Goal: Task Accomplishment & Management: Use online tool/utility

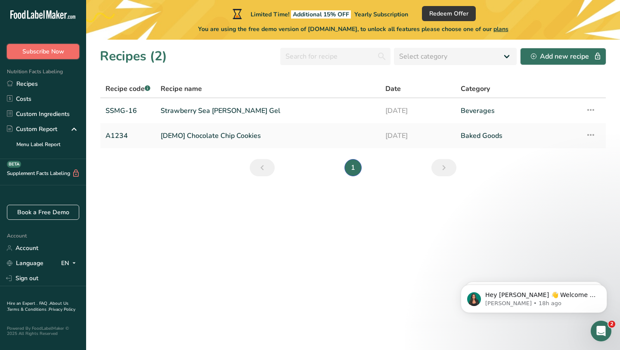
click at [40, 54] on span "Subscribe Now" at bounding box center [43, 51] width 42 height 9
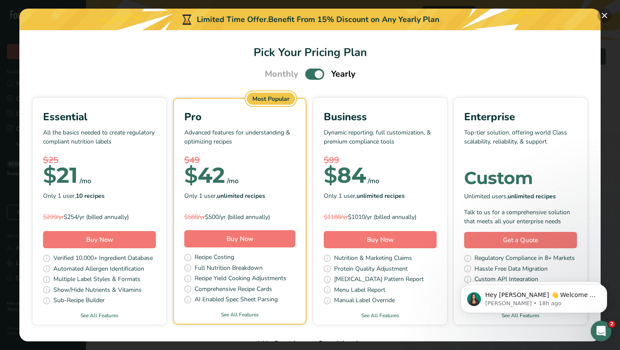
click at [608, 12] on button "Pick Your Pricing Plan Modal" at bounding box center [605, 16] width 14 height 14
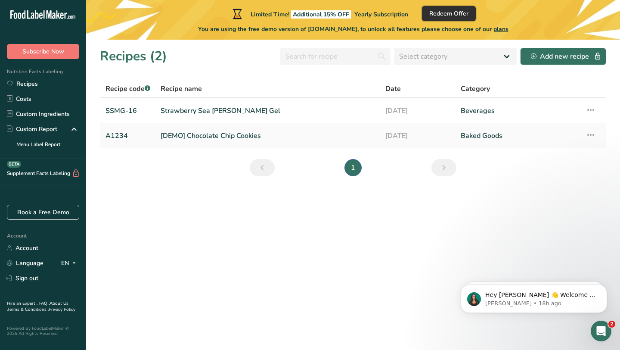
click at [443, 19] on button "Redeem Offer" at bounding box center [449, 13] width 54 height 15
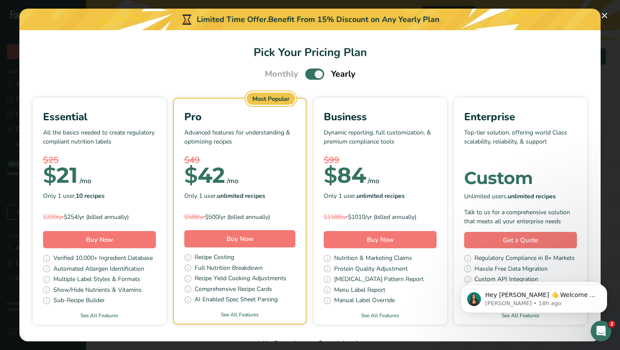
click at [287, 78] on span "Monthly" at bounding box center [282, 74] width 34 height 13
click at [314, 76] on span "Pick Your Pricing Plan Modal" at bounding box center [314, 73] width 19 height 11
click at [311, 76] on input "Pick Your Pricing Plan Modal" at bounding box center [308, 75] width 6 height 6
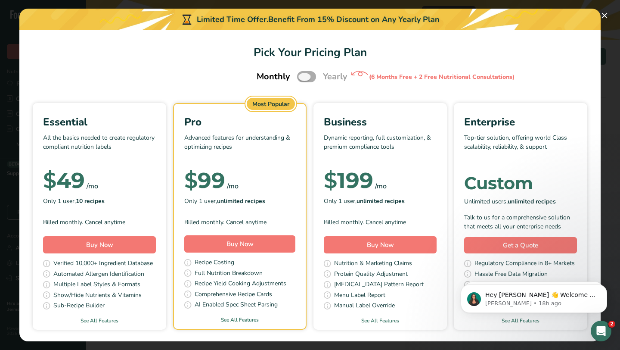
click at [314, 76] on span "Pick Your Pricing Plan Modal" at bounding box center [306, 76] width 19 height 11
click at [303, 76] on input "Pick Your Pricing Plan Modal" at bounding box center [300, 77] width 6 height 6
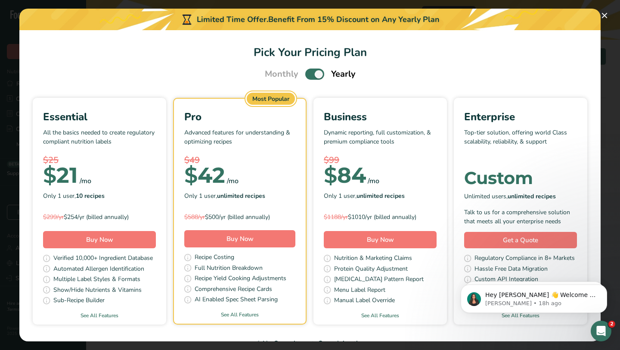
click at [314, 76] on span "Pick Your Pricing Plan Modal" at bounding box center [314, 73] width 19 height 11
click at [311, 76] on input "Pick Your Pricing Plan Modal" at bounding box center [308, 75] width 6 height 6
checkbox input "false"
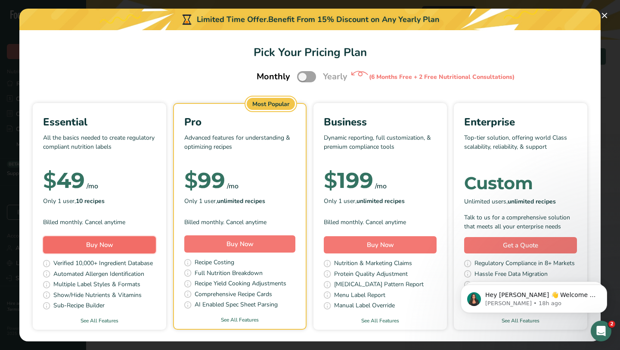
click at [112, 246] on span "Buy Now" at bounding box center [99, 244] width 27 height 9
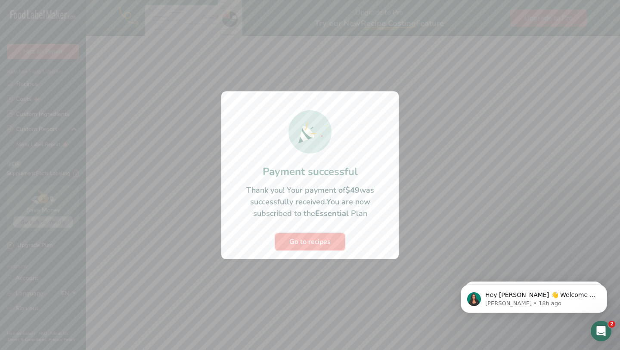
click at [330, 241] on span "Go to recipes" at bounding box center [309, 241] width 41 height 10
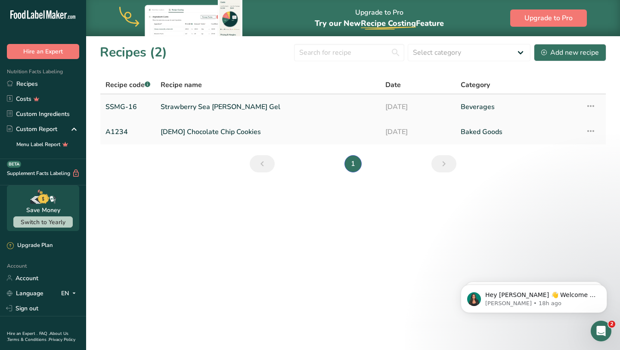
click at [220, 106] on link "Strawberry Sea [PERSON_NAME] Gel" at bounding box center [268, 107] width 215 height 18
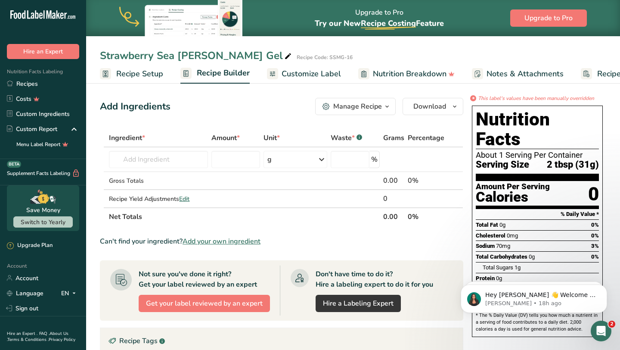
click at [424, 75] on span "Nutrition Breakdown" at bounding box center [410, 74] width 74 height 12
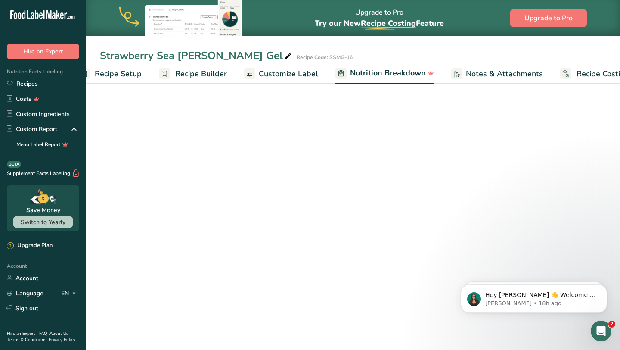
scroll to position [0, 52]
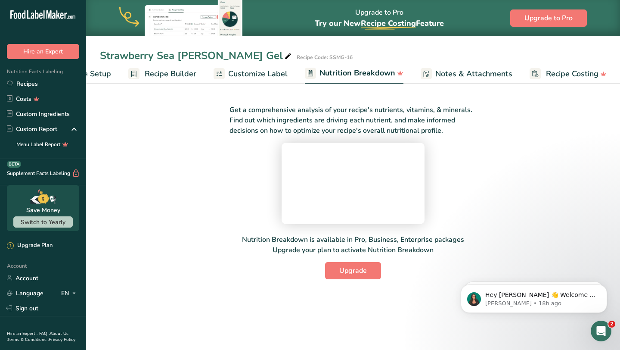
click at [271, 72] on span "Customize Label" at bounding box center [257, 74] width 59 height 12
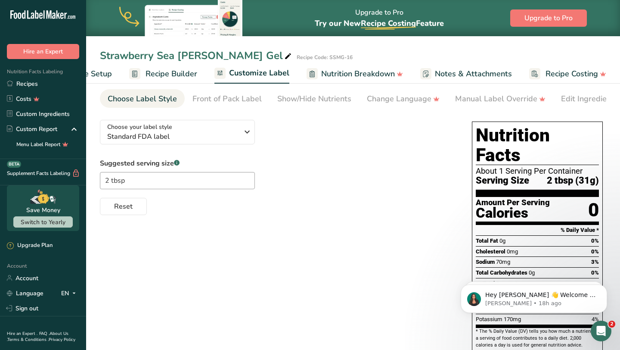
scroll to position [37, 0]
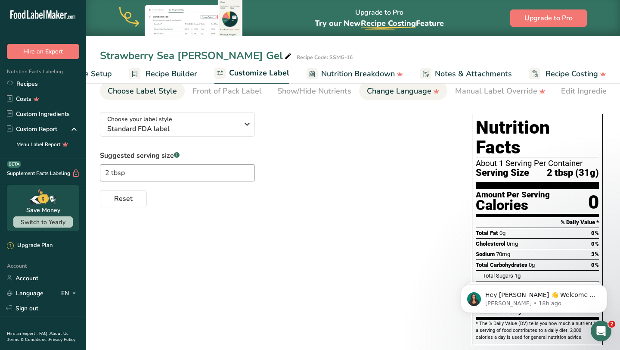
click at [368, 95] on div "Change Language" at bounding box center [403, 91] width 73 height 12
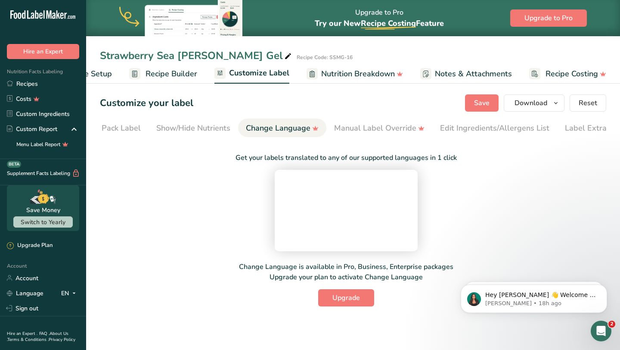
scroll to position [0, 140]
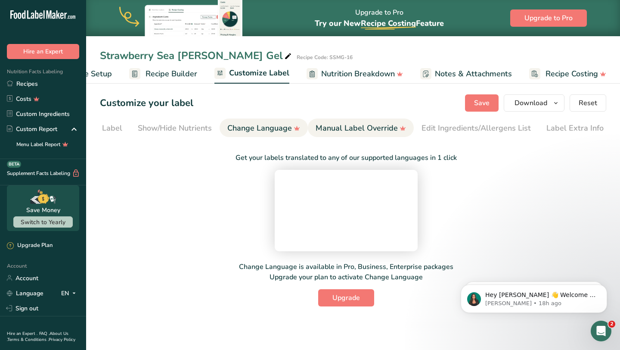
click at [324, 122] on div "Manual Label Override" at bounding box center [361, 128] width 90 height 12
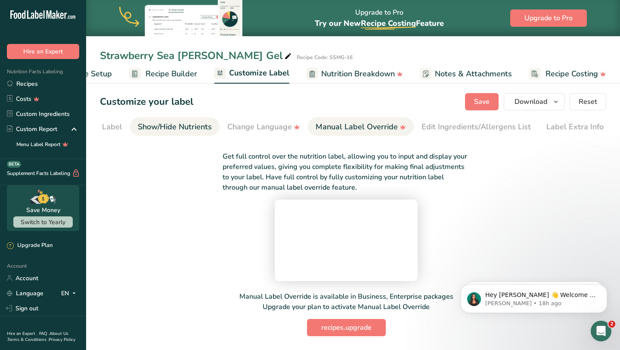
click at [195, 121] on div "Show/Hide Nutrients" at bounding box center [175, 127] width 74 height 12
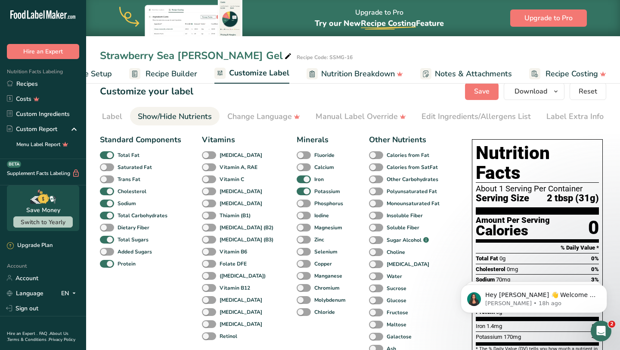
scroll to position [4, 0]
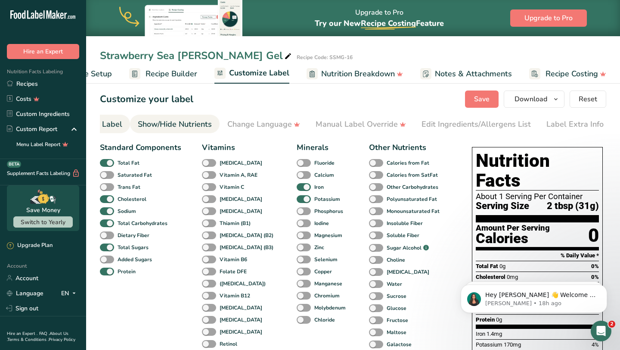
click at [108, 128] on div "Front of Pack Label" at bounding box center [87, 124] width 69 height 12
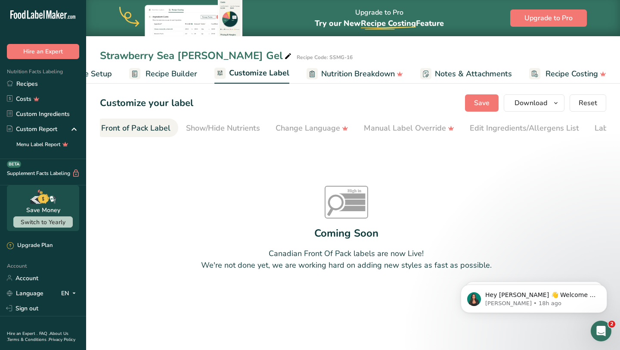
scroll to position [0, 84]
click at [220, 125] on div "Show/Hide Nutrients" at bounding box center [231, 128] width 74 height 12
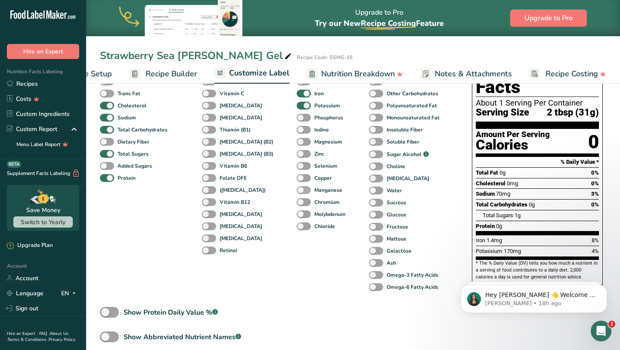
scroll to position [94, 0]
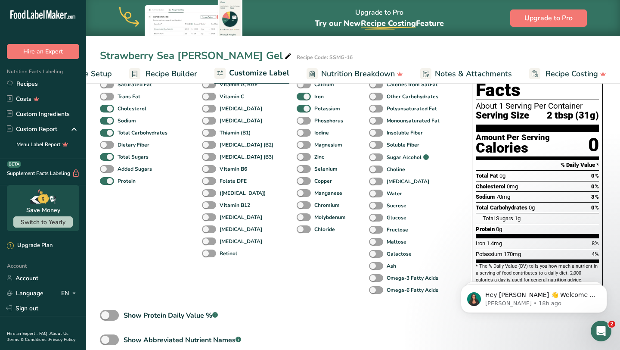
click at [371, 78] on span "Nutrition Breakdown" at bounding box center [358, 74] width 74 height 12
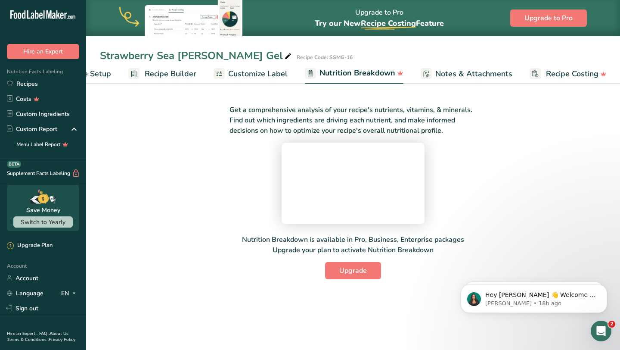
click at [449, 70] on span "Notes & Attachments" at bounding box center [473, 74] width 77 height 12
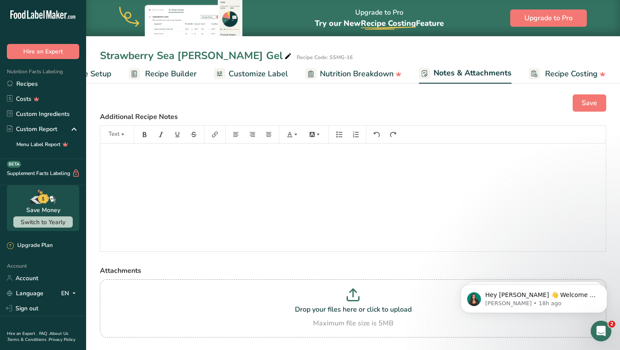
click at [236, 75] on span "Customize Label" at bounding box center [258, 74] width 59 height 12
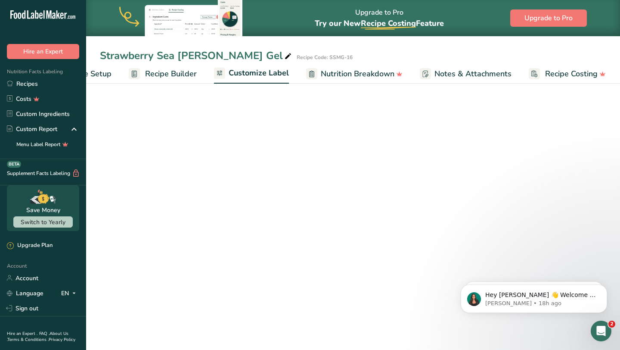
scroll to position [0, 51]
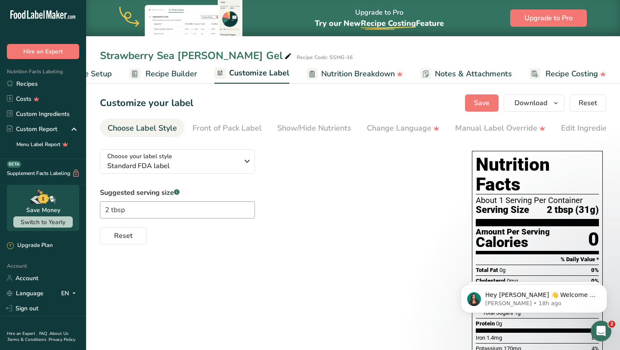
click at [181, 78] on span "Recipe Builder" at bounding box center [172, 74] width 52 height 12
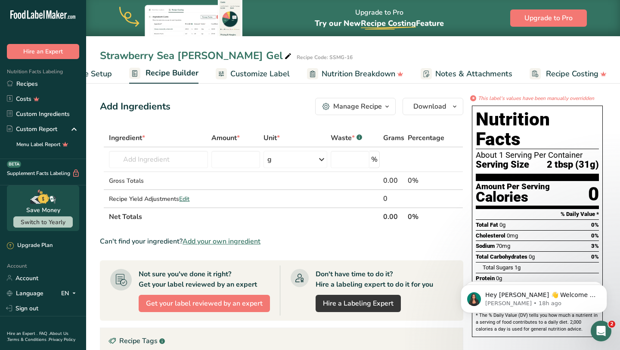
click at [224, 73] on div at bounding box center [221, 73] width 11 height 11
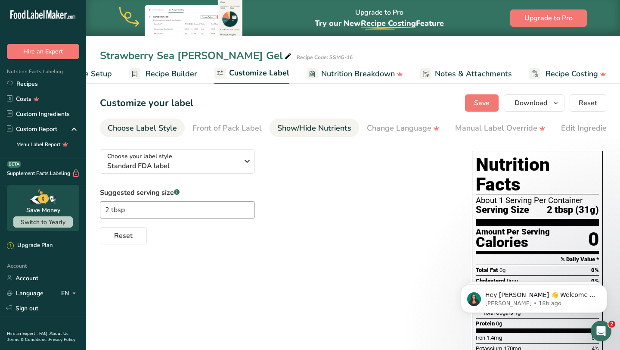
click at [323, 131] on div "Show/Hide Nutrients" at bounding box center [314, 128] width 74 height 12
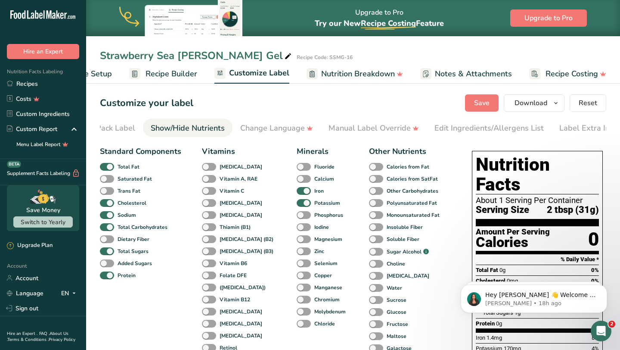
scroll to position [0, 140]
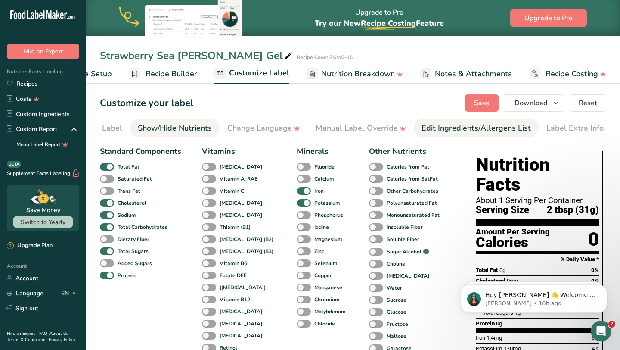
click at [465, 128] on div "Edit Ingredients/Allergens List" at bounding box center [476, 128] width 109 height 12
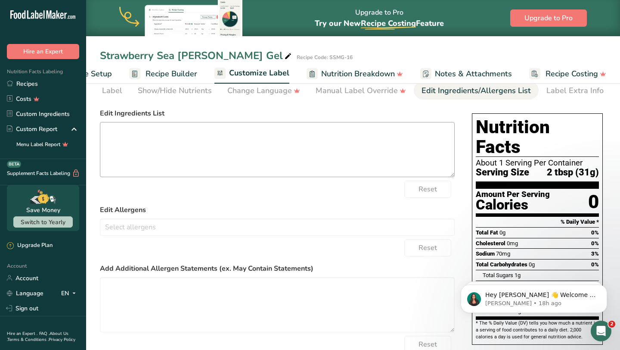
scroll to position [0, 0]
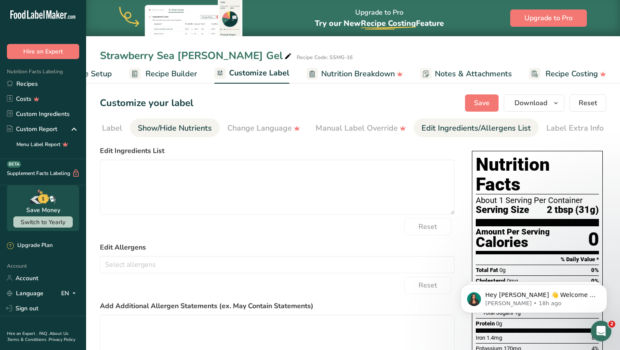
click at [186, 132] on div "Show/Hide Nutrients" at bounding box center [175, 128] width 74 height 12
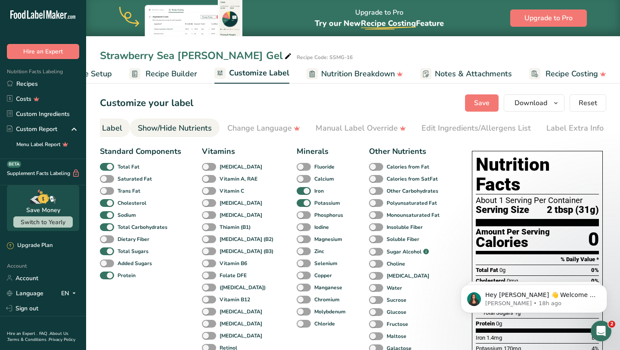
click at [115, 132] on div "Front of Pack Label" at bounding box center [87, 128] width 69 height 12
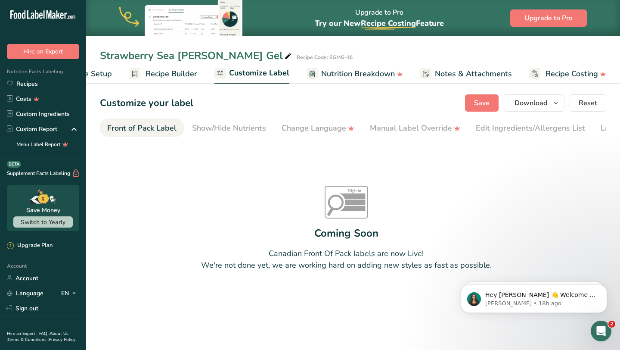
scroll to position [0, 84]
click at [112, 76] on ul "Recipe Setup Recipe Builder Customize Label Nutrition Breakdown Notes & Attachm…" at bounding box center [329, 73] width 589 height 20
click at [105, 76] on span "Recipe Setup" at bounding box center [88, 74] width 47 height 12
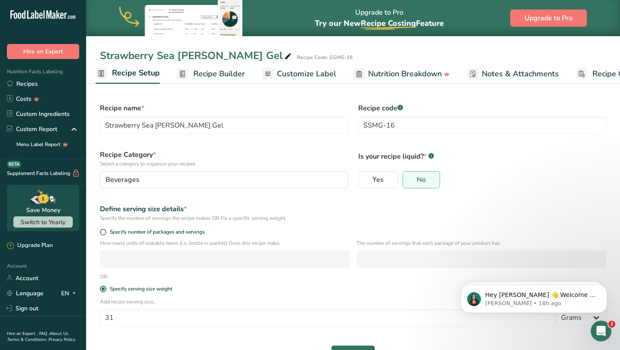
scroll to position [0, 3]
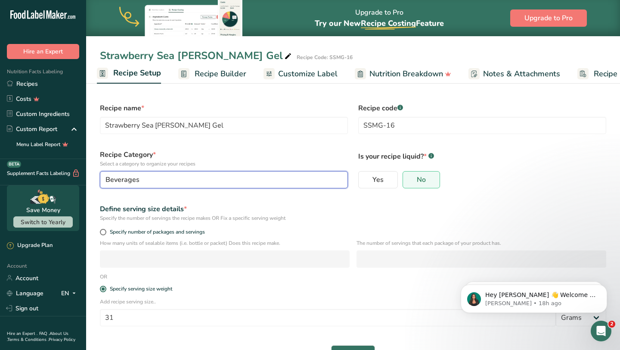
click at [186, 179] on div "Beverages" at bounding box center [222, 179] width 232 height 10
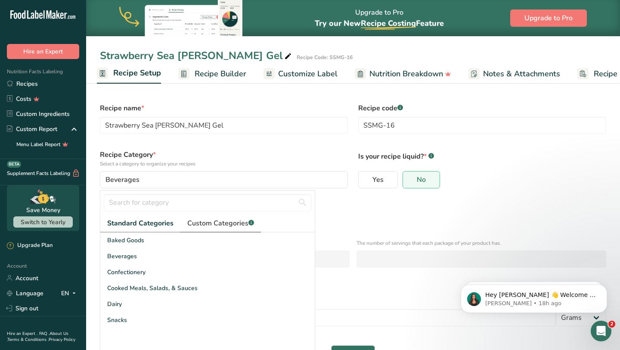
click at [219, 227] on span "Custom Categories .a-a{fill:#347362;}.b-a{fill:#fff;}" at bounding box center [220, 223] width 67 height 10
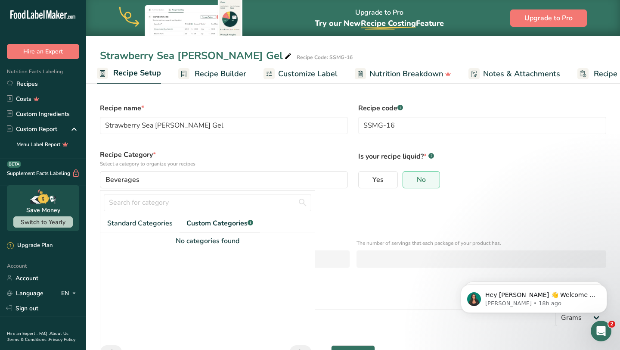
scroll to position [5, 0]
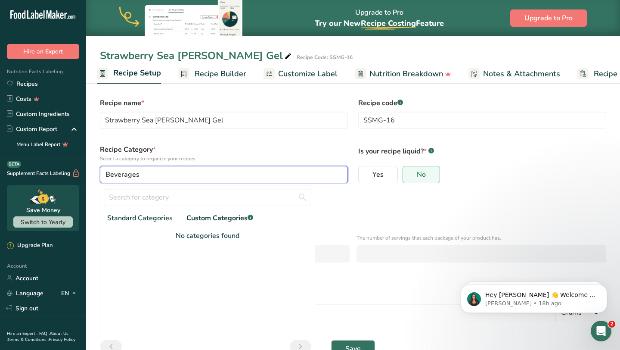
click at [202, 171] on div "Beverages" at bounding box center [222, 174] width 232 height 10
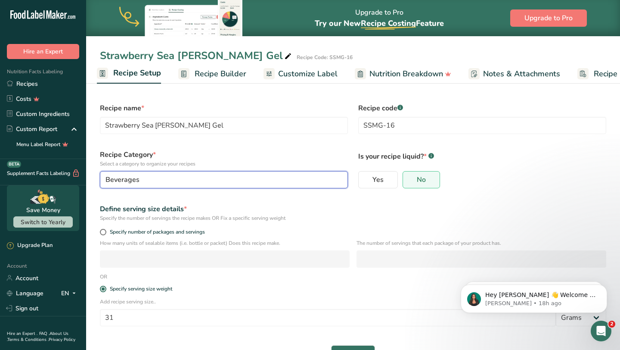
scroll to position [26, 0]
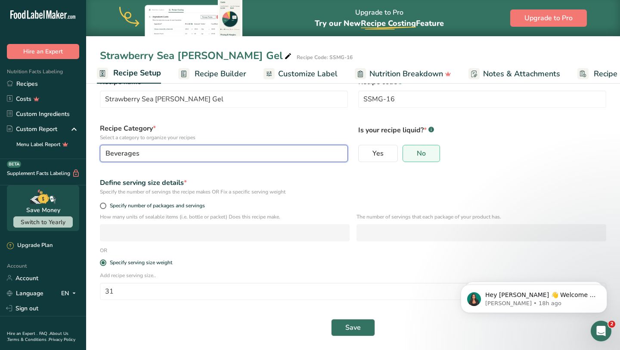
click at [215, 153] on div "Beverages" at bounding box center [222, 153] width 232 height 10
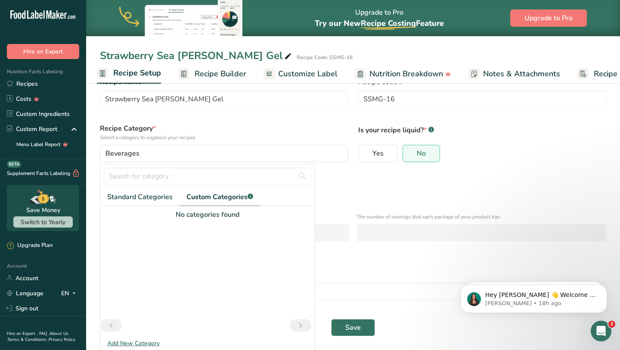
click at [126, 343] on div "Add New Category" at bounding box center [207, 343] width 215 height 9
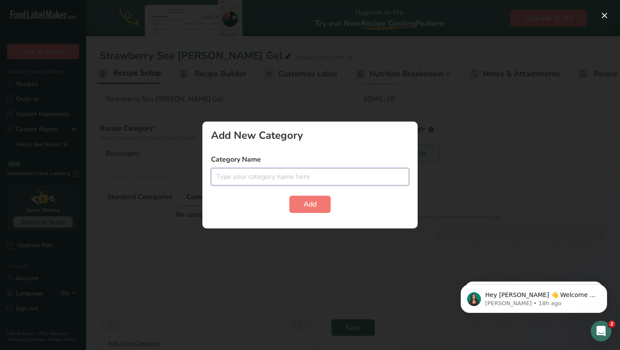
click at [286, 181] on input "text" at bounding box center [310, 176] width 198 height 17
type input "Superfood"
click at [314, 200] on span "Add" at bounding box center [310, 204] width 13 height 10
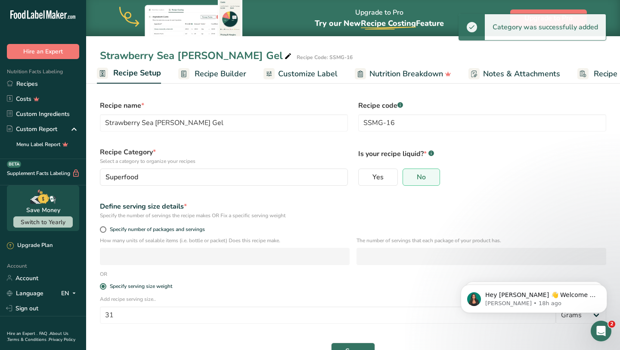
scroll to position [0, 0]
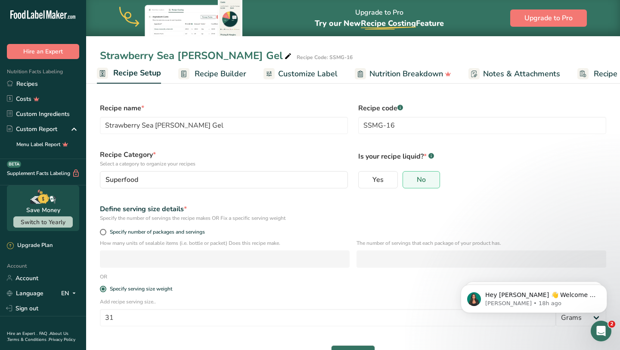
click at [224, 78] on span "Recipe Builder" at bounding box center [221, 74] width 52 height 12
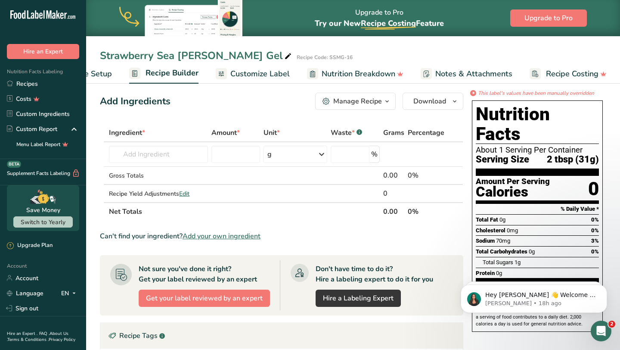
scroll to position [6, 0]
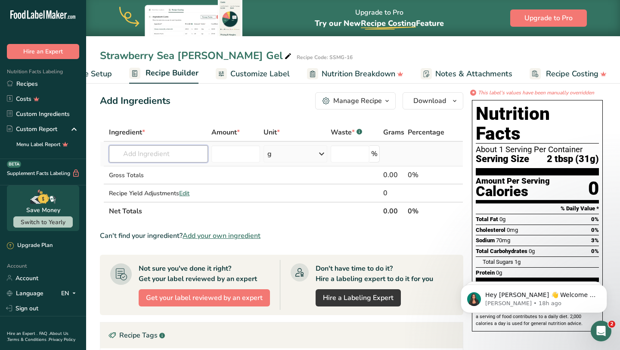
click at [190, 159] on input "text" at bounding box center [158, 153] width 99 height 17
type input "W"
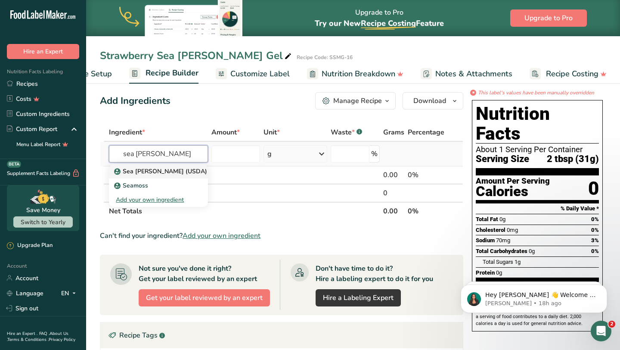
type input "sea [PERSON_NAME]"
click at [178, 171] on div "Sea [PERSON_NAME] (USDA)" at bounding box center [152, 171] width 72 height 9
type input "Sea [PERSON_NAME] (USDA)"
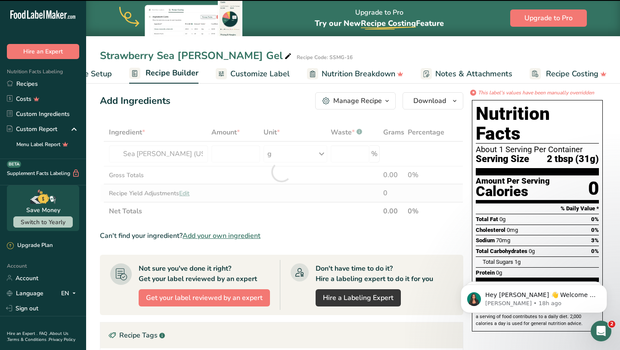
type input "0"
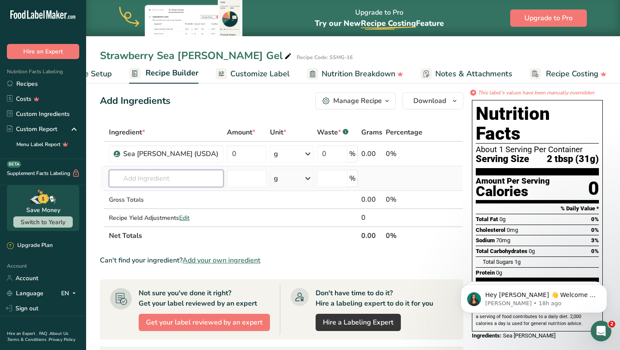
click at [164, 175] on input "text" at bounding box center [166, 178] width 115 height 17
type input "spring water"
click at [171, 194] on p "14385 Beverages, water, bottled, [GEOGRAPHIC_DATA] SPRING" at bounding box center [209, 195] width 187 height 9
type input "Beverages, water, bottled, [GEOGRAPHIC_DATA] SPRING"
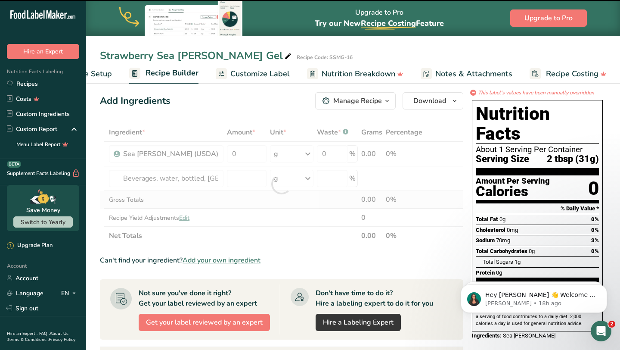
type input "0"
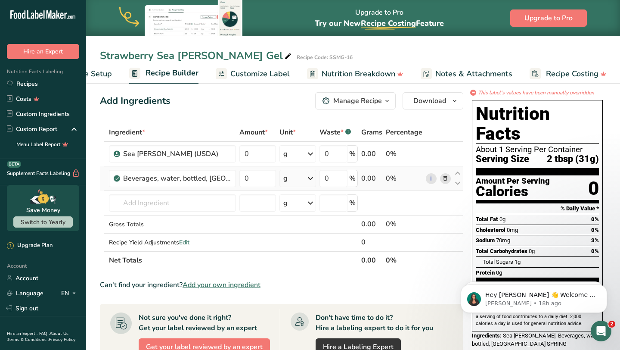
click at [446, 174] on icon at bounding box center [445, 178] width 6 height 9
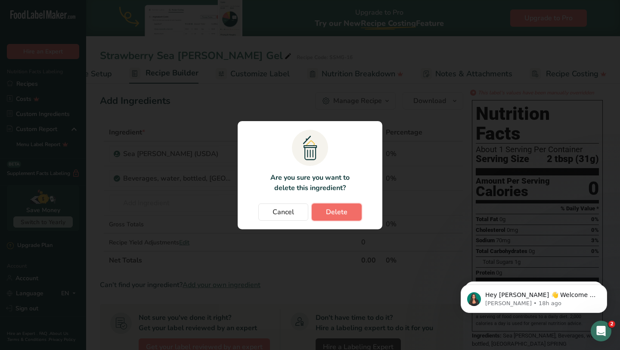
click at [329, 213] on span "Delete" at bounding box center [337, 212] width 22 height 10
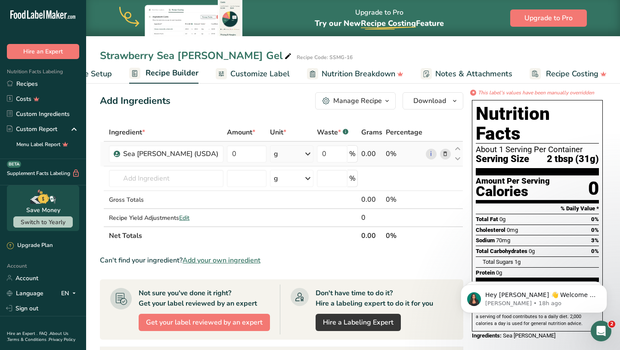
click at [442, 152] on icon at bounding box center [445, 153] width 6 height 9
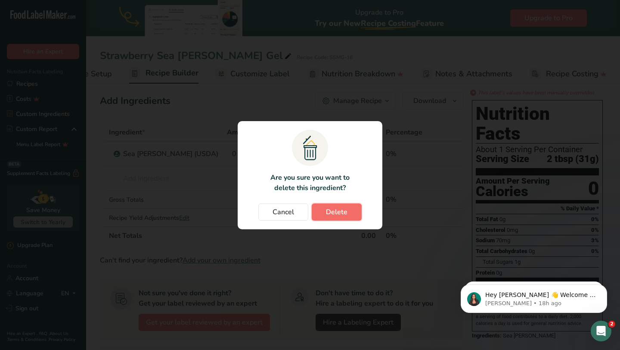
click at [338, 210] on span "Delete" at bounding box center [337, 212] width 22 height 10
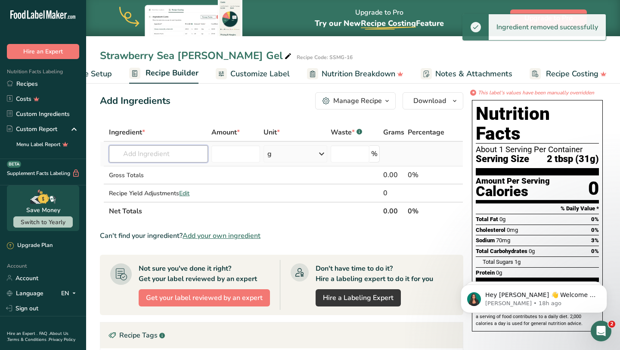
click at [172, 156] on input "text" at bounding box center [158, 153] width 99 height 17
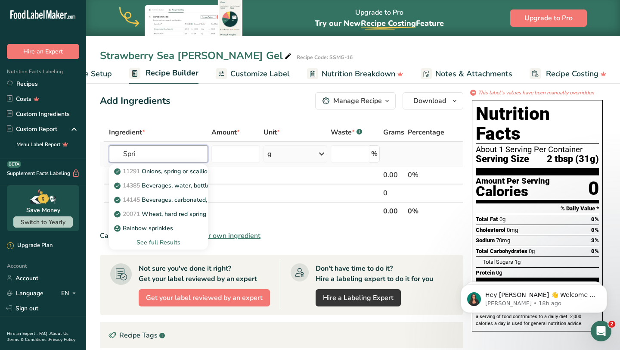
type input "Spri"
click at [157, 240] on div "See full Results" at bounding box center [158, 242] width 85 height 9
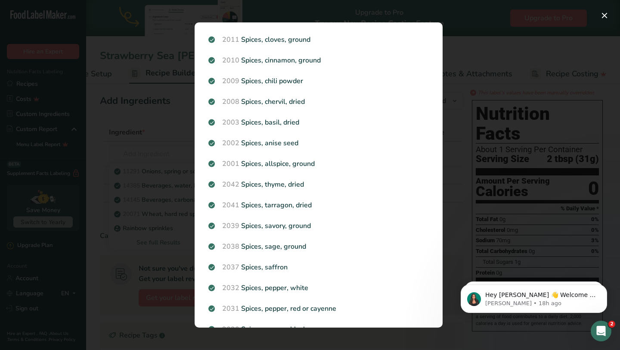
scroll to position [774, 0]
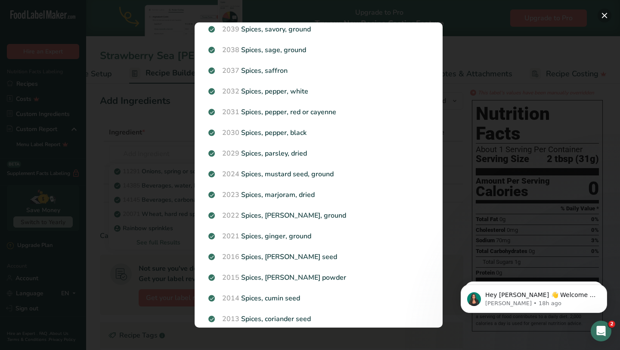
click at [605, 16] on button "Search results modal" at bounding box center [605, 16] width 14 height 14
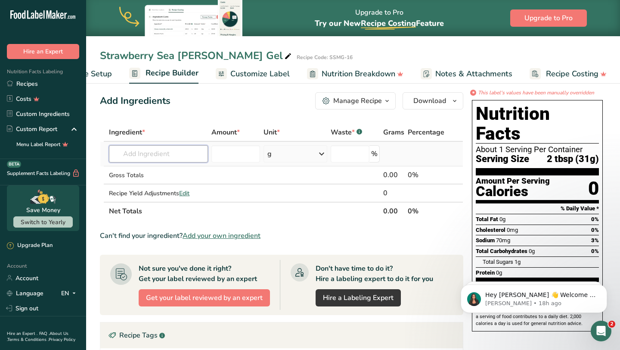
click at [189, 153] on input "text" at bounding box center [158, 153] width 99 height 17
click at [153, 156] on input "text" at bounding box center [158, 153] width 99 height 17
type input "add j"
click at [157, 184] on div "Add your own ingredient" at bounding box center [158, 185] width 85 height 9
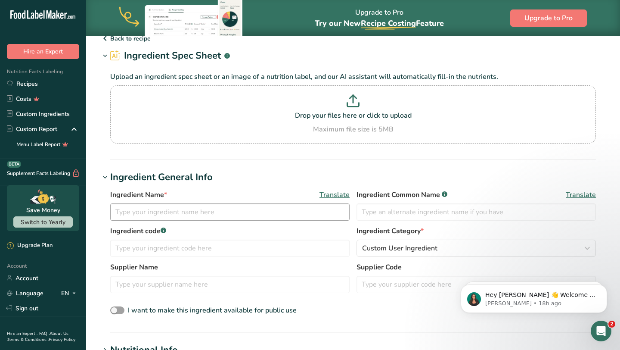
scroll to position [48, 0]
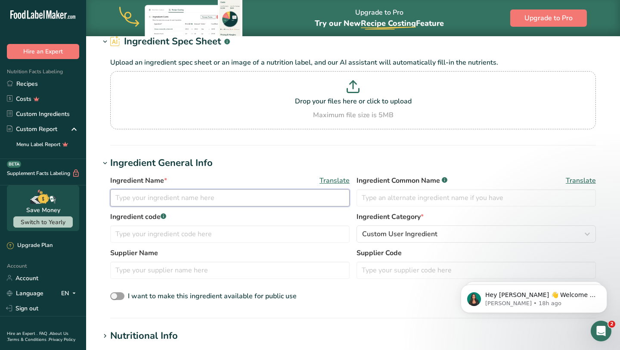
click at [217, 200] on input "text" at bounding box center [230, 197] width 240 height 17
type input "S"
type input "Wildcrafted Sea [PERSON_NAME]"
click at [403, 203] on input "text" at bounding box center [477, 197] width 240 height 17
click at [396, 201] on input "Irish Sea [PERSON_NAME]" at bounding box center [477, 197] width 240 height 17
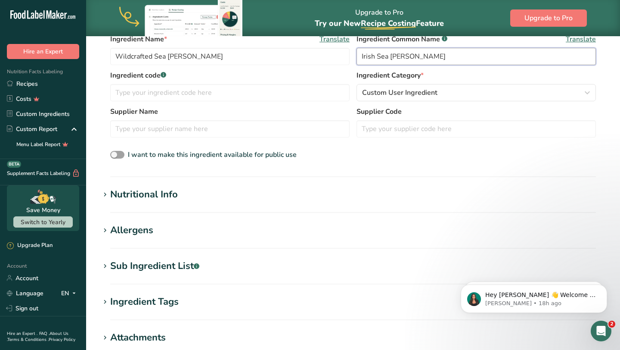
scroll to position [194, 0]
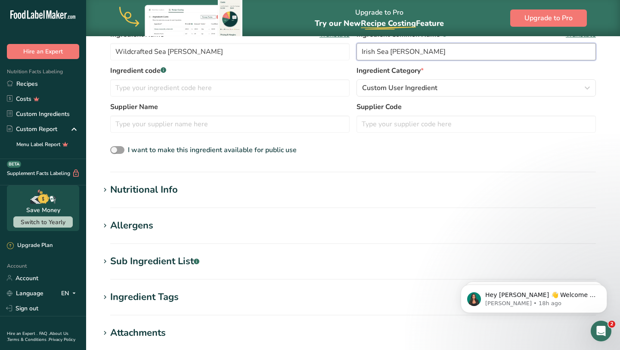
type input "Irish Sea [PERSON_NAME]"
click at [200, 197] on section "Nutritional Info Serving Size .a-a{fill:#347362;}.b-a{fill:#fff;} Add ingredien…" at bounding box center [353, 195] width 507 height 25
click at [173, 187] on div "Nutritional Info" at bounding box center [144, 190] width 68 height 14
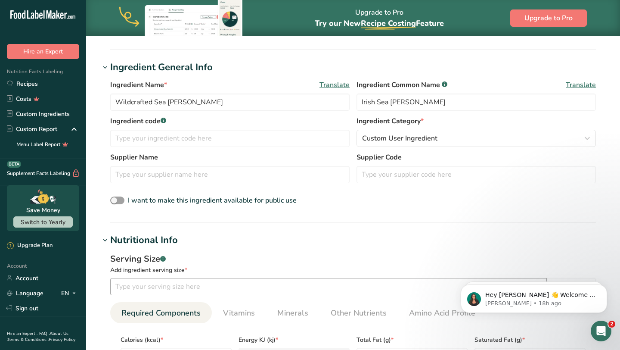
scroll to position [0, 0]
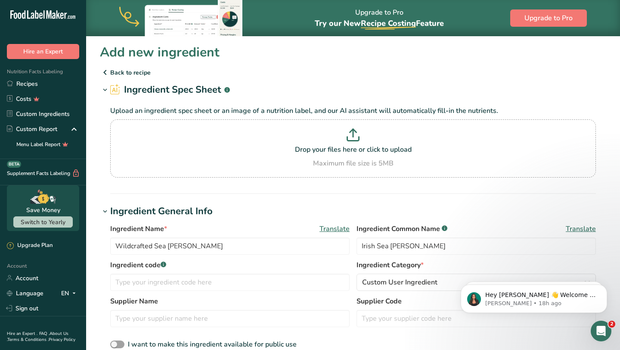
click at [125, 72] on p "Back to recipe" at bounding box center [353, 72] width 507 height 10
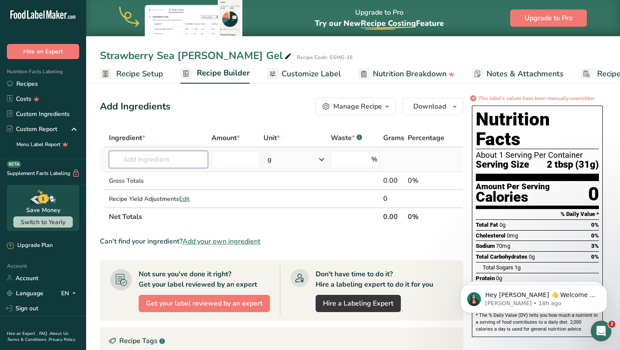
click at [165, 165] on input "text" at bounding box center [158, 159] width 99 height 17
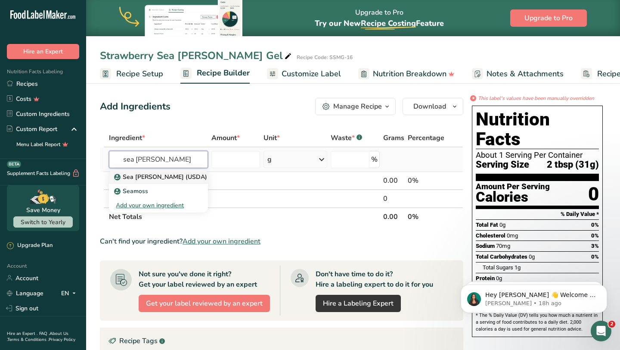
type input "sea [PERSON_NAME]"
click at [176, 179] on div "Sea [PERSON_NAME] (USDA)" at bounding box center [152, 176] width 72 height 9
type input "Sea [PERSON_NAME] (USDA)"
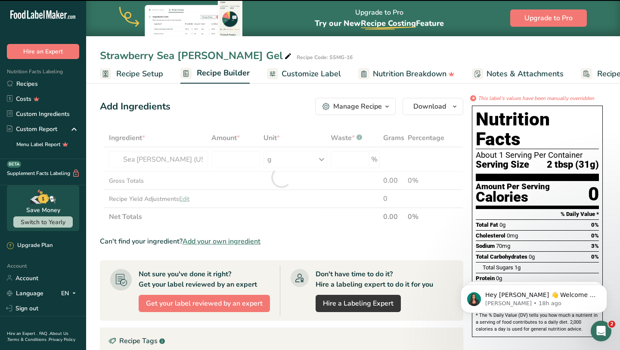
type input "0"
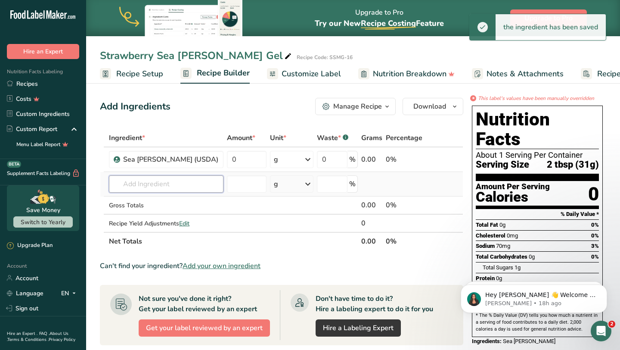
click at [176, 186] on input "text" at bounding box center [166, 183] width 115 height 17
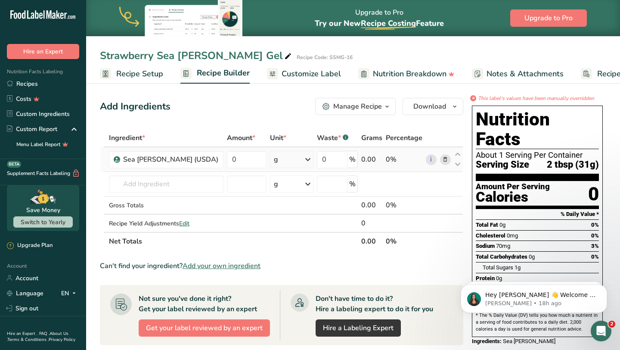
click at [447, 156] on icon at bounding box center [445, 159] width 6 height 9
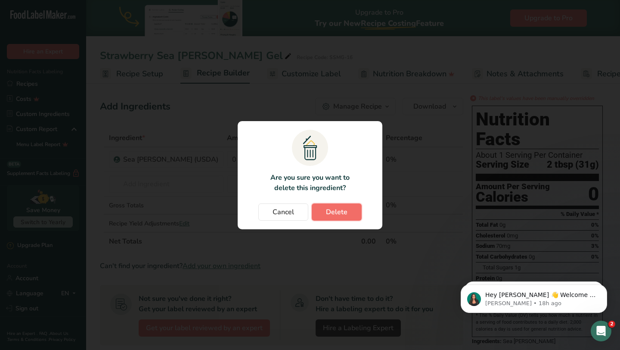
click at [325, 206] on button "Delete" at bounding box center [337, 211] width 50 height 17
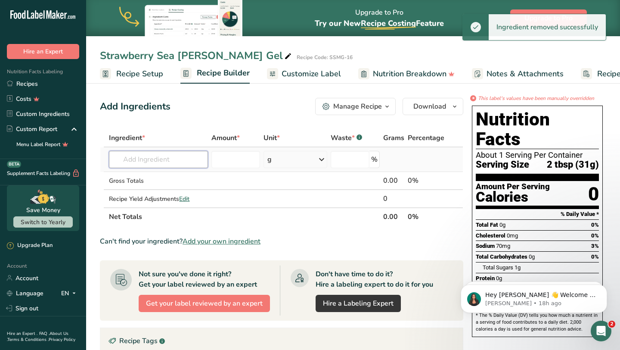
click at [177, 162] on input "text" at bounding box center [158, 159] width 99 height 17
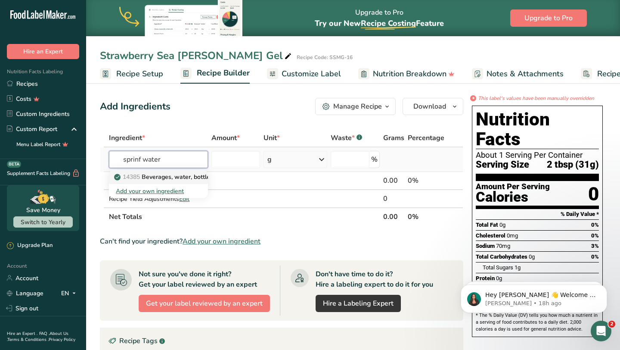
type input "sprinf water"
click at [177, 181] on link "14385 Beverages, water, bottled, [GEOGRAPHIC_DATA] SPRING" at bounding box center [158, 177] width 99 height 14
type input "Beverages, water, bottled, [GEOGRAPHIC_DATA] SPRING"
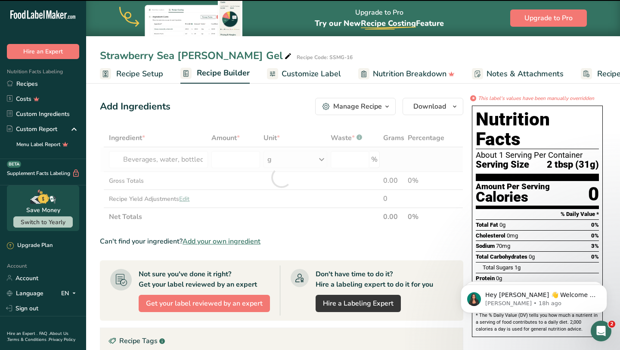
type input "0"
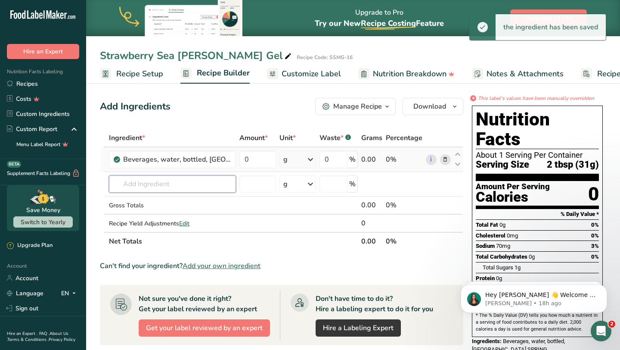
click at [177, 181] on input "text" at bounding box center [172, 183] width 127 height 17
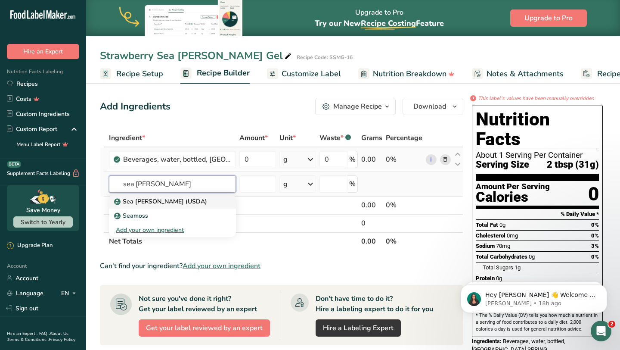
type input "sea [PERSON_NAME]"
click at [189, 198] on div "Sea [PERSON_NAME] (USDA)" at bounding box center [166, 201] width 100 height 9
type input "Sea [PERSON_NAME] (USDA)"
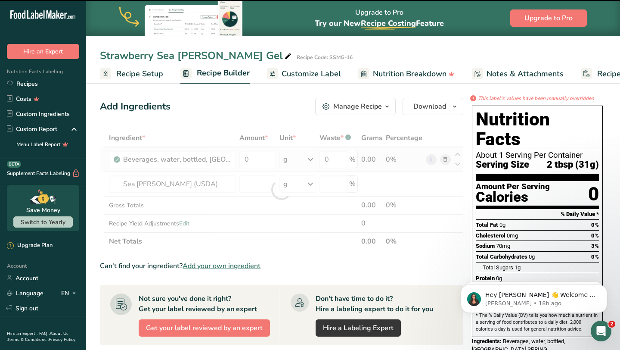
type input "0"
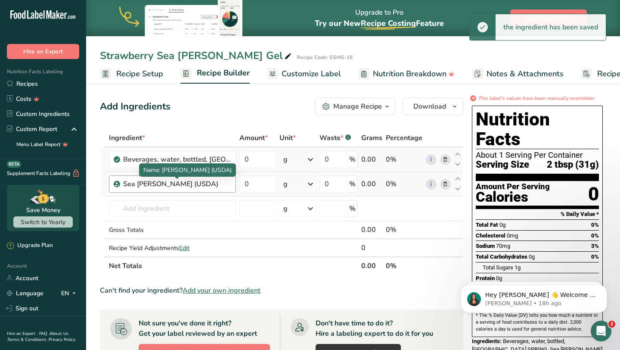
click at [152, 180] on div "Sea [PERSON_NAME] (USDA)" at bounding box center [177, 184] width 108 height 10
click at [156, 187] on div "Sea [PERSON_NAME] (USDA)" at bounding box center [177, 184] width 108 height 10
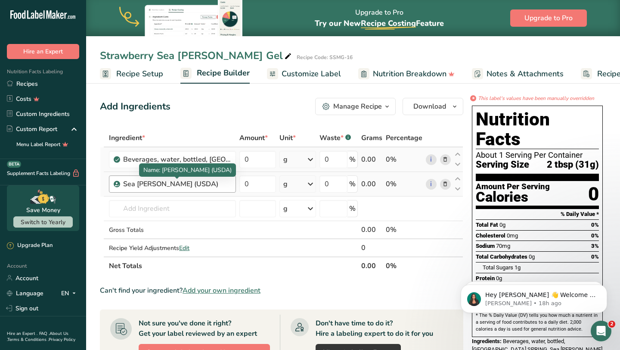
click at [156, 183] on div "Sea [PERSON_NAME] (USDA)" at bounding box center [177, 184] width 108 height 10
click at [156, 184] on div "Sea [PERSON_NAME] (USDA)" at bounding box center [177, 184] width 108 height 10
click at [155, 184] on div "Sea [PERSON_NAME] (USDA)" at bounding box center [177, 184] width 108 height 10
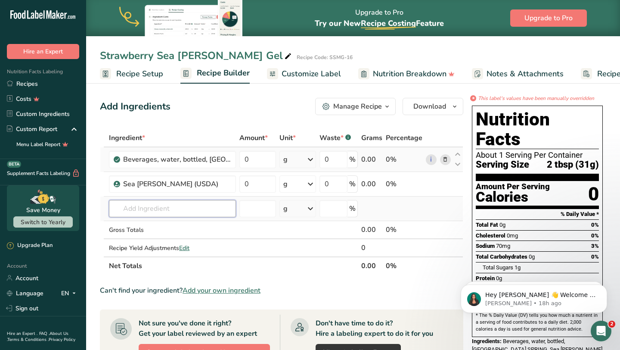
click at [149, 211] on input "text" at bounding box center [172, 208] width 127 height 17
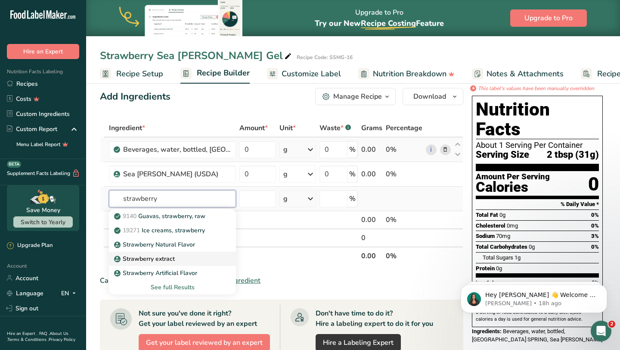
scroll to position [16, 0]
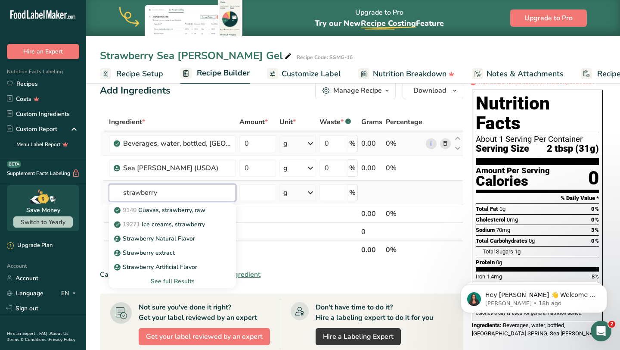
type input "strawberry"
click at [185, 281] on div "See full Results" at bounding box center [172, 281] width 113 height 9
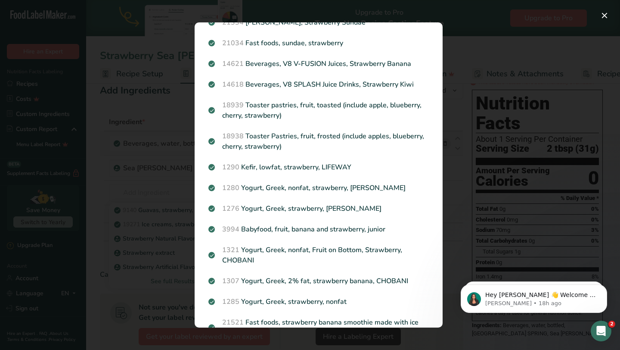
scroll to position [732, 0]
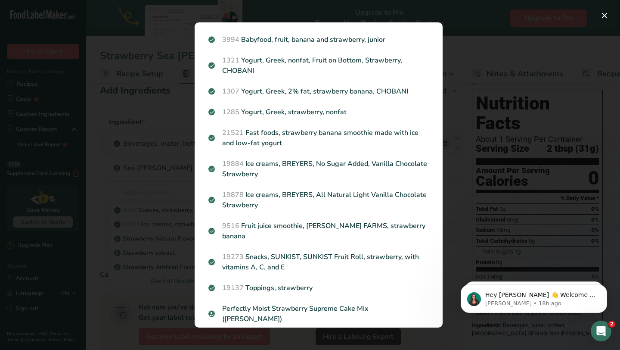
click at [184, 180] on div "Search Results 9140 [GEOGRAPHIC_DATA], strawberry, raw 19271 Ice creams, strawb…" at bounding box center [319, 175] width 276 height 333
click at [183, 179] on div "Search Results 9140 [GEOGRAPHIC_DATA], strawberry, raw 19271 Ice creams, strawb…" at bounding box center [319, 175] width 276 height 333
click at [183, 167] on div "Search Results 9140 [GEOGRAPHIC_DATA], strawberry, raw 19271 Ice creams, strawb…" at bounding box center [319, 175] width 276 height 333
click at [183, 186] on div "Search Results 9140 [GEOGRAPHIC_DATA], strawberry, raw 19271 Ice creams, strawb…" at bounding box center [319, 175] width 276 height 333
click at [606, 20] on button "Search results modal" at bounding box center [605, 16] width 14 height 14
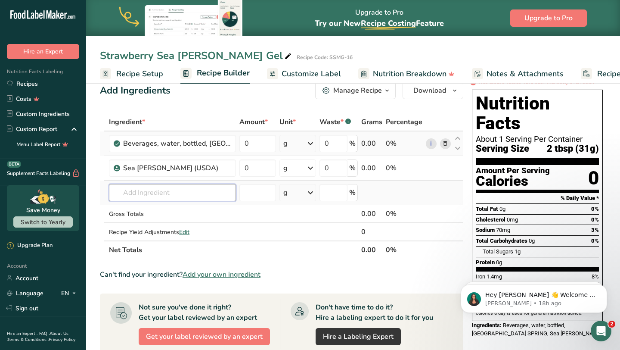
click at [193, 196] on input "text" at bounding box center [172, 192] width 127 height 17
type input "raw strawber"
click at [186, 229] on link "9316 Strawberries, raw" at bounding box center [172, 224] width 127 height 14
type input "Strawberries, raw"
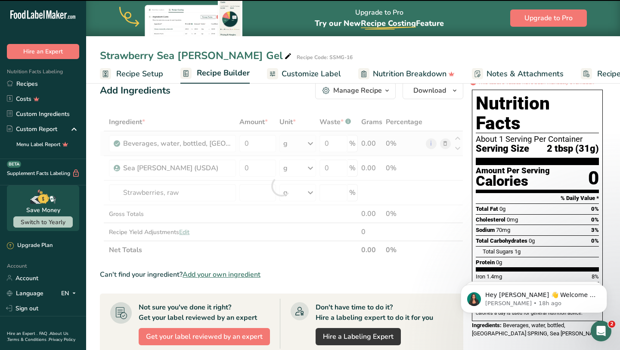
type input "0"
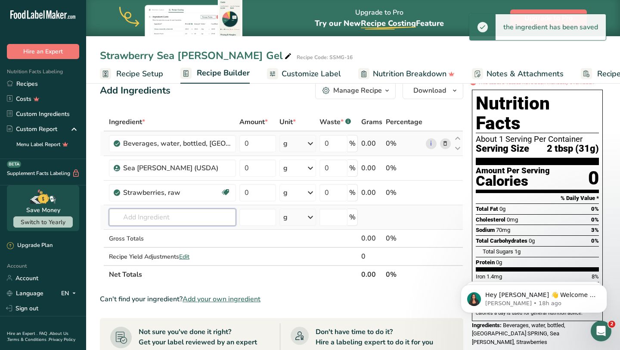
click at [179, 221] on input "text" at bounding box center [172, 216] width 127 height 17
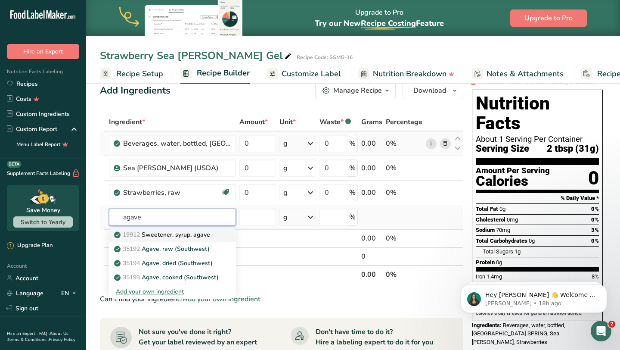
type input "agave"
click at [217, 237] on link "19912 Sweetener, syrup, agave" at bounding box center [172, 234] width 127 height 14
type input "Sweetener, syrup, agave"
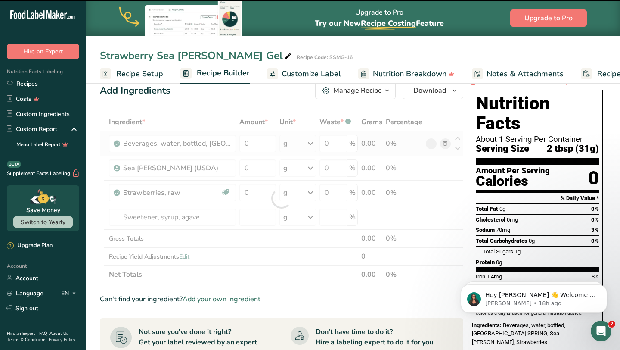
type input "0"
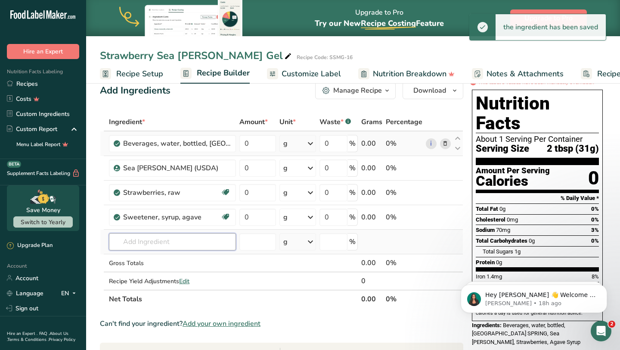
click at [138, 244] on input "text" at bounding box center [172, 241] width 127 height 17
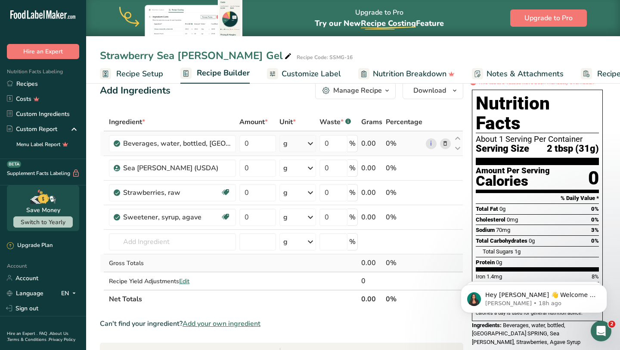
click at [299, 266] on td at bounding box center [298, 263] width 40 height 18
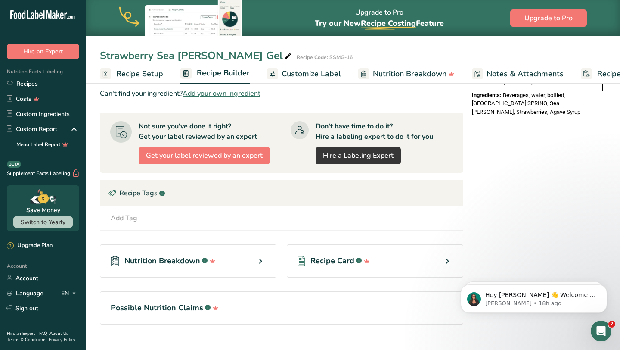
scroll to position [262, 0]
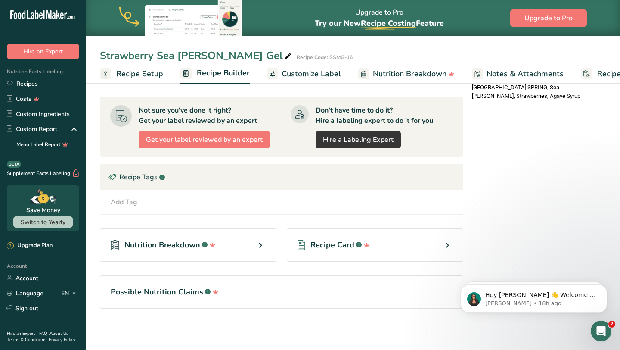
click at [318, 75] on span "Customize Label" at bounding box center [311, 74] width 59 height 12
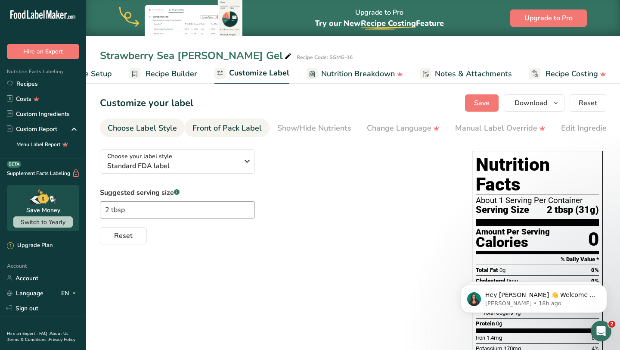
click at [259, 135] on li "Front of Pack Label" at bounding box center [227, 127] width 85 height 19
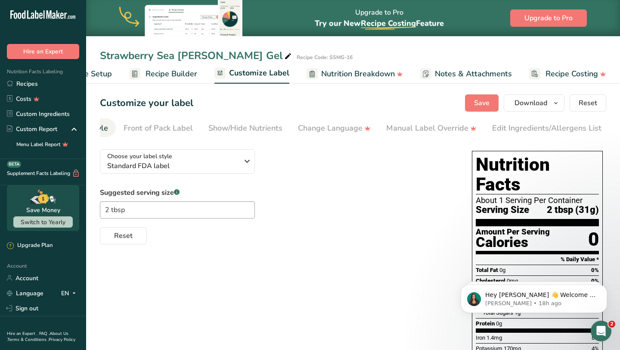
scroll to position [0, 84]
click at [165, 128] on div "Front of Pack Label" at bounding box center [143, 128] width 69 height 12
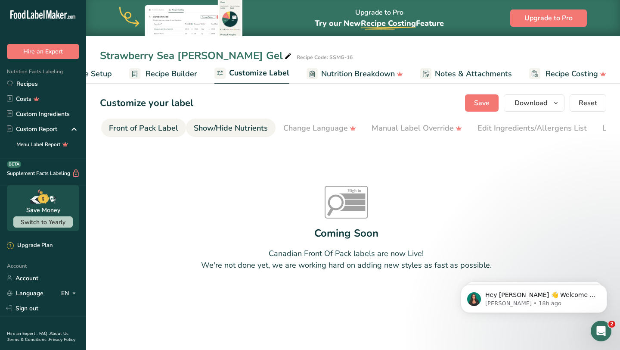
click at [194, 129] on div "Show/Hide Nutrients" at bounding box center [231, 128] width 74 height 12
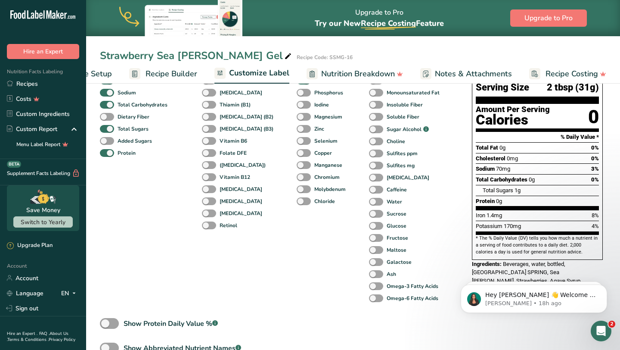
scroll to position [17, 0]
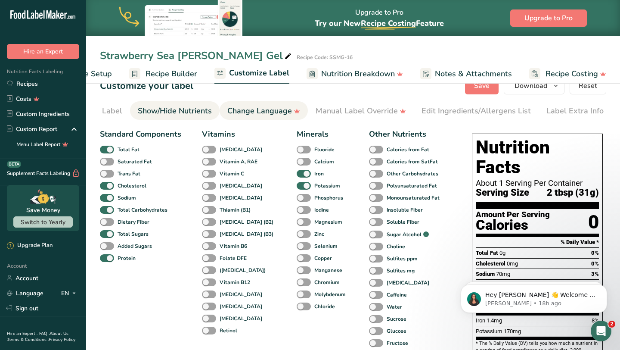
click at [261, 112] on div "Change Language" at bounding box center [263, 111] width 73 height 12
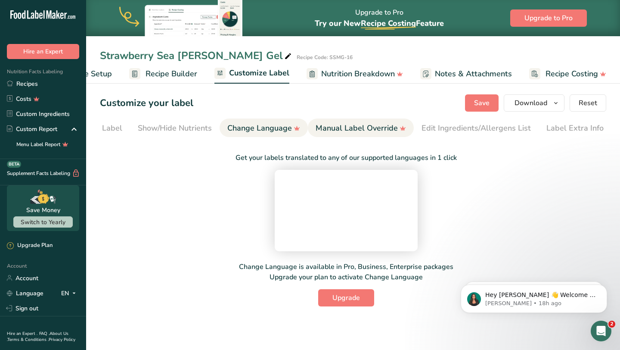
click at [343, 122] on div "Manual Label Override" at bounding box center [361, 128] width 90 height 12
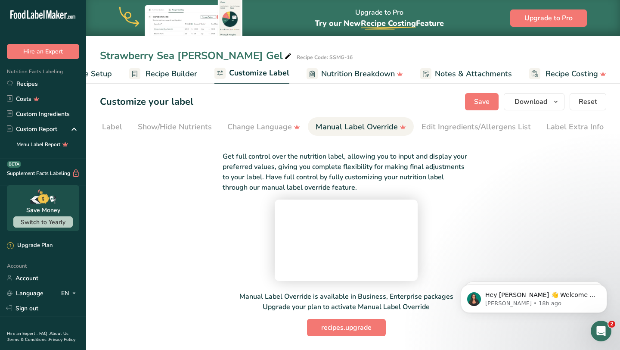
scroll to position [30, 0]
click at [439, 121] on div "Edit Ingredients/Allergens List" at bounding box center [476, 127] width 109 height 12
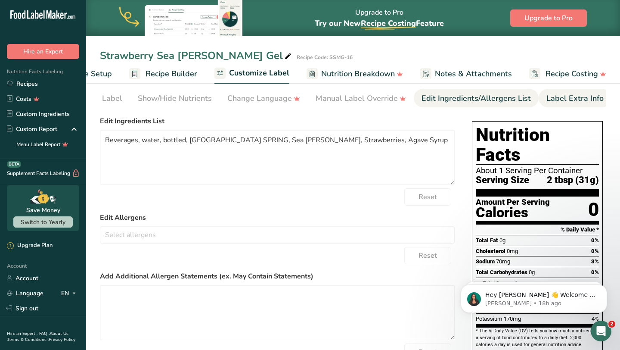
click at [550, 92] on link "Label Extra Info" at bounding box center [575, 98] width 57 height 19
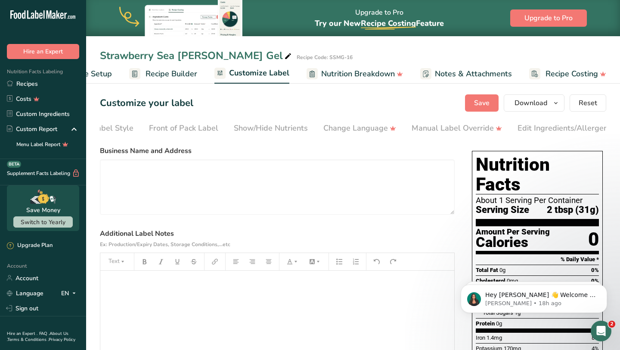
scroll to position [0, 26]
click at [491, 129] on div "Manual Label Override" at bounding box center [474, 128] width 90 height 12
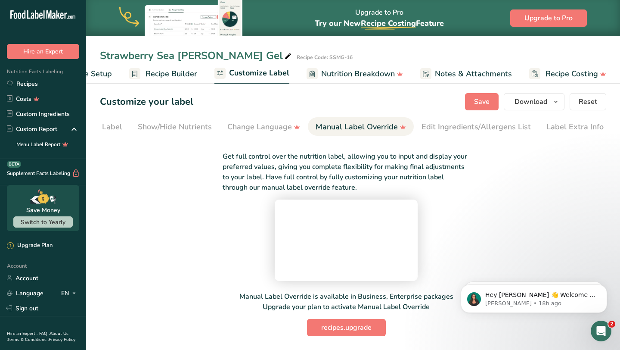
scroll to position [70, 0]
click at [336, 330] on span "recipes.upgrade" at bounding box center [346, 327] width 50 height 10
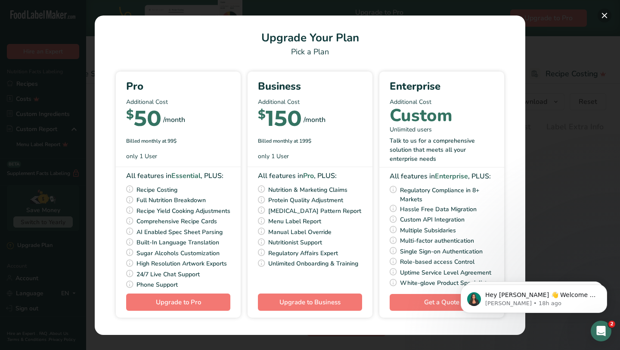
click at [607, 15] on button "Pick Your Pricing Plan Modal" at bounding box center [605, 16] width 14 height 14
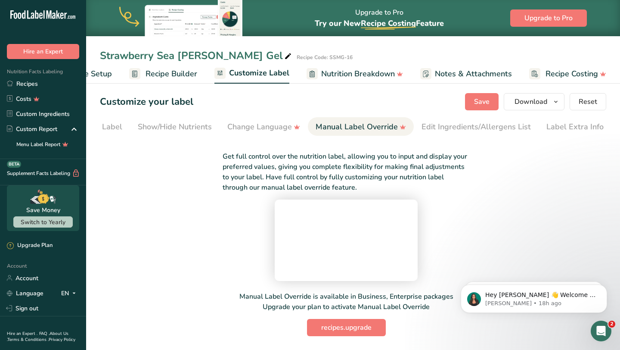
scroll to position [0, 0]
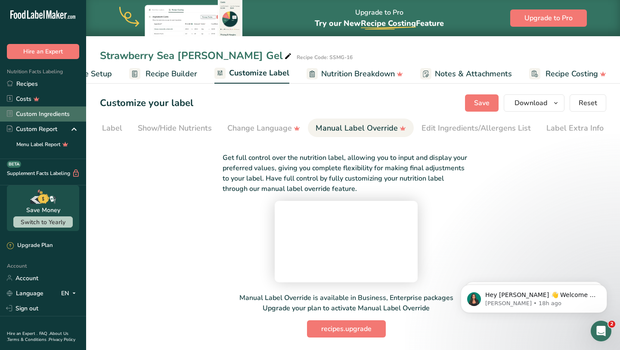
click at [66, 118] on link "Custom Ingredients" at bounding box center [43, 113] width 86 height 15
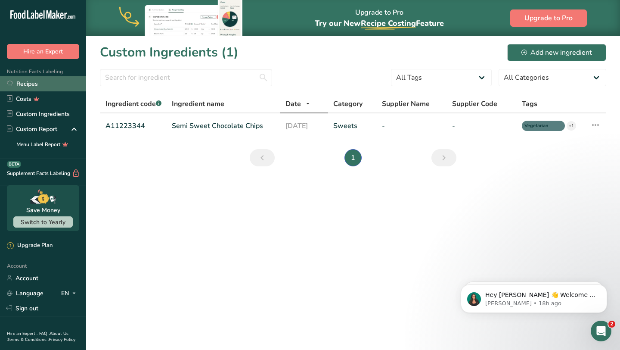
click at [65, 87] on link "Recipes" at bounding box center [43, 83] width 86 height 15
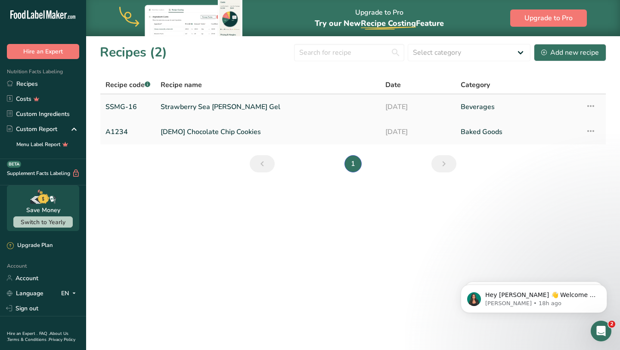
click at [593, 102] on icon at bounding box center [591, 106] width 10 height 16
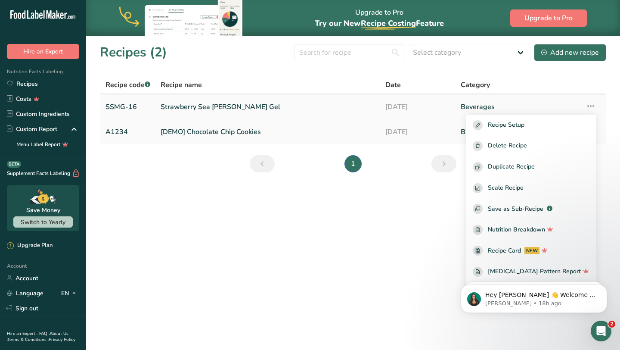
click at [466, 109] on link "Beverages" at bounding box center [518, 107] width 115 height 18
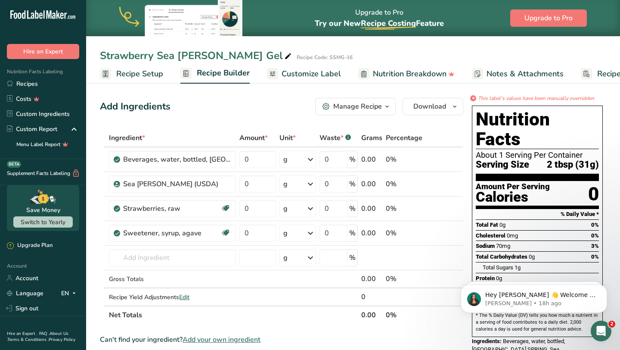
click at [139, 80] on link "Recipe Setup" at bounding box center [131, 73] width 63 height 19
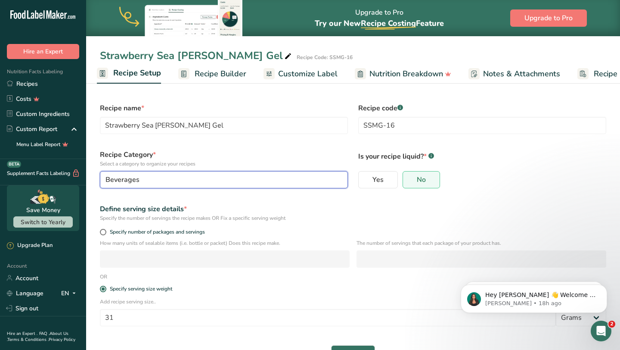
click at [202, 174] on button "Beverages" at bounding box center [224, 179] width 248 height 17
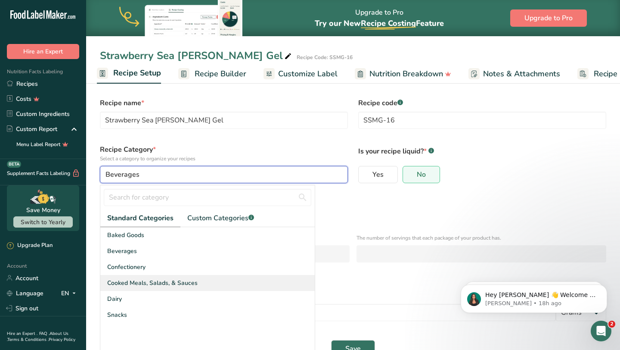
scroll to position [26, 0]
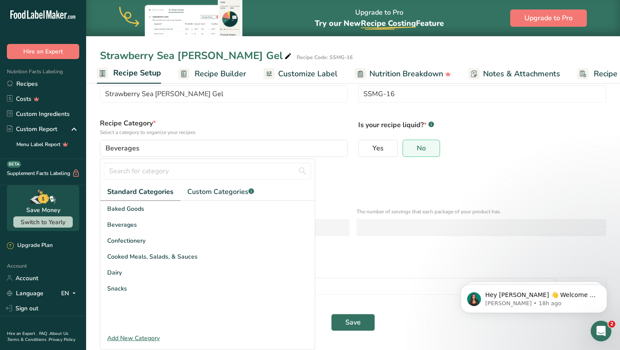
click at [143, 336] on div "Add New Category" at bounding box center [207, 337] width 215 height 9
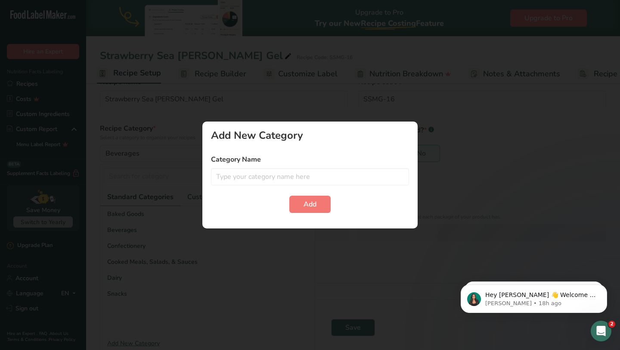
scroll to position [0, 0]
click at [232, 174] on input "text" at bounding box center [310, 176] width 198 height 17
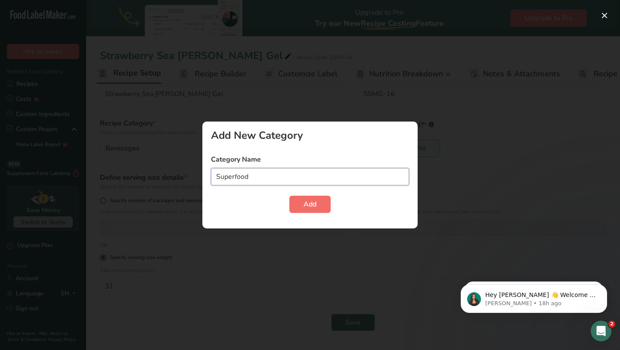
type input "Superfood"
click at [305, 205] on span "Add" at bounding box center [310, 204] width 13 height 10
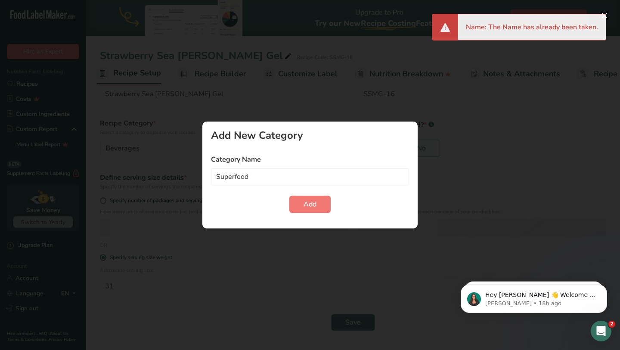
click at [383, 142] on div "Add New Category Category Name Superfood Add" at bounding box center [309, 174] width 215 height 107
click at [346, 130] on div "Add New Category" at bounding box center [310, 135] width 198 height 10
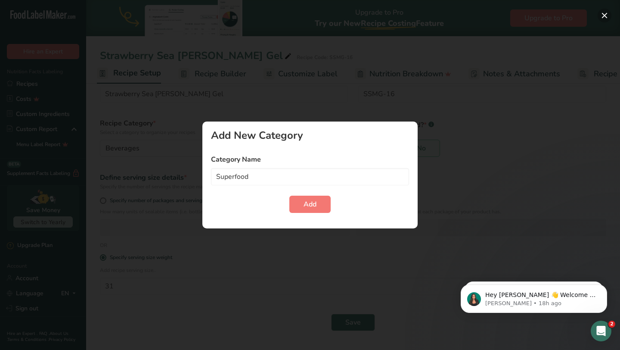
click at [606, 15] on button "button" at bounding box center [605, 16] width 14 height 14
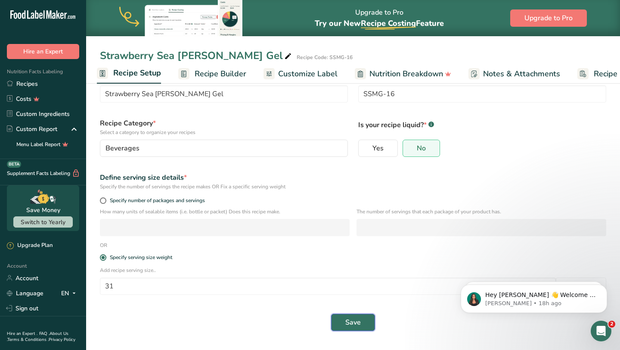
click at [351, 319] on span "Save" at bounding box center [353, 322] width 16 height 10
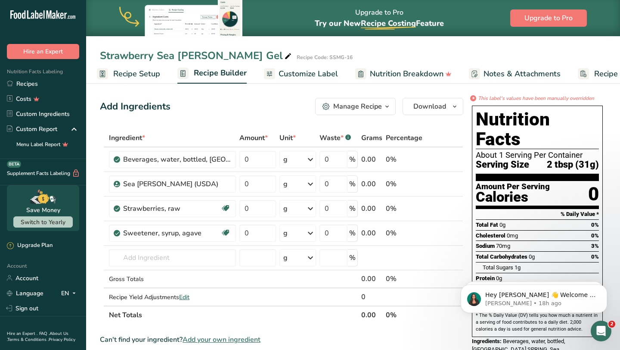
click at [140, 74] on span "Recipe Setup" at bounding box center [136, 74] width 47 height 12
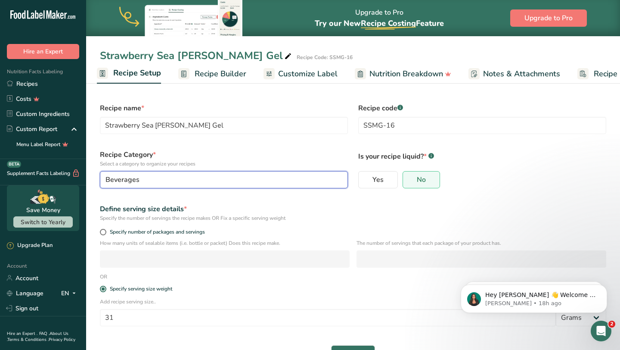
click at [166, 178] on div "Beverages" at bounding box center [222, 179] width 232 height 10
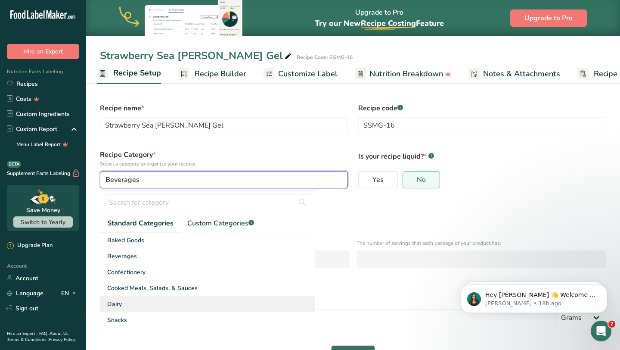
scroll to position [5, 0]
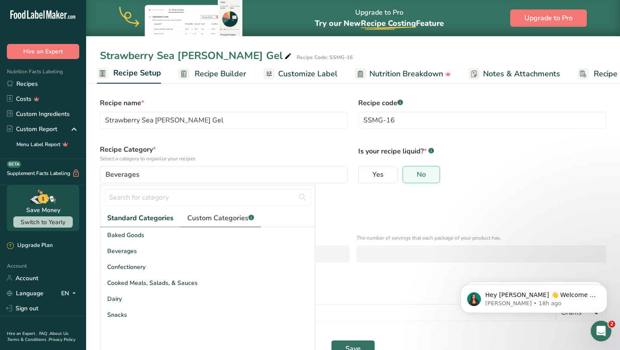
click at [205, 219] on span "Custom Categories .a-a{fill:#347362;}.b-a{fill:#fff;}" at bounding box center [220, 218] width 67 height 10
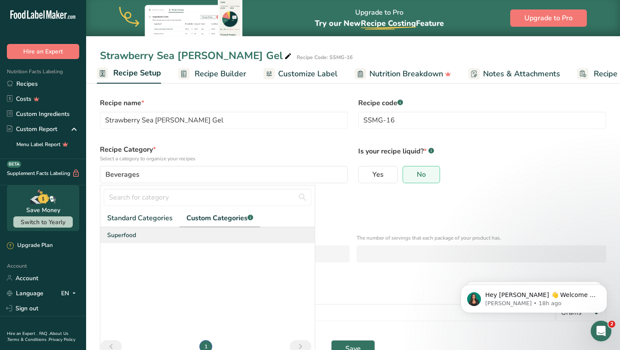
click at [139, 233] on div "Superfood" at bounding box center [207, 235] width 215 height 16
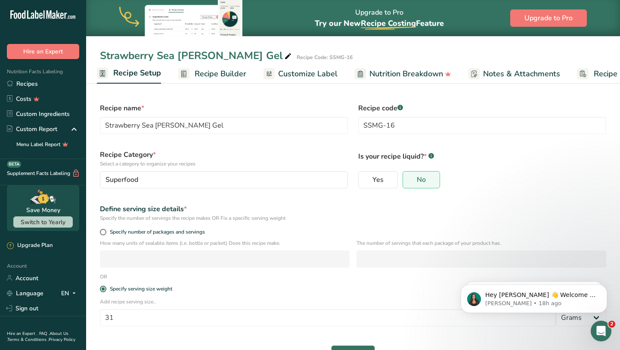
scroll to position [0, 0]
click at [351, 346] on button "Save" at bounding box center [353, 353] width 44 height 17
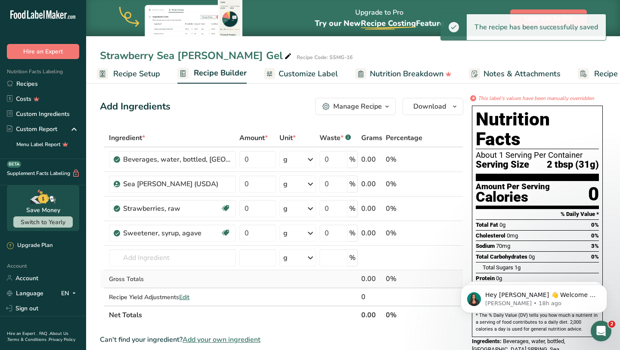
scroll to position [5, 0]
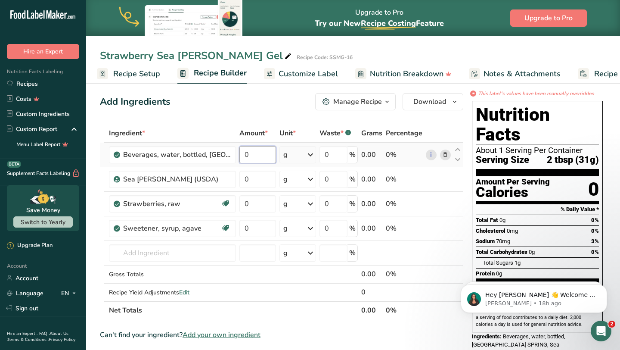
click at [266, 160] on input "0" at bounding box center [258, 154] width 37 height 17
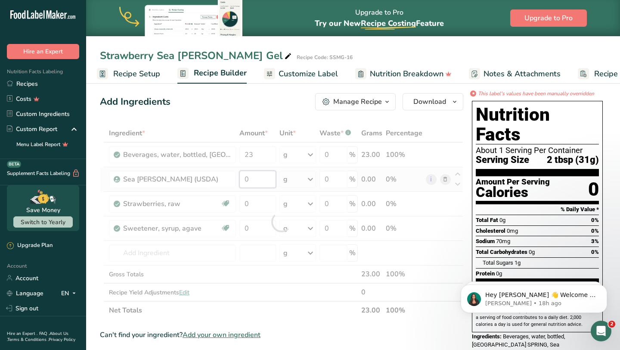
click at [270, 184] on div "Ingredient * Amount * Unit * Waste * .a-a{fill:#347362;}.b-a{fill:#fff;} Grams …" at bounding box center [282, 221] width 364 height 195
click at [214, 158] on div "Ingredient * Amount * Unit * Waste * .a-a{fill:#347362;}.b-a{fill:#fff;} Grams …" at bounding box center [282, 221] width 364 height 195
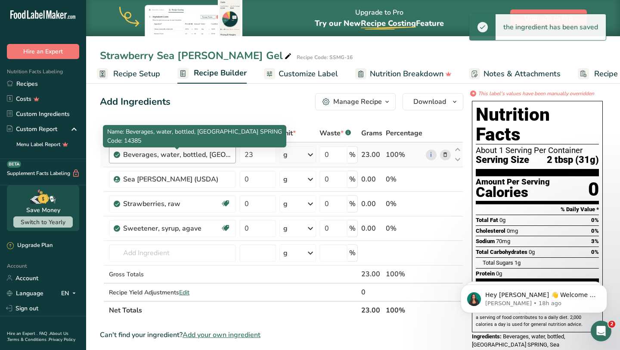
click at [187, 155] on div "Beverages, water, bottled, [GEOGRAPHIC_DATA] SPRING" at bounding box center [177, 154] width 108 height 10
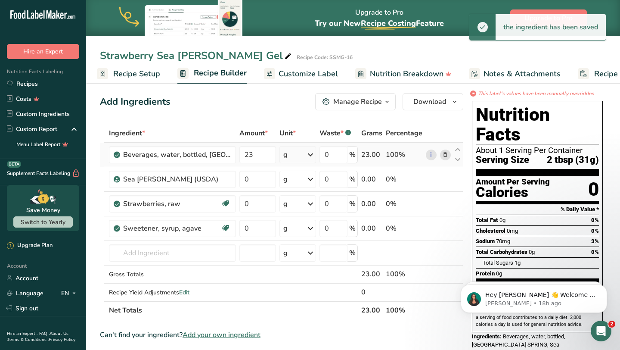
click at [448, 156] on span at bounding box center [445, 154] width 10 height 10
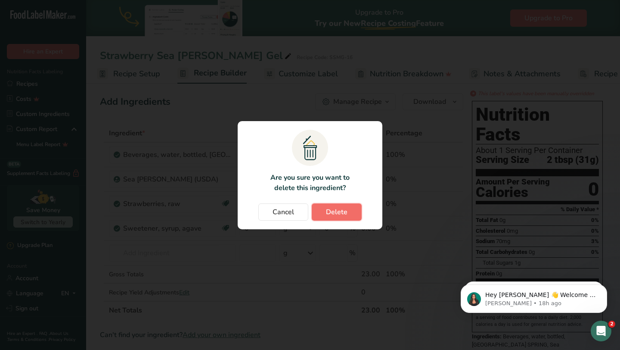
click at [343, 212] on span "Delete" at bounding box center [337, 212] width 22 height 10
type input "0"
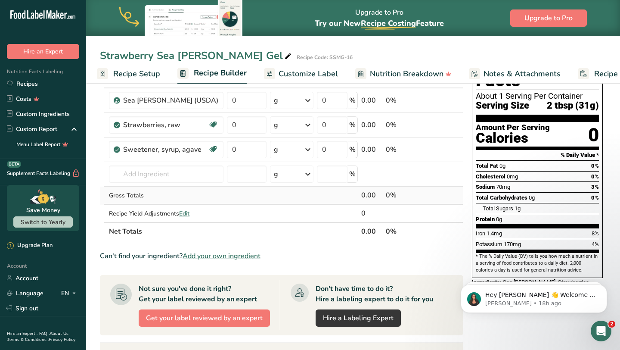
scroll to position [14, 0]
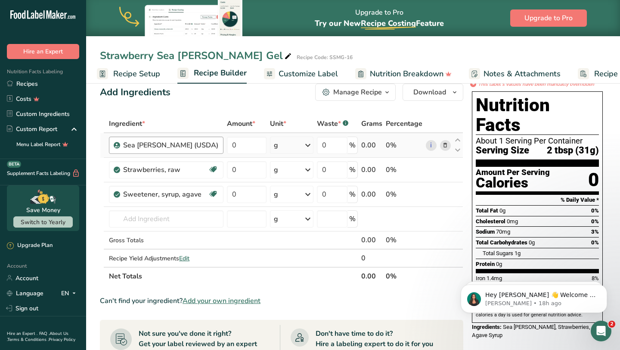
click at [179, 151] on div "Sea [PERSON_NAME] (USDA)" at bounding box center [166, 145] width 115 height 17
click at [181, 144] on div "Sea [PERSON_NAME] (USDA)" at bounding box center [170, 145] width 95 height 10
click at [448, 146] on icon at bounding box center [445, 145] width 6 height 9
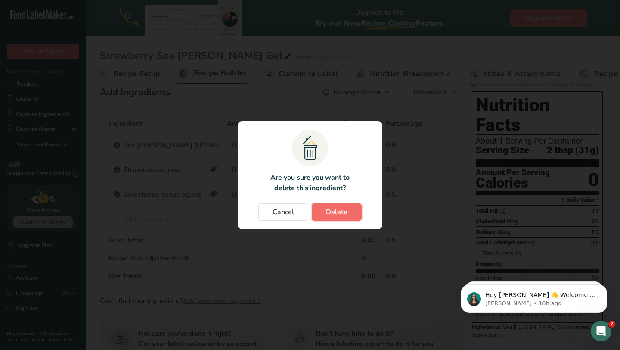
click at [321, 212] on button "Delete" at bounding box center [337, 211] width 50 height 17
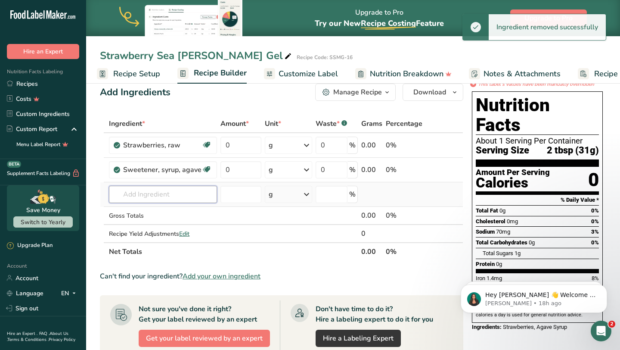
click at [197, 193] on input "text" at bounding box center [163, 194] width 108 height 17
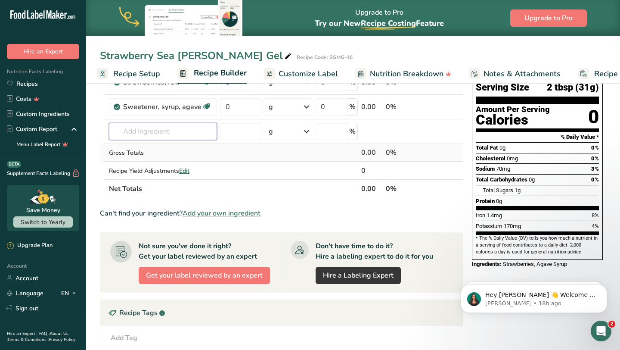
scroll to position [82, 0]
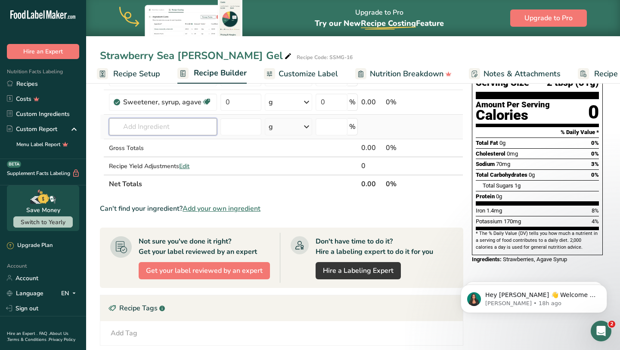
click at [141, 124] on input "text" at bounding box center [163, 126] width 108 height 17
type input "strawberry pure"
click at [145, 160] on div "Add your own ingredient" at bounding box center [163, 158] width 94 height 9
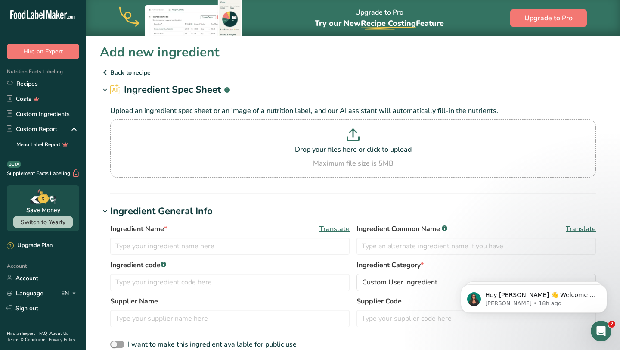
scroll to position [54, 0]
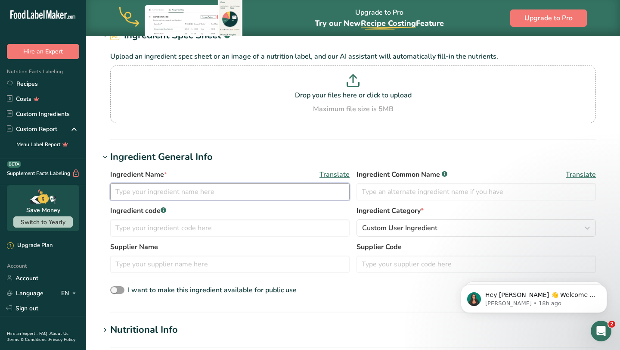
click at [250, 195] on input "text" at bounding box center [230, 191] width 240 height 17
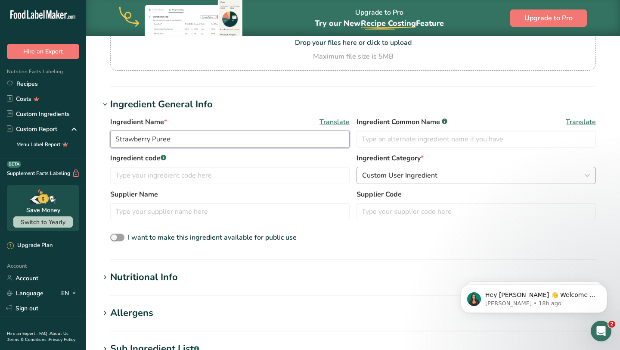
type input "Strawberry Puree"
click at [429, 174] on span "Custom User Ingredient" at bounding box center [399, 175] width 75 height 10
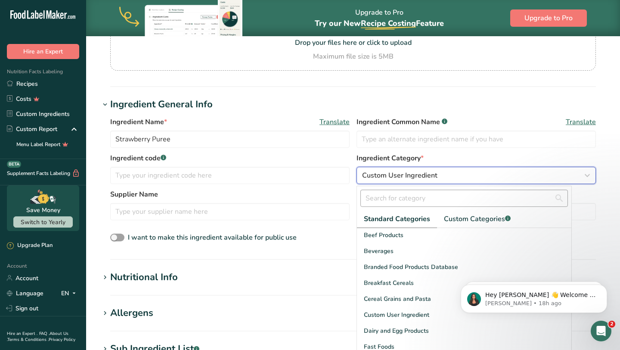
scroll to position [51, 0]
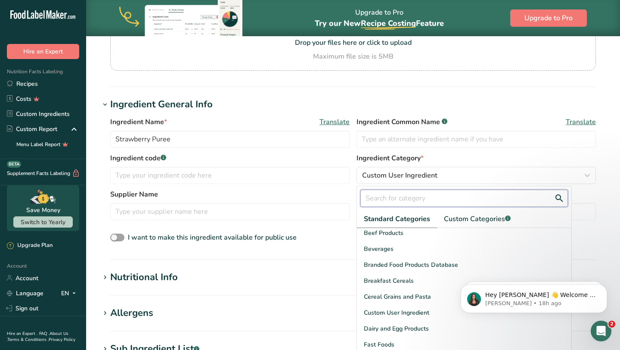
click at [439, 192] on input "text" at bounding box center [465, 198] width 208 height 17
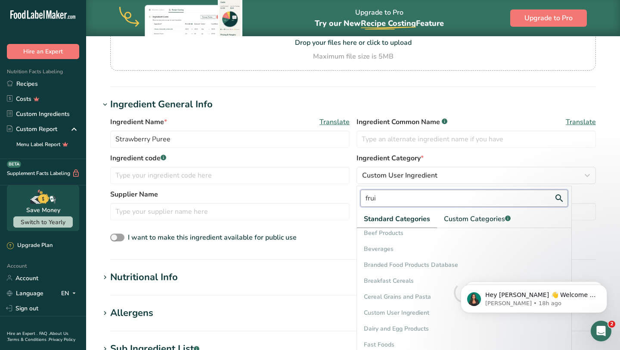
scroll to position [0, 0]
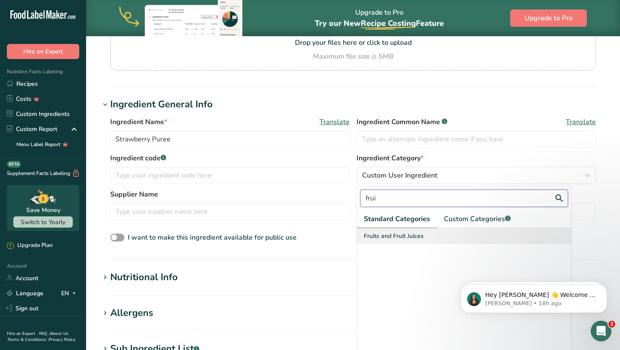
type input "frui"
click at [430, 237] on div "Fruits and Fruit Juices" at bounding box center [464, 236] width 215 height 16
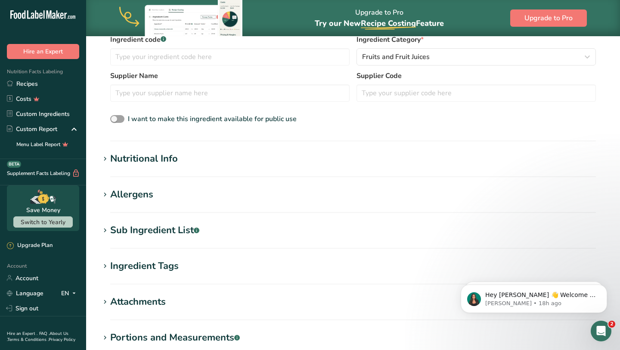
scroll to position [336, 0]
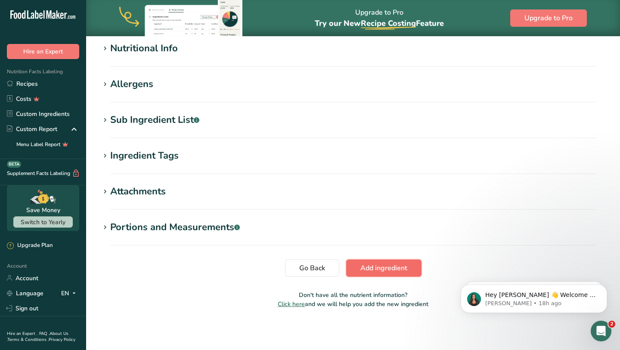
click at [383, 271] on span "Add ingredient" at bounding box center [384, 268] width 47 height 10
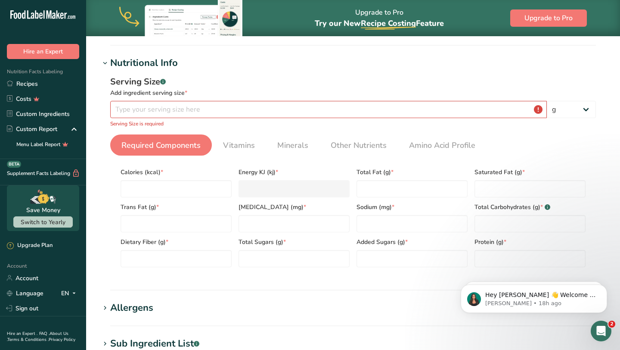
scroll to position [89, 0]
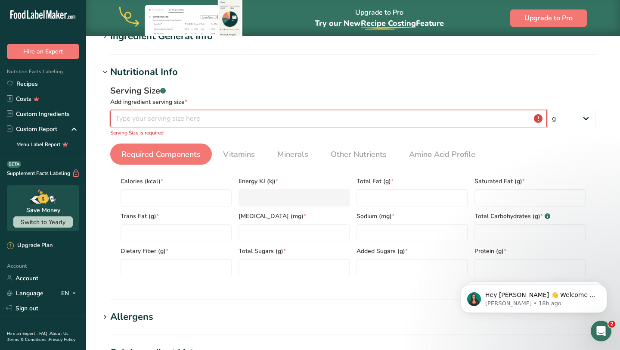
click at [285, 112] on input "number" at bounding box center [328, 118] width 437 height 17
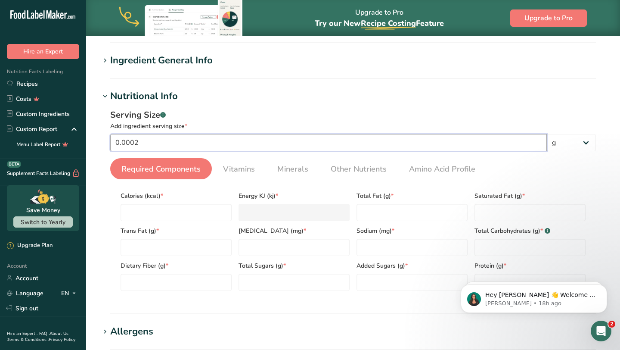
scroll to position [106, 0]
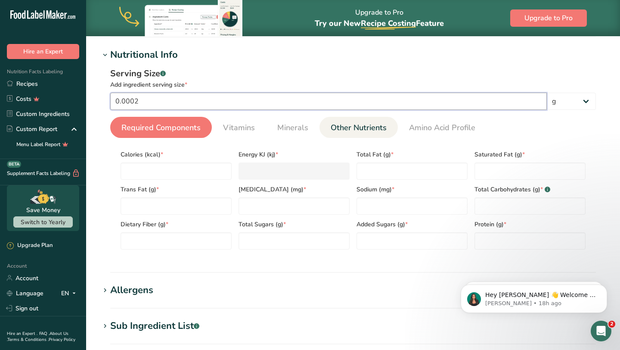
type input "0"
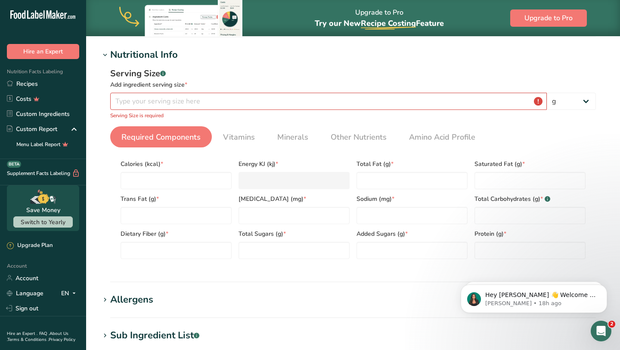
drag, startPoint x: 108, startPoint y: 68, endPoint x: 424, endPoint y: 264, distance: 372.8
click at [426, 268] on div "Serving Size .a-a{fill:#347362;}.b-a{fill:#fff;} Add ingredient serving size * …" at bounding box center [353, 166] width 507 height 209
click at [306, 78] on div "Serving Size .a-a{fill:#347362;}.b-a{fill:#fff;}" at bounding box center [353, 73] width 486 height 13
drag, startPoint x: 561, startPoint y: 269, endPoint x: 365, endPoint y: 171, distance: 218.5
click html "Hey [PERSON_NAME] 👋 Welcome to Food Label Maker🙌 Take a look around! If you hav…"
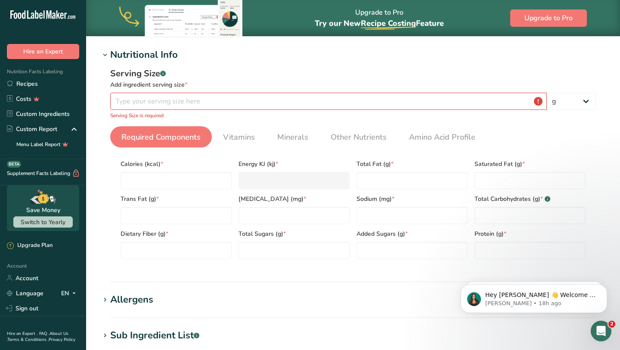
drag, startPoint x: 516, startPoint y: 234, endPoint x: 336, endPoint y: 161, distance: 194.2
click at [347, 166] on div "Calories (kcal) * Energy KJ (kj) * Total Fat (g) * Saturated Fat (g) * Trans Fa…" at bounding box center [353, 206] width 472 height 105
drag, startPoint x: 296, startPoint y: 155, endPoint x: 243, endPoint y: 165, distance: 54.5
click at [243, 165] on div "Energy KJ (kj) *" at bounding box center [294, 171] width 118 height 35
drag, startPoint x: 108, startPoint y: 153, endPoint x: 414, endPoint y: 234, distance: 315.9
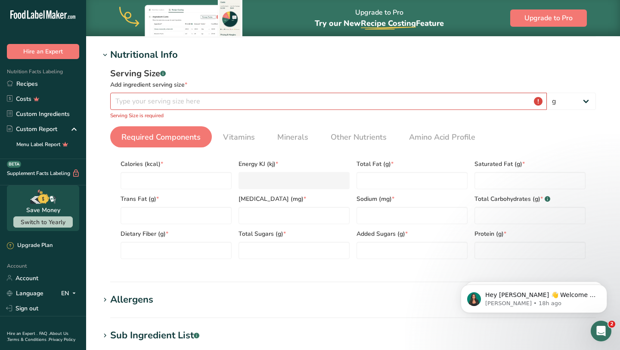
click at [414, 234] on div "Serving Size .a-a{fill:#347362;}.b-a{fill:#fff;} Add ingredient serving size * …" at bounding box center [353, 166] width 507 height 209
click at [252, 135] on span "Vitamins" at bounding box center [239, 137] width 32 height 12
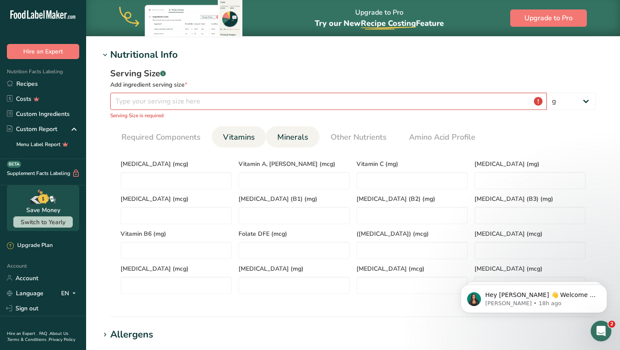
click at [281, 141] on span "Minerals" at bounding box center [292, 137] width 31 height 12
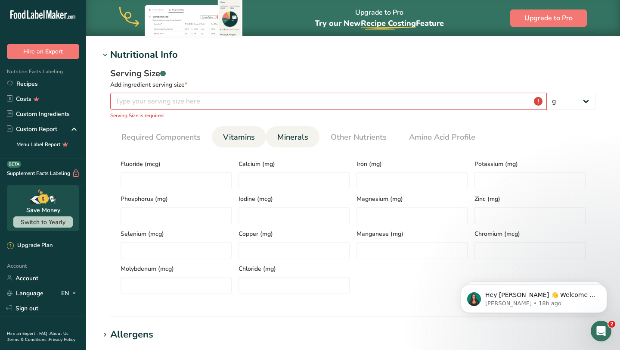
click at [224, 133] on span "Vitamins" at bounding box center [239, 137] width 32 height 12
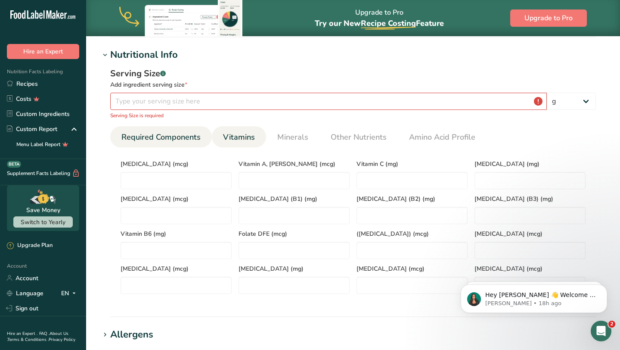
click at [162, 146] on link "Required Components" at bounding box center [161, 137] width 86 height 22
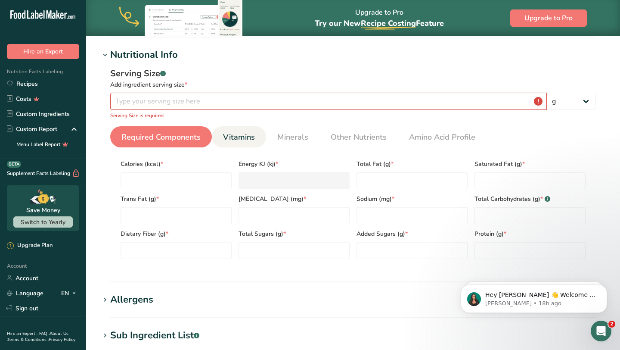
click at [244, 140] on span "Vitamins" at bounding box center [239, 137] width 32 height 12
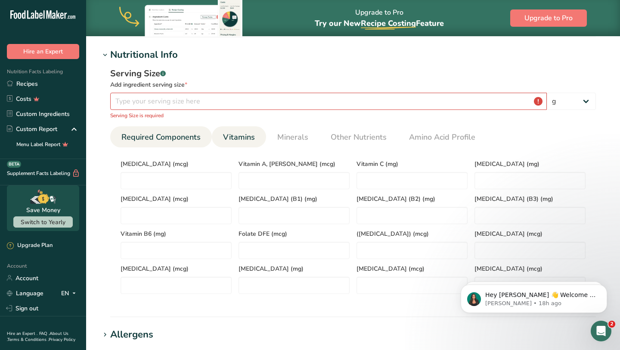
click at [168, 141] on span "Required Components" at bounding box center [160, 137] width 79 height 12
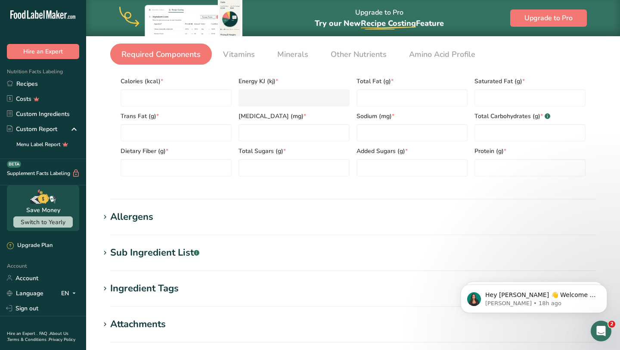
scroll to position [192, 0]
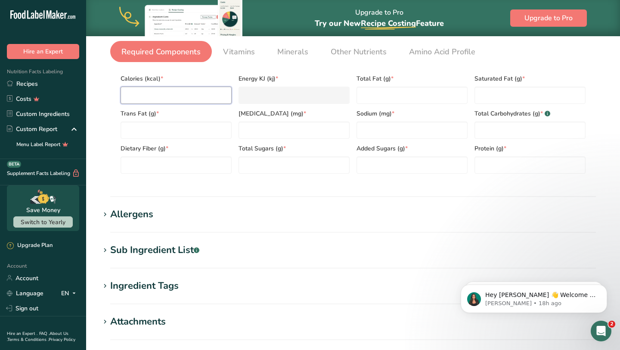
click at [211, 93] on input "number" at bounding box center [176, 95] width 111 height 17
type input "8"
type KJ "33.5"
type input "89"
type KJ "372.4"
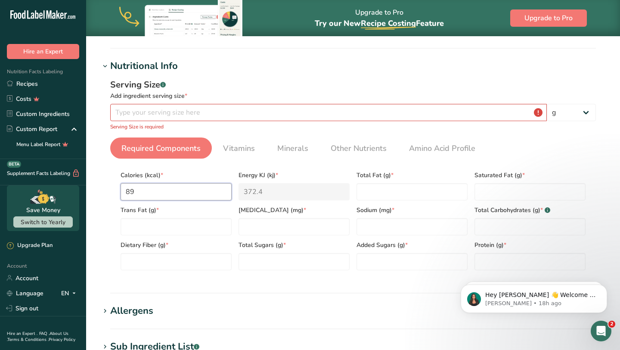
scroll to position [80, 0]
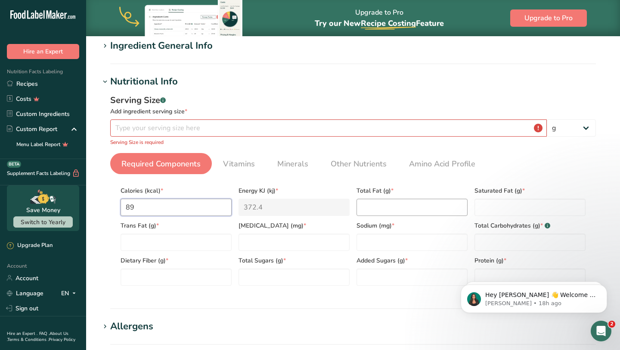
type input "89"
click at [393, 210] on Fat "number" at bounding box center [412, 207] width 111 height 17
click at [387, 239] on input "number" at bounding box center [412, 241] width 111 height 17
type input "54"
click at [512, 243] on Carbohydrates "number" at bounding box center [530, 241] width 111 height 17
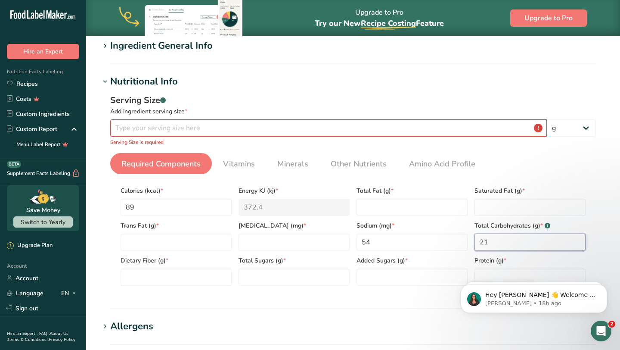
type Carbohydrates "21"
click at [209, 276] on Fiber "number" at bounding box center [176, 276] width 111 height 17
type Fiber "4"
click at [273, 280] on Sugars "number" at bounding box center [294, 276] width 111 height 17
type Sugars "18"
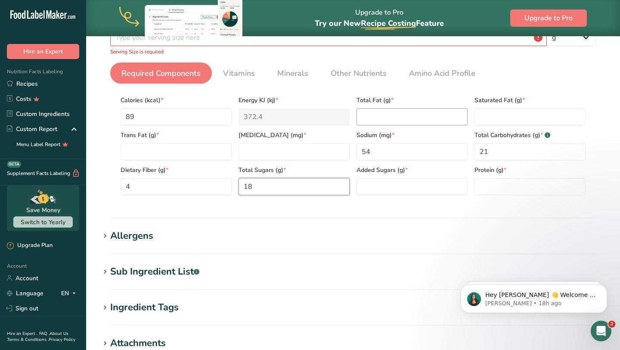
scroll to position [172, 0]
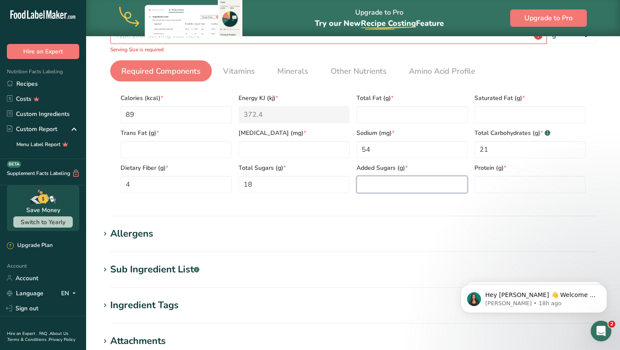
click at [382, 188] on Sugars "number" at bounding box center [412, 184] width 111 height 17
type Sugars "0"
click at [481, 189] on input "number" at bounding box center [530, 184] width 111 height 17
type input "0"
click at [428, 104] on div "Total Fat (g) *" at bounding box center [412, 105] width 118 height 35
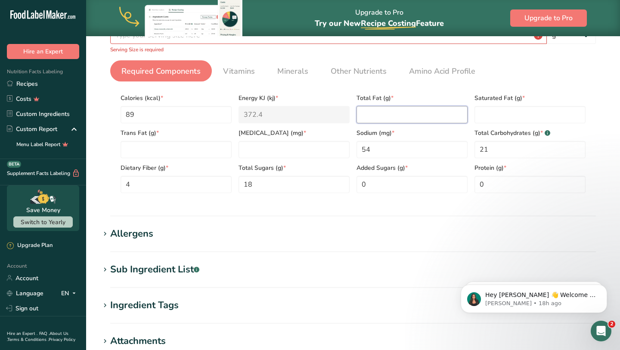
click at [427, 118] on Fat "number" at bounding box center [412, 114] width 111 height 17
type Fat "0"
click at [496, 109] on Fat "number" at bounding box center [530, 114] width 111 height 17
type Fat "0"
click at [209, 142] on Fat "number" at bounding box center [176, 149] width 111 height 17
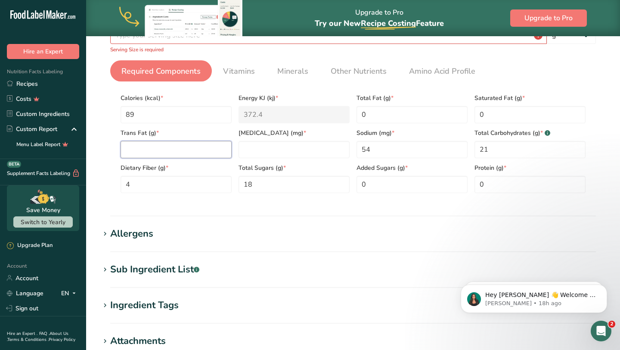
type Fat "0"
click at [254, 152] on input "number" at bounding box center [294, 149] width 111 height 17
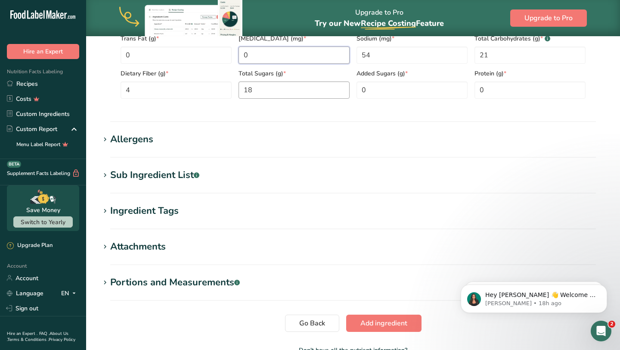
scroll to position [322, 0]
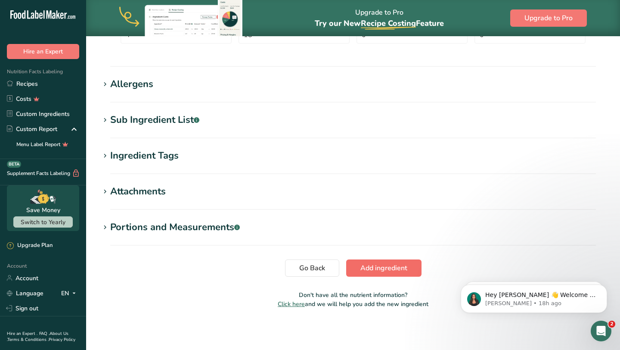
type input "0"
click at [371, 272] on span "Add ingredient" at bounding box center [384, 268] width 47 height 10
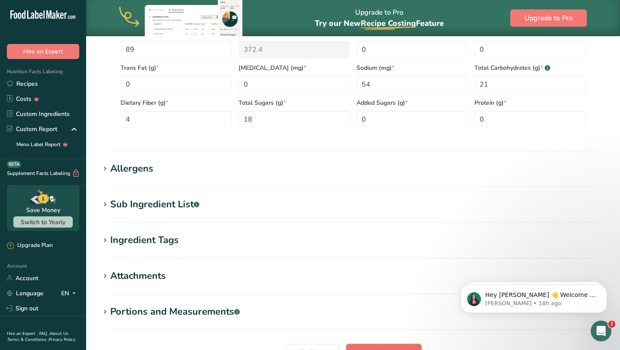
scroll to position [154, 0]
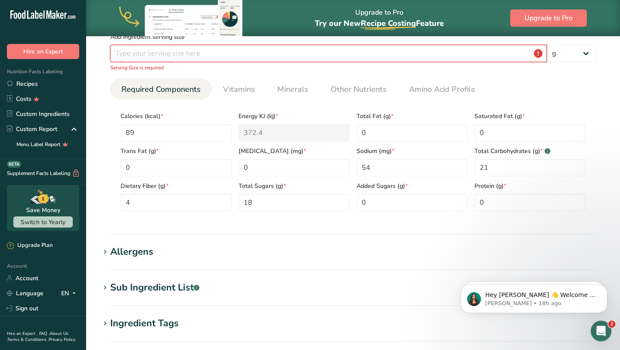
click at [236, 58] on input "number" at bounding box center [328, 53] width 437 height 17
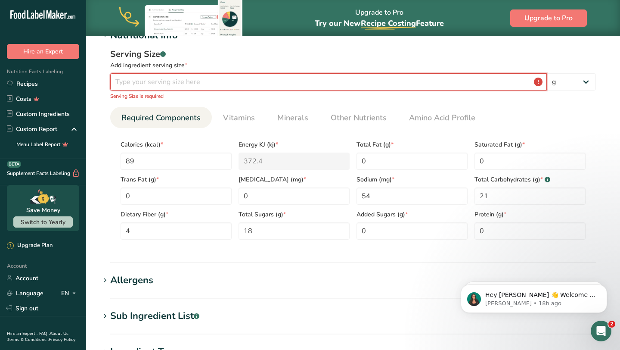
scroll to position [120, 0]
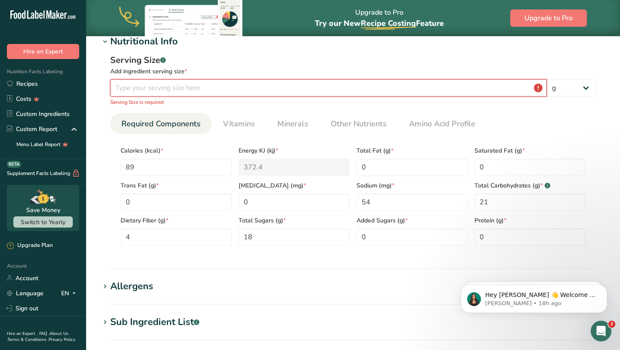
click at [243, 93] on input "number" at bounding box center [328, 87] width 437 height 17
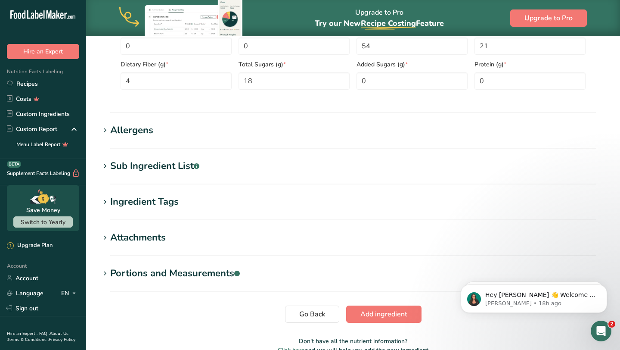
scroll to position [273, 0]
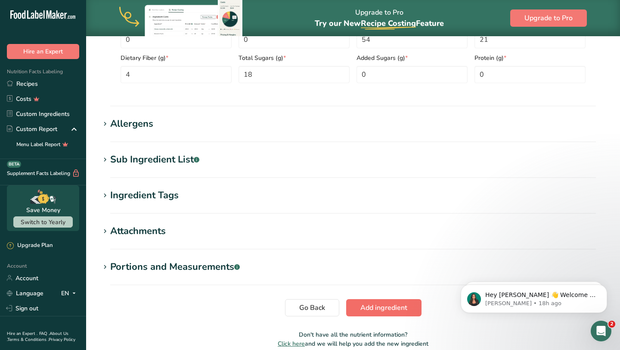
type input "4.3"
click at [378, 312] on span "Add ingredient" at bounding box center [384, 307] width 47 height 10
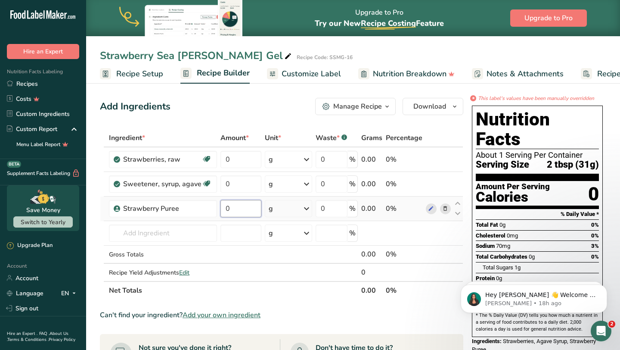
click at [243, 216] on input "0" at bounding box center [241, 208] width 41 height 17
type input "4.3"
click at [448, 161] on div "Ingredient * Amount * Unit * Waste * .a-a{fill:#347362;}.b-a{fill:#fff;} Grams …" at bounding box center [282, 214] width 364 height 171
click at [445, 162] on icon at bounding box center [445, 159] width 6 height 9
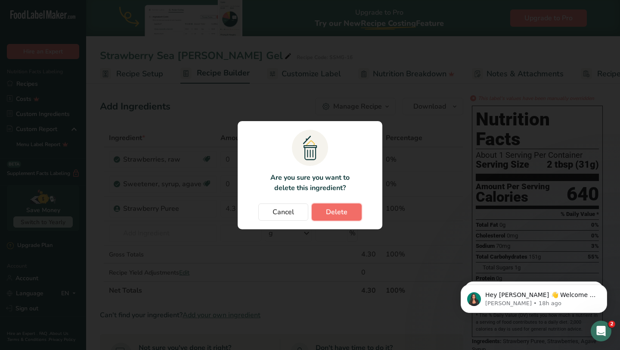
click at [333, 207] on span "Delete" at bounding box center [337, 212] width 22 height 10
type input "4.3"
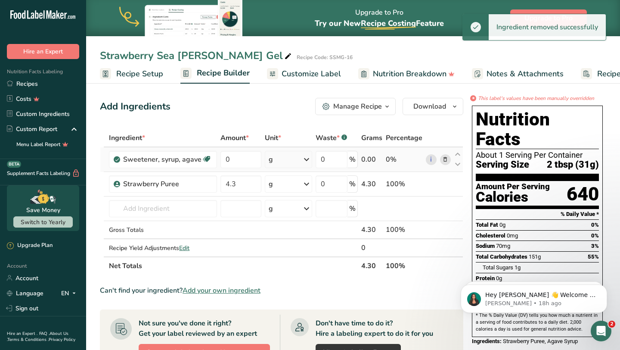
click at [444, 159] on icon at bounding box center [445, 159] width 6 height 9
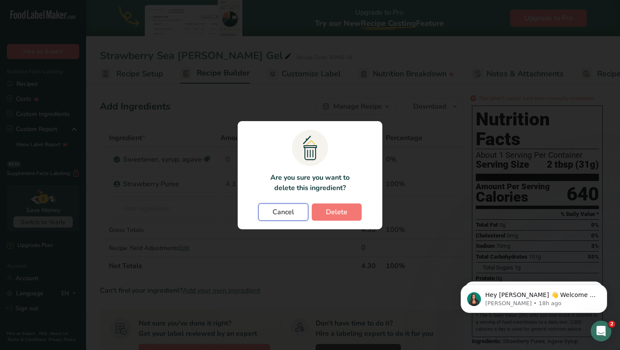
click at [289, 210] on span "Cancel" at bounding box center [284, 212] width 22 height 10
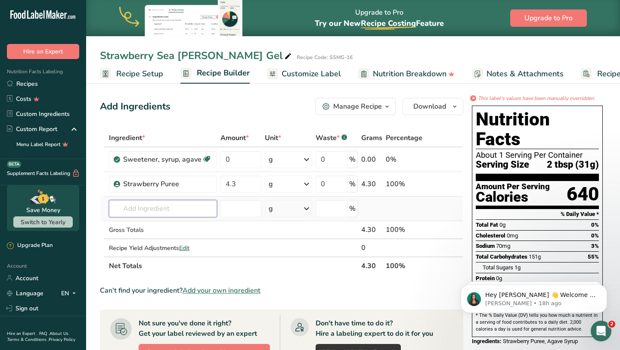
click at [160, 212] on input "text" at bounding box center [163, 208] width 108 height 17
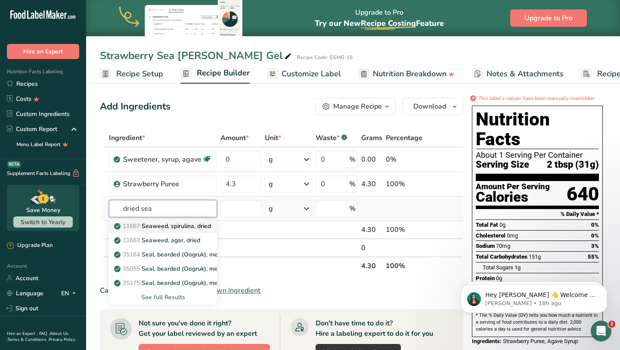
type input "dried sea"
click at [202, 228] on p "11667 Seaweed, spirulina, dried" at bounding box center [163, 225] width 95 height 9
type input "Seaweed, spirulina, dried"
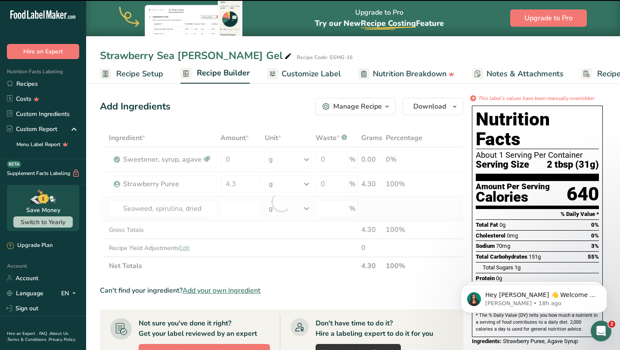
type input "0"
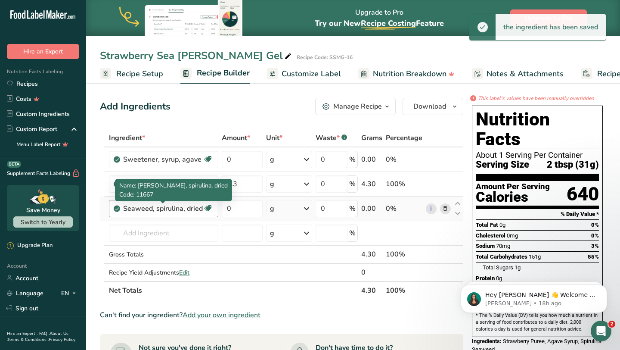
click at [194, 208] on div "Seaweed, spirulina, dried" at bounding box center [163, 208] width 80 height 10
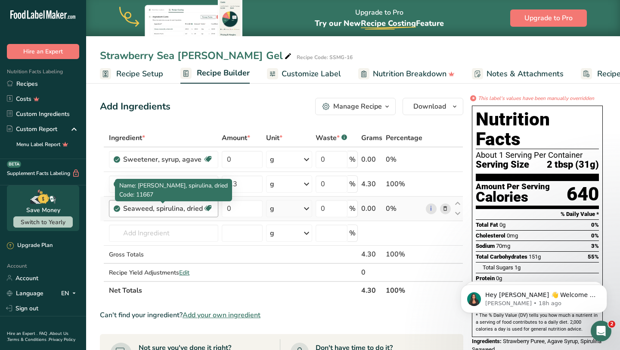
click at [199, 210] on div "Seaweed, spirulina, dried" at bounding box center [163, 208] width 80 height 10
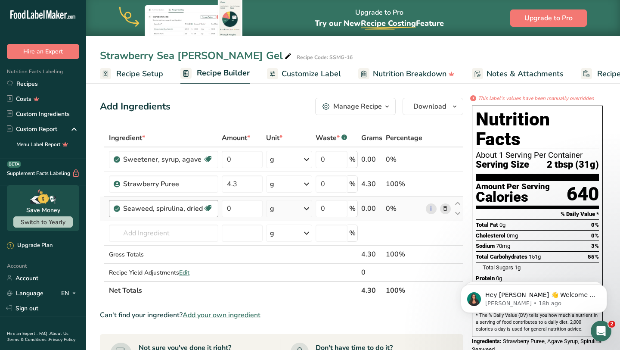
drag, startPoint x: 201, startPoint y: 207, endPoint x: 138, endPoint y: 209, distance: 63.3
click at [137, 209] on div "Seaweed, spirulina, dried" at bounding box center [163, 208] width 80 height 10
click at [447, 212] on icon at bounding box center [445, 208] width 6 height 9
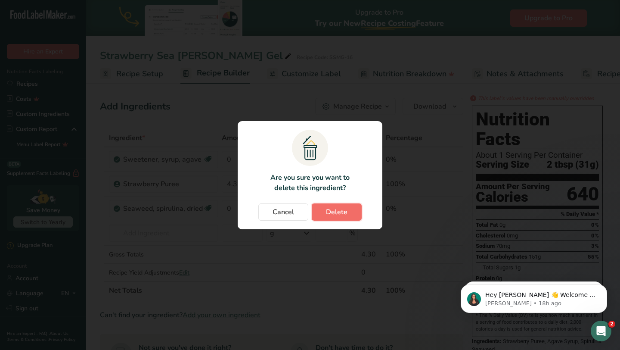
click at [330, 215] on span "Delete" at bounding box center [337, 212] width 22 height 10
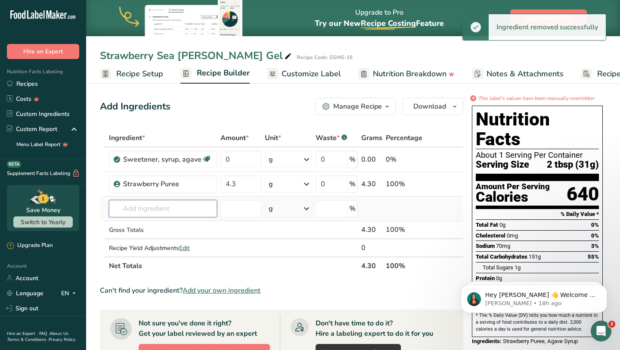
click at [163, 209] on input "text" at bounding box center [163, 208] width 108 height 17
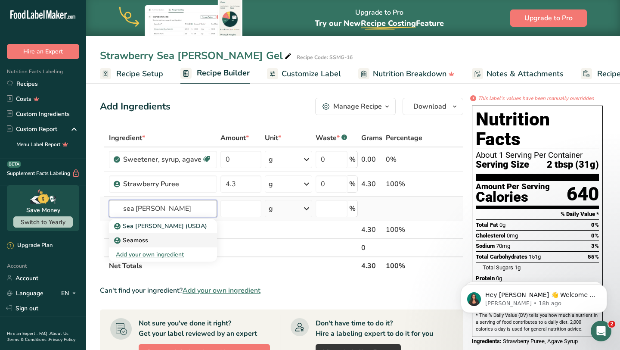
type input "sea [PERSON_NAME]"
click at [166, 237] on div "Seamoss" at bounding box center [156, 240] width 81 height 9
type input "Seamoss"
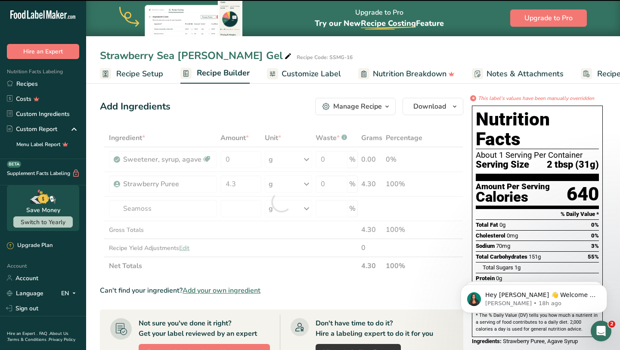
type input "0"
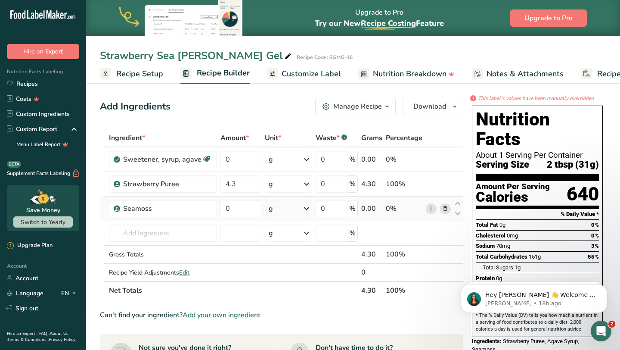
click at [447, 210] on icon at bounding box center [445, 208] width 6 height 9
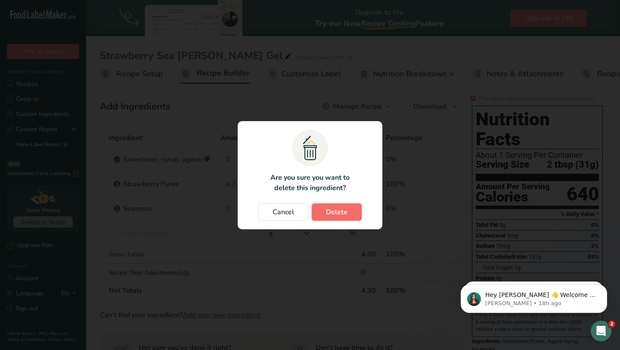
click at [321, 209] on button "Delete" at bounding box center [337, 211] width 50 height 17
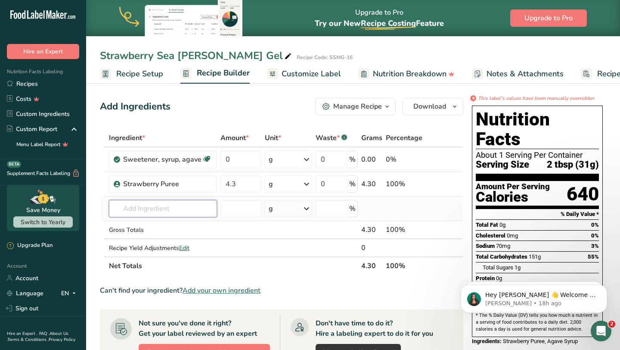
click at [148, 210] on input "text" at bounding box center [163, 208] width 108 height 17
click at [166, 214] on input "text" at bounding box center [163, 208] width 108 height 17
type input "wildad"
click at [166, 244] on div "Add your own ingredient" at bounding box center [163, 240] width 94 height 9
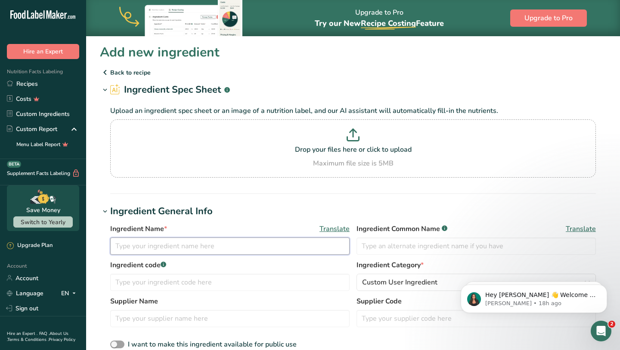
click at [194, 251] on input "text" at bounding box center [230, 245] width 240 height 17
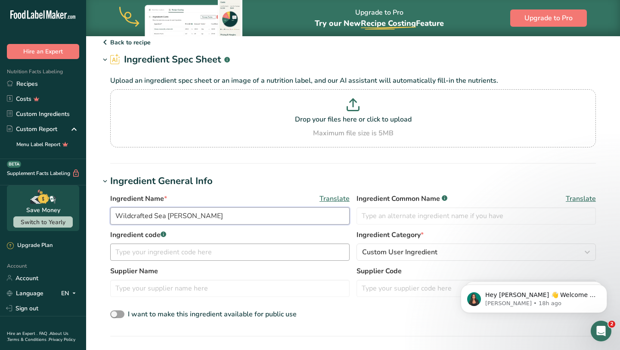
scroll to position [63, 0]
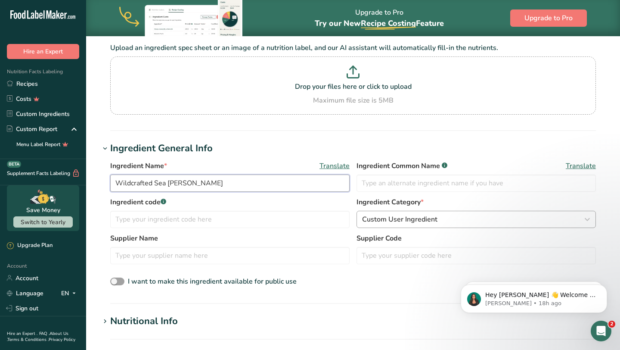
type input "Wildcrafted Sea [PERSON_NAME]"
click at [451, 218] on div "Custom User Ingredient" at bounding box center [473, 219] width 223 height 10
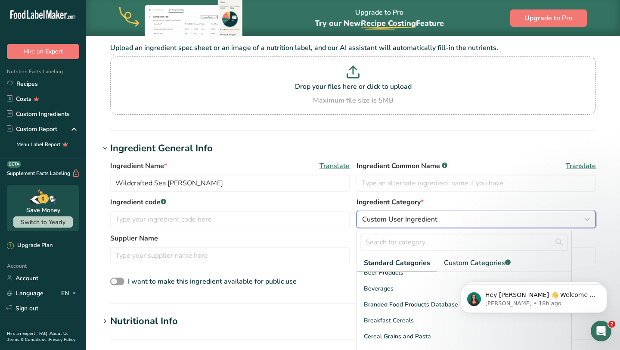
scroll to position [60, 0]
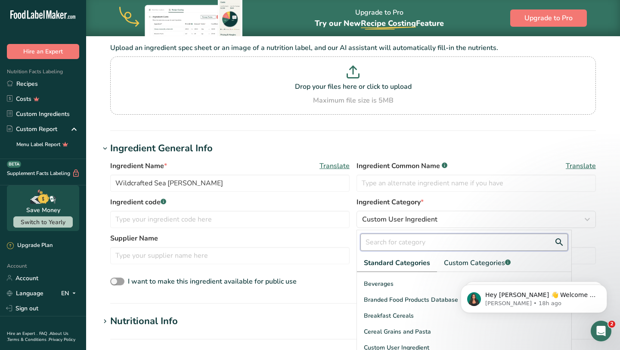
click at [434, 240] on input "text" at bounding box center [465, 241] width 208 height 17
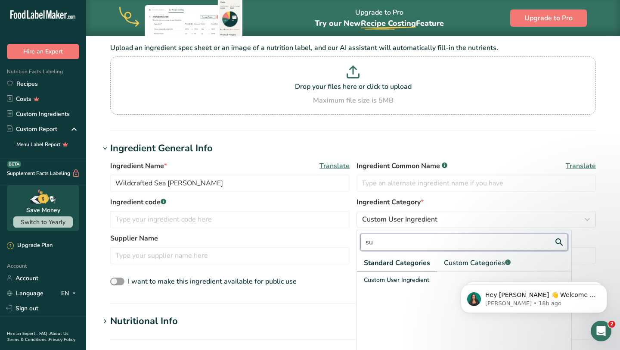
scroll to position [0, 0]
type input "su"
click at [489, 264] on span "Custom Categories .a-a{fill:#347362;}.b-a{fill:#fff;}" at bounding box center [477, 263] width 67 height 10
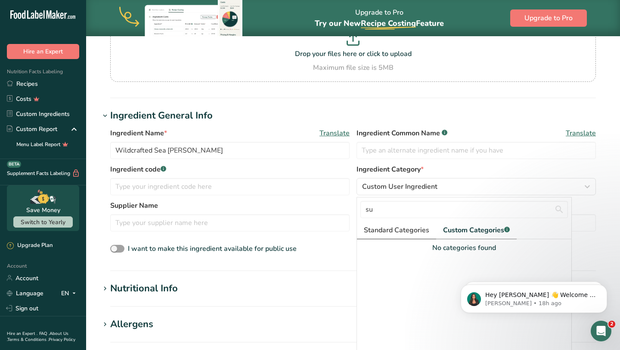
scroll to position [139, 0]
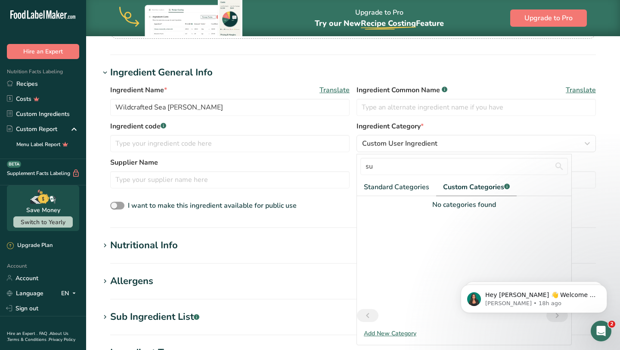
click at [389, 333] on div "Add New Category" at bounding box center [464, 333] width 215 height 9
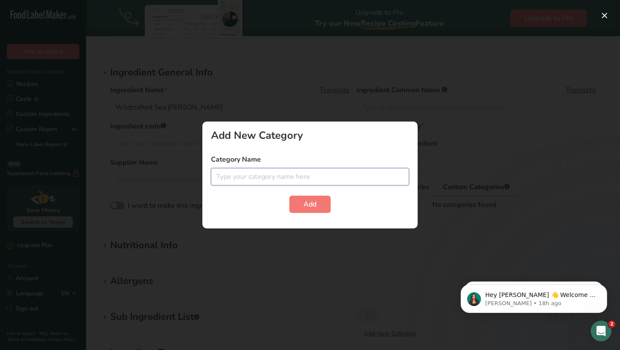
click at [336, 177] on input "text" at bounding box center [310, 176] width 198 height 17
type input "Superfood"
click at [326, 205] on button "Add" at bounding box center [309, 204] width 41 height 17
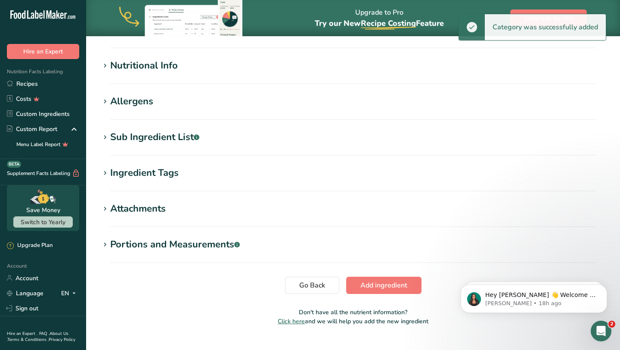
scroll to position [336, 0]
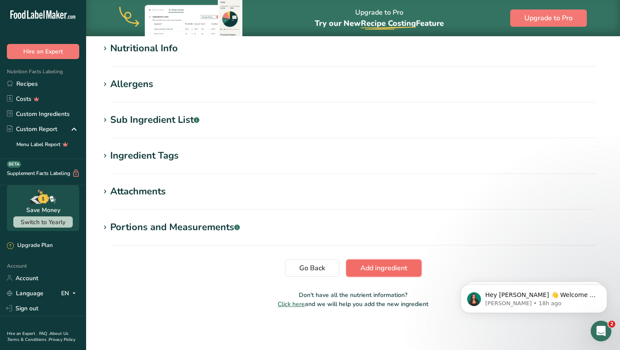
click at [374, 261] on button "Add ingredient" at bounding box center [383, 267] width 75 height 17
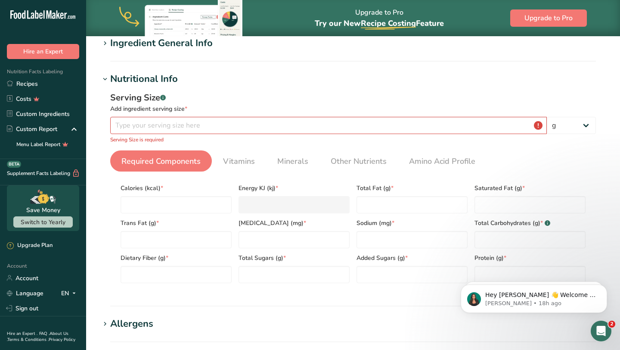
scroll to position [0, 0]
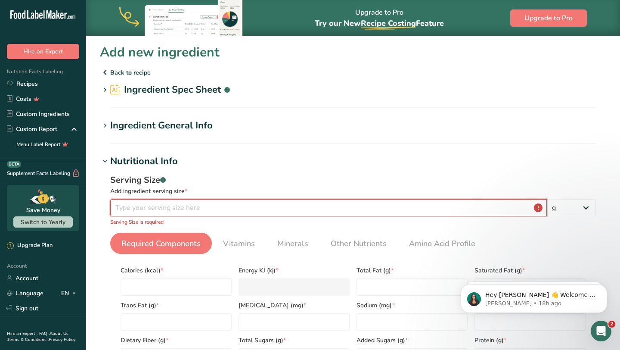
click at [280, 212] on input "number" at bounding box center [328, 207] width 437 height 17
type input "8"
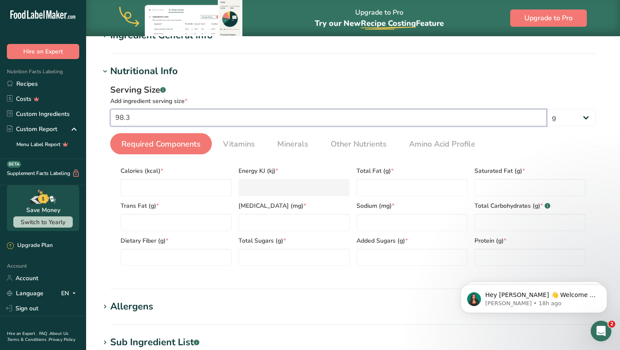
scroll to position [117, 0]
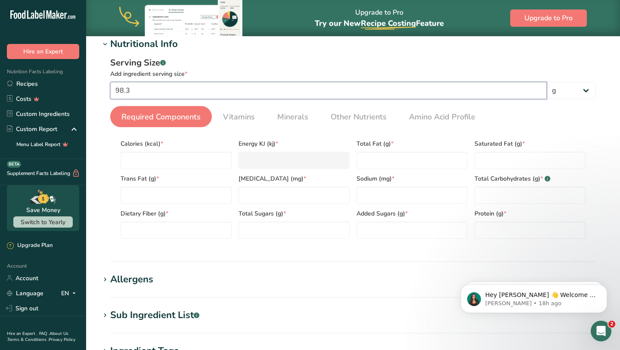
click at [264, 86] on input "98.3" at bounding box center [328, 90] width 437 height 17
type input "9"
type input "6.5"
click at [216, 163] on input "number" at bounding box center [176, 160] width 111 height 17
type input "0"
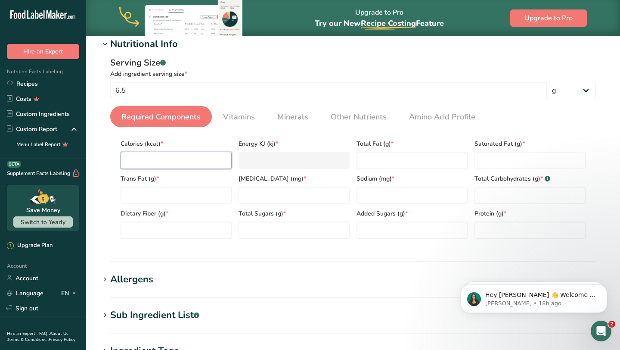
type KJ "0"
type input "2"
type KJ "8.4"
type input "24"
type KJ "100.4"
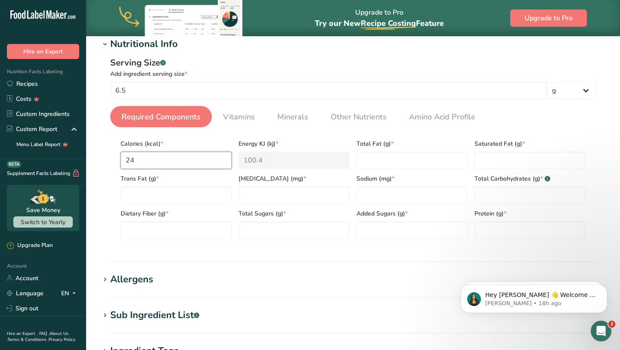
type input "2"
type KJ "8.4"
type input "26"
type KJ "108.8"
type input "2"
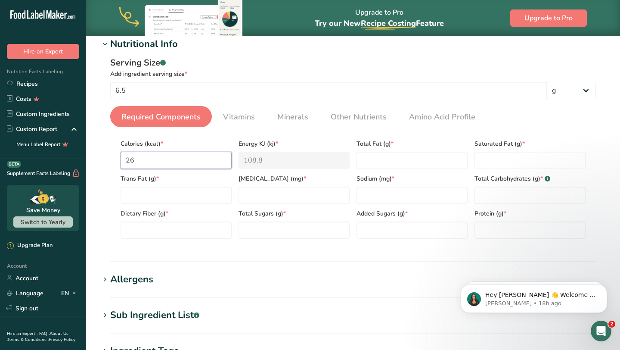
type KJ "8.4"
type input "0"
type KJ "0"
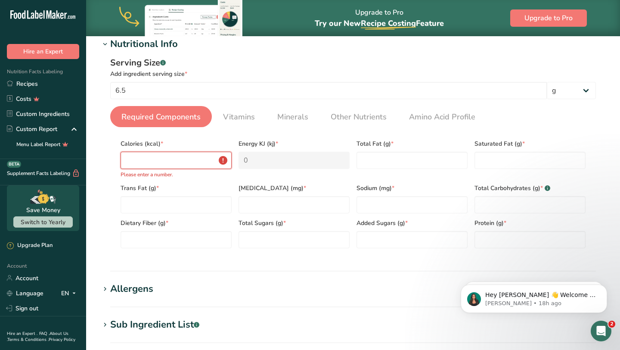
type input "0.2"
type KJ "0.8"
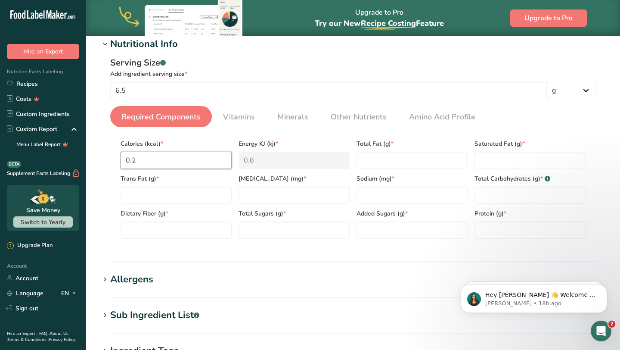
type input "0.26"
type KJ "1.1"
type input "0.26"
click at [388, 163] on Fat "number" at bounding box center [412, 160] width 111 height 17
click at [381, 196] on input "number" at bounding box center [412, 195] width 111 height 17
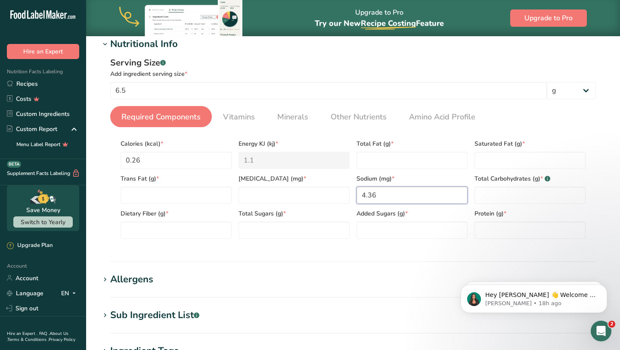
type input "4.36"
click at [504, 198] on Carbohydrates "number" at bounding box center [530, 195] width 111 height 17
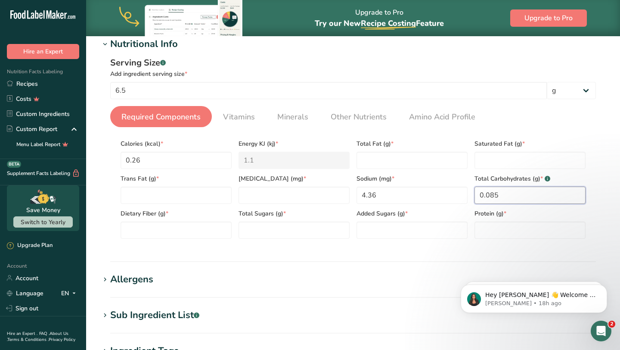
type Carbohydrates "0.085"
click at [307, 232] on Sugars "number" at bounding box center [294, 229] width 111 height 17
type Sugars "0"
click at [218, 229] on Fiber "number" at bounding box center [176, 229] width 111 height 17
type Fiber "0"
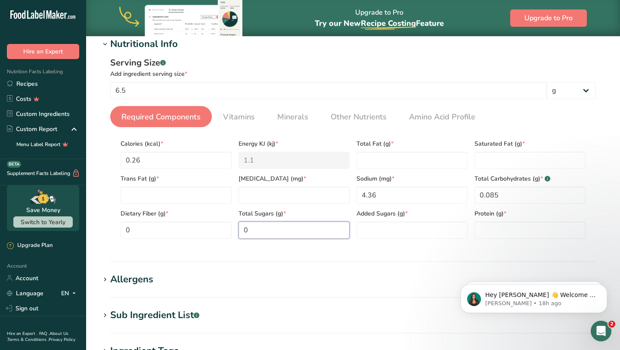
click at [283, 228] on Sugars "0" at bounding box center [294, 229] width 111 height 17
type Sugars "0"
click at [412, 231] on Sugars "number" at bounding box center [412, 229] width 111 height 17
type Sugars "0"
click at [499, 234] on input "number" at bounding box center [530, 229] width 111 height 17
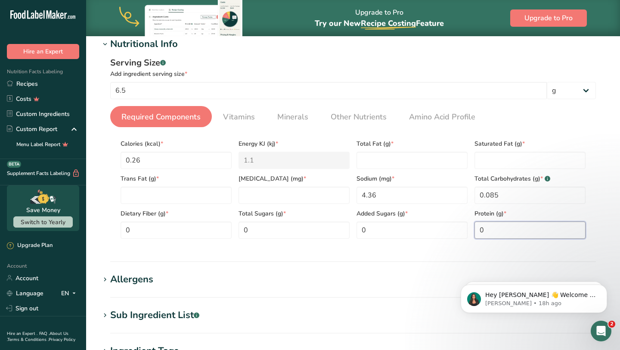
scroll to position [122, 0]
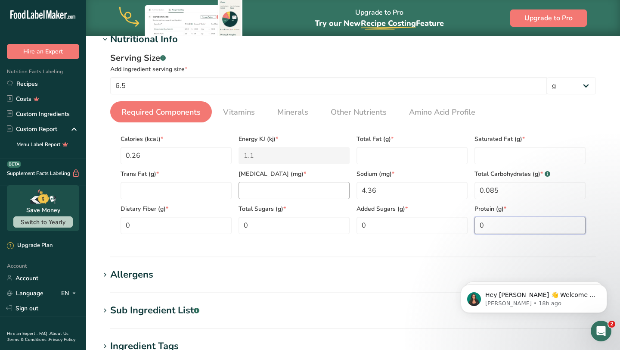
type input "0"
click at [255, 191] on input "number" at bounding box center [294, 190] width 111 height 17
type input "0"
click at [186, 193] on Fat "number" at bounding box center [176, 190] width 111 height 17
type Fat "0"
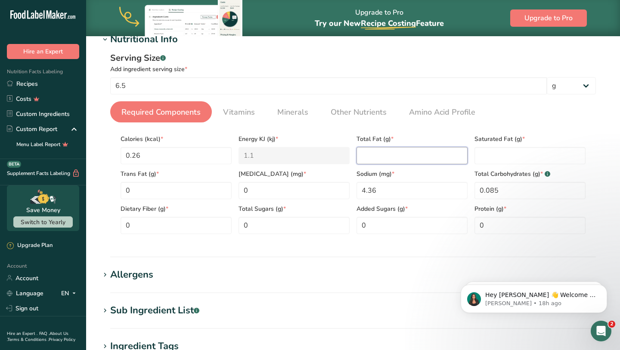
click at [371, 158] on Fat "number" at bounding box center [412, 155] width 111 height 17
type Fat "0"
click at [497, 159] on Fat "number" at bounding box center [530, 155] width 111 height 17
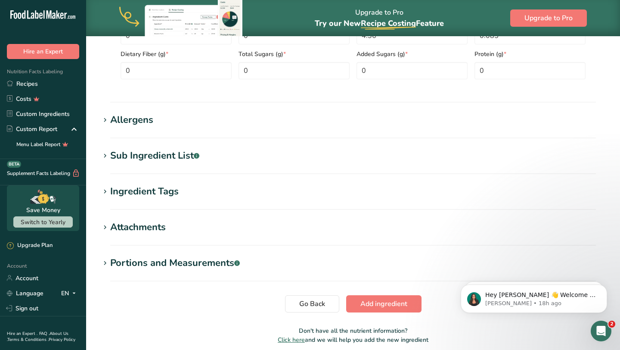
scroll to position [283, 0]
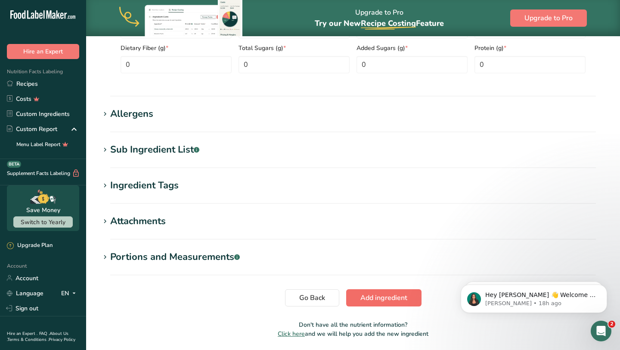
type Fat "0"
click at [374, 298] on span "Add ingredient" at bounding box center [384, 297] width 47 height 10
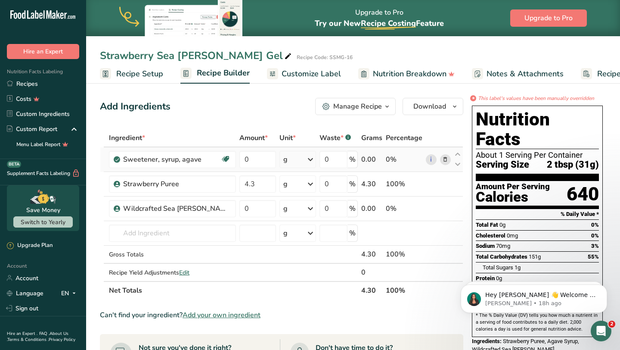
drag, startPoint x: 459, startPoint y: 208, endPoint x: 451, endPoint y: 165, distance: 43.8
click at [451, 164] on tbody "Sweetener, syrup, agave Dairy free Gluten free Vegan Vegetarian Soy free 0 g Po…" at bounding box center [281, 214] width 363 height 134
click at [457, 162] on icon at bounding box center [458, 164] width 10 height 6
type input "4.3"
type input "0"
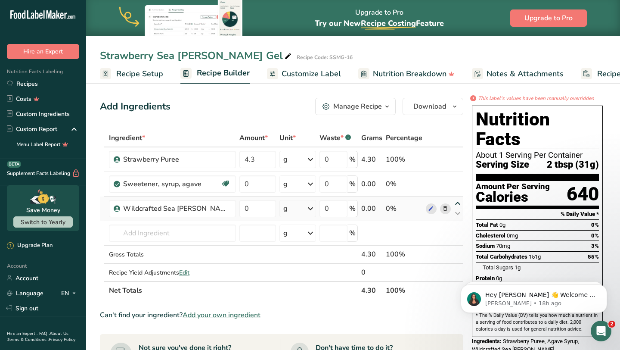
click at [459, 202] on icon at bounding box center [458, 203] width 10 height 6
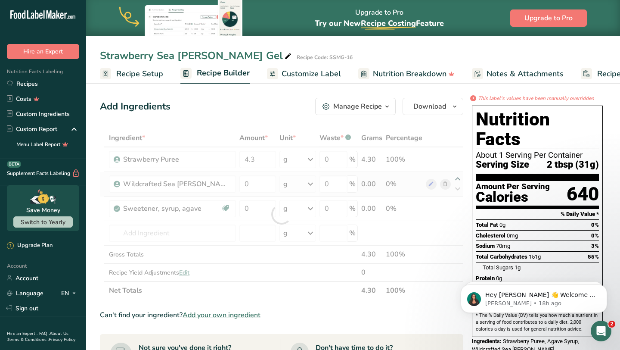
click at [457, 180] on div at bounding box center [282, 214] width 364 height 171
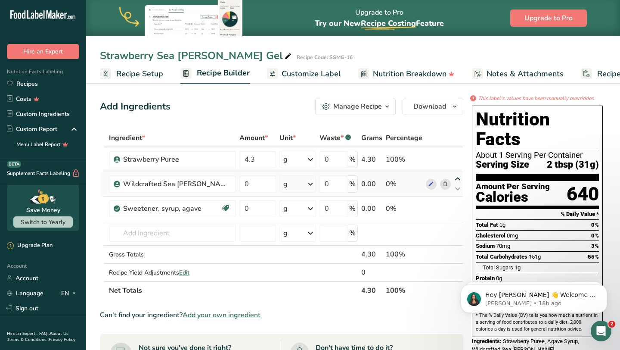
click at [458, 179] on icon at bounding box center [458, 179] width 10 height 6
type input "0"
type input "4.3"
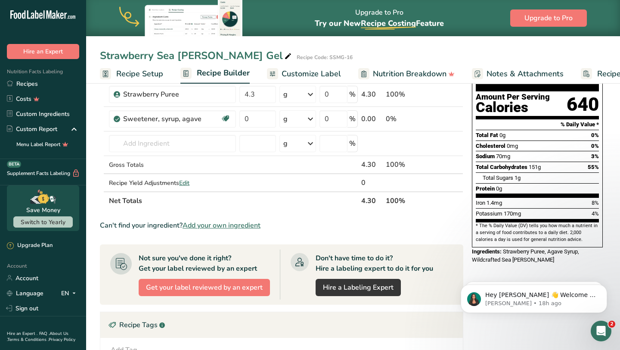
scroll to position [36, 0]
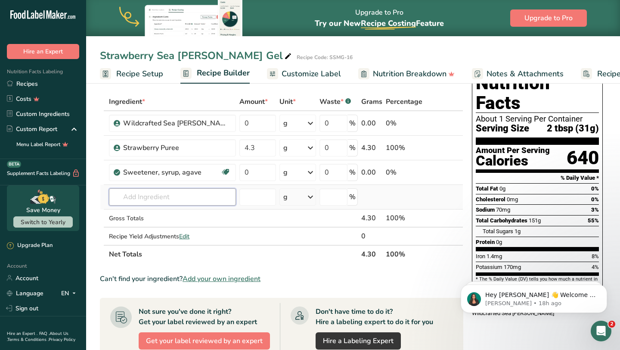
click at [176, 199] on input "text" at bounding box center [172, 196] width 127 height 17
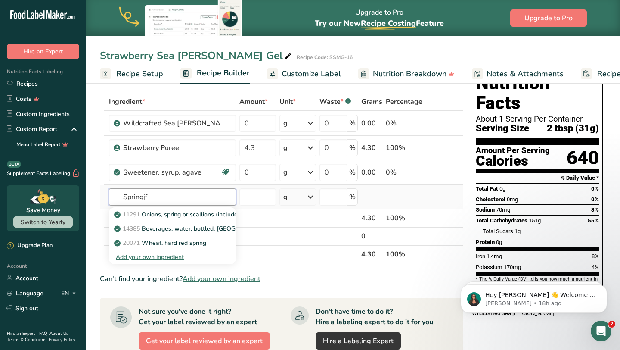
type input "Springjf"
click at [165, 259] on div "Add your own ingredient" at bounding box center [172, 256] width 113 height 9
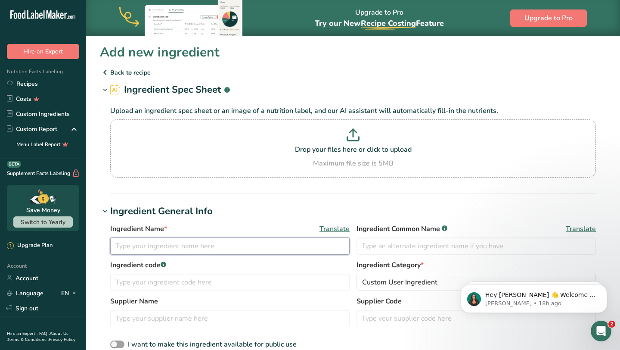
click at [188, 251] on input "text" at bounding box center [230, 245] width 240 height 17
type input "Spring Water"
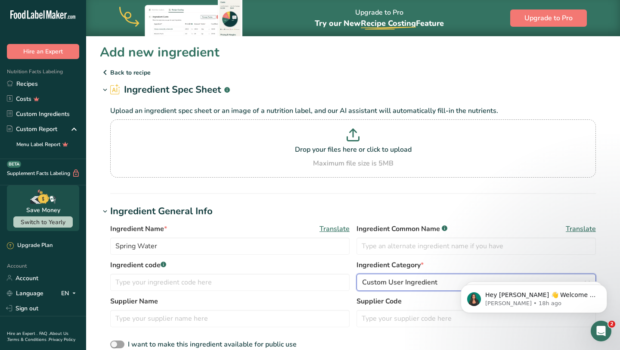
click at [432, 281] on span "Custom User Ingredient" at bounding box center [399, 282] width 75 height 10
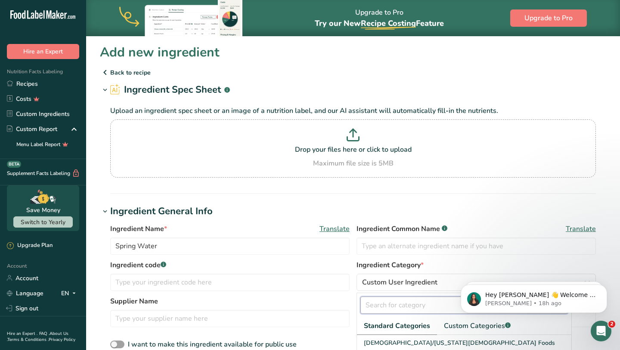
click at [430, 308] on input "text" at bounding box center [465, 304] width 208 height 17
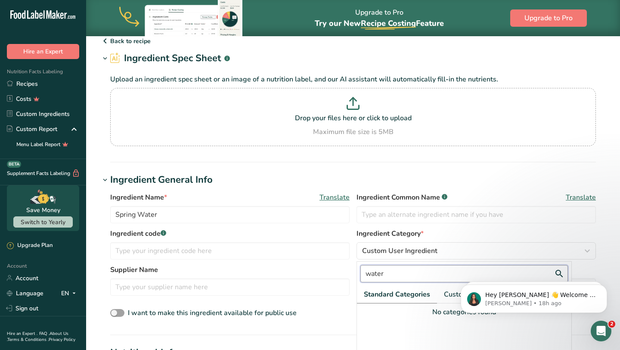
scroll to position [82, 0]
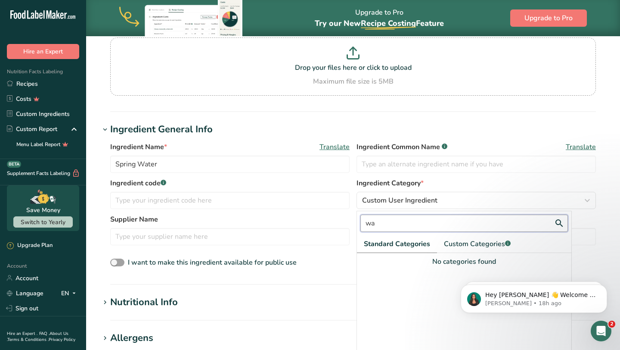
type input "w"
type input "be"
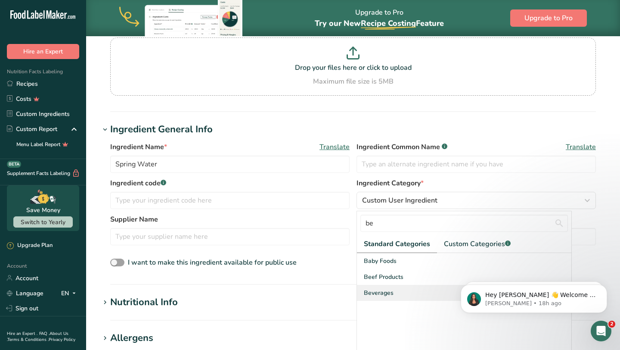
click at [435, 287] on div "Beverages" at bounding box center [464, 293] width 215 height 16
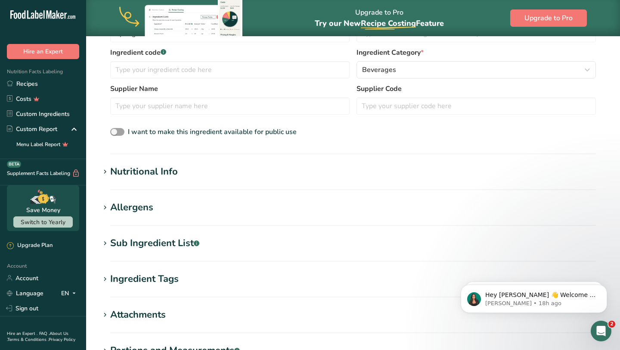
scroll to position [229, 0]
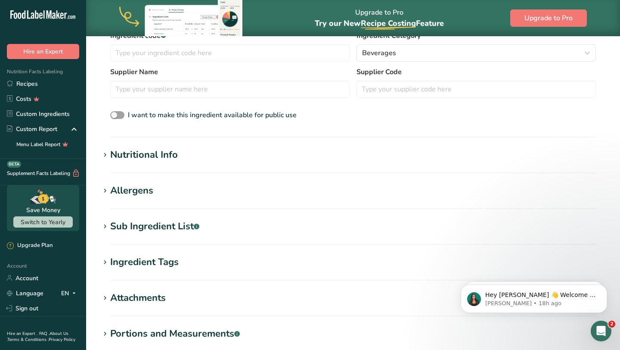
click at [310, 159] on h1 "Nutritional Info" at bounding box center [353, 155] width 507 height 14
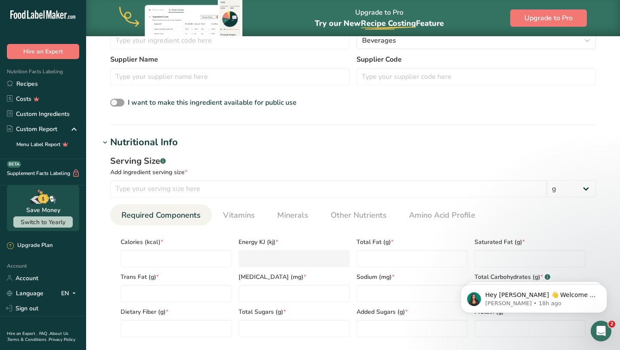
scroll to position [243, 0]
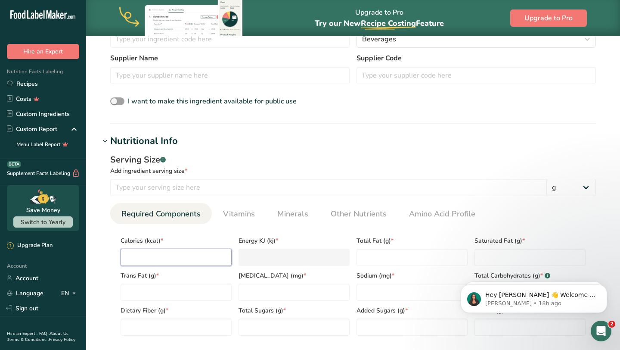
click at [197, 253] on input "number" at bounding box center [176, 257] width 111 height 17
type input "0"
type KJ "0"
type input "0"
click at [365, 256] on Fat "number" at bounding box center [412, 257] width 111 height 17
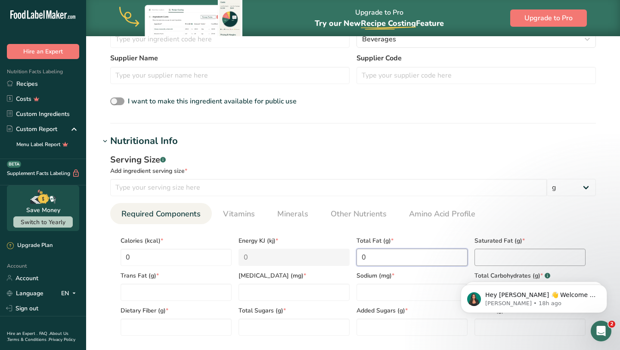
type Fat "0"
click at [483, 260] on Fat "number" at bounding box center [530, 257] width 111 height 17
type Fat "0"
click at [198, 290] on Fat "number" at bounding box center [176, 291] width 111 height 17
type Fat "0"
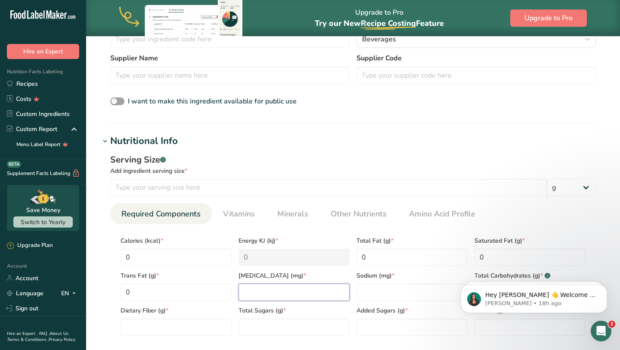
click at [258, 299] on input "number" at bounding box center [294, 291] width 111 height 17
type input "0"
click at [374, 293] on input "number" at bounding box center [412, 291] width 111 height 17
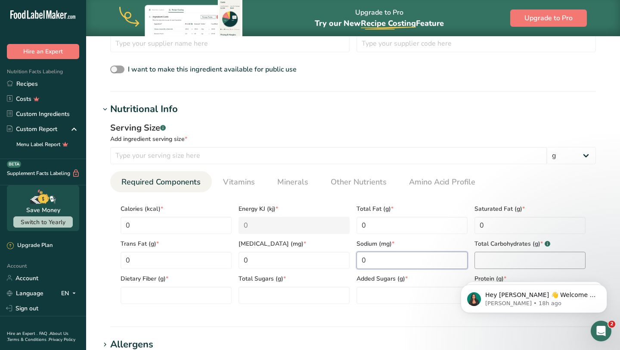
type input "0"
click at [485, 257] on Carbohydrates "number" at bounding box center [530, 260] width 111 height 17
type Carbohydrates "0"
click at [439, 294] on Sugars "number" at bounding box center [412, 294] width 111 height 17
type Sugars "0"
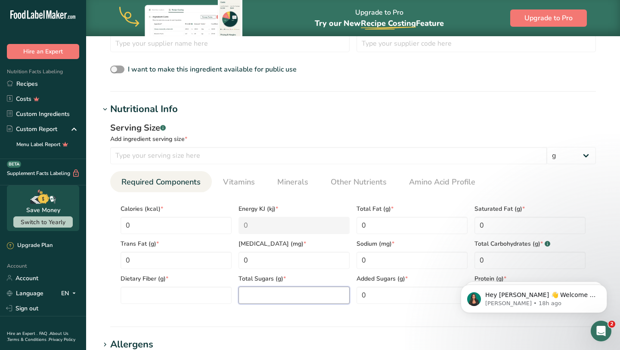
click at [307, 299] on Sugars "number" at bounding box center [294, 294] width 111 height 17
type Sugars "0"
click at [149, 308] on section "Calories (kcal) * 0 Energy KJ (kj) * 0 Total Fat (g) * 0 Saturated Fat (g) * 0 …" at bounding box center [353, 251] width 486 height 118
click at [149, 303] on Fiber "number" at bounding box center [176, 294] width 111 height 17
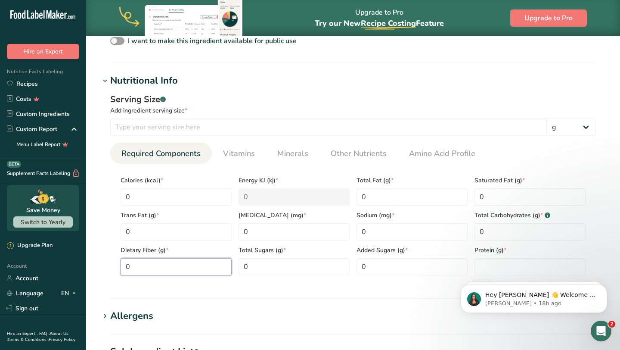
scroll to position [342, 0]
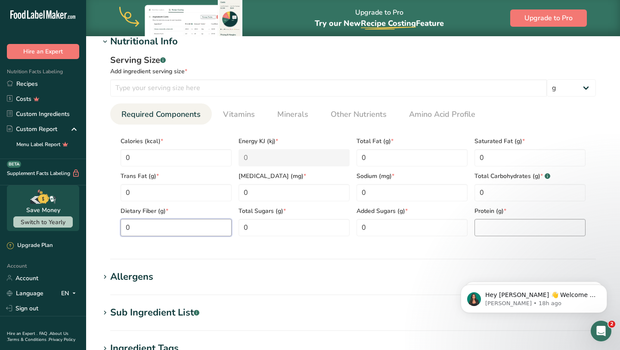
type Fiber "0"
click at [516, 227] on input "number" at bounding box center [530, 227] width 111 height 17
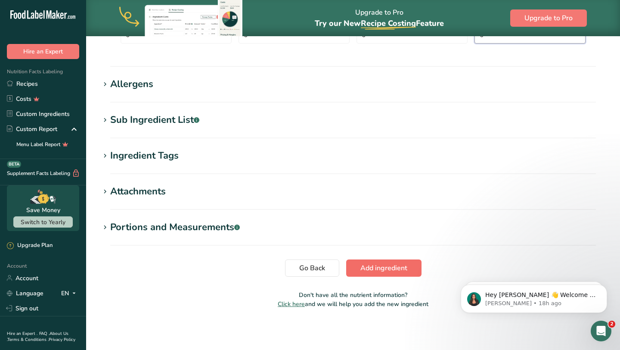
type input "0"
click at [400, 276] on button "Add ingredient" at bounding box center [383, 267] width 75 height 17
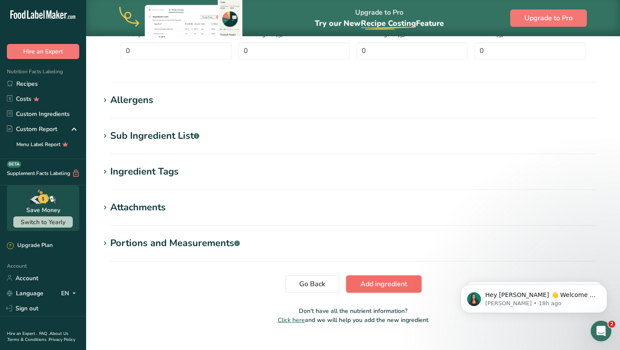
scroll to position [322, 0]
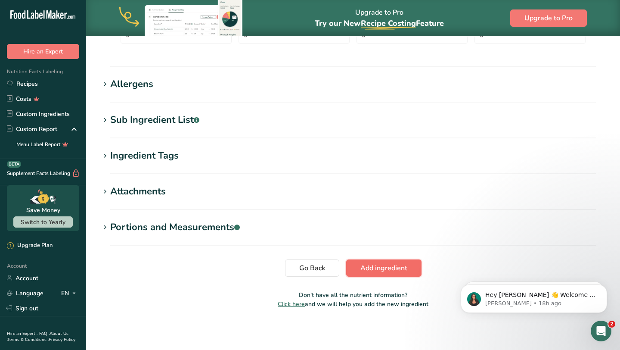
click at [399, 271] on span "Add ingredient" at bounding box center [384, 268] width 47 height 10
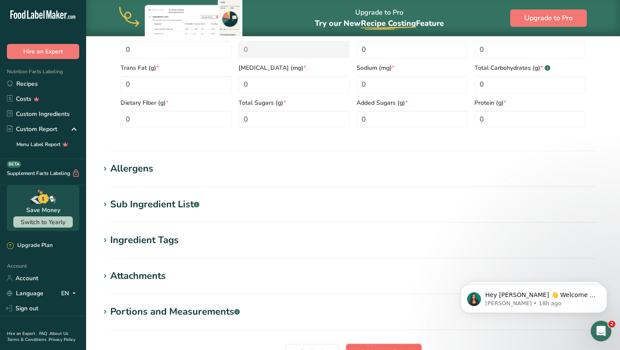
scroll to position [154, 0]
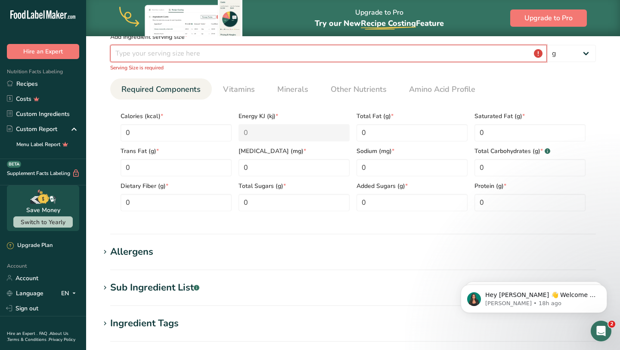
click at [309, 61] on input "number" at bounding box center [328, 53] width 437 height 17
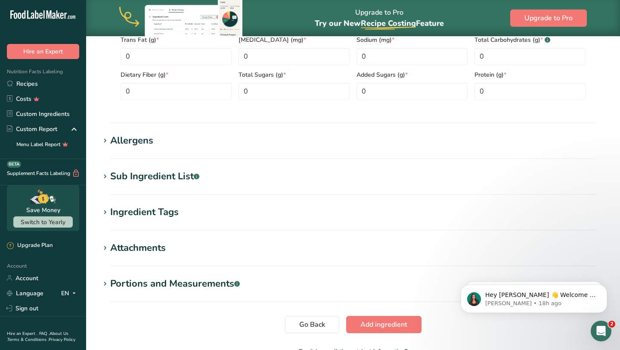
scroll to position [322, 0]
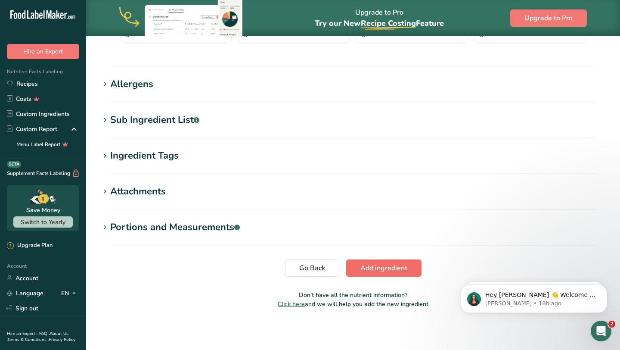
type input "0"
click at [393, 271] on span "Add ingredient" at bounding box center [384, 268] width 47 height 10
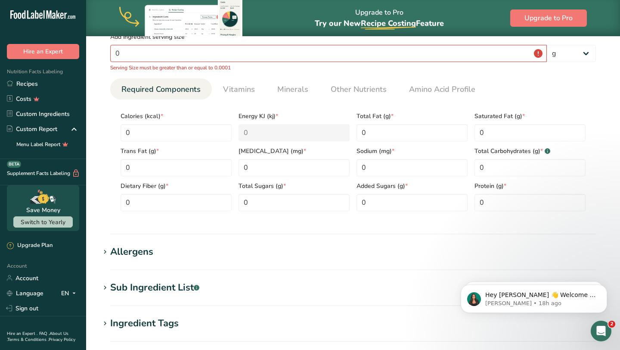
scroll to position [154, 0]
click at [280, 56] on input "0" at bounding box center [328, 53] width 437 height 17
click at [240, 59] on input "0" at bounding box center [328, 53] width 437 height 17
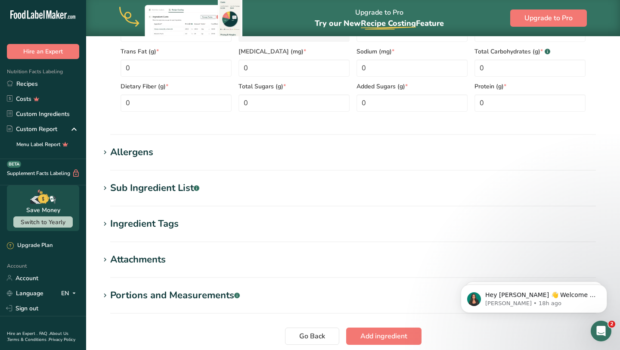
scroll to position [294, 0]
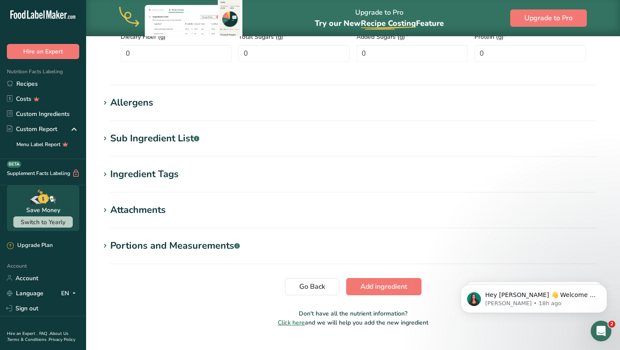
type input "100"
click at [374, 275] on section "Add new ingredient Back to recipe Ingredient Spec Sheet .a-a{fill:#347362;}.b-a…" at bounding box center [353, 41] width 534 height 599
click at [374, 279] on button "Add ingredient" at bounding box center [383, 286] width 75 height 17
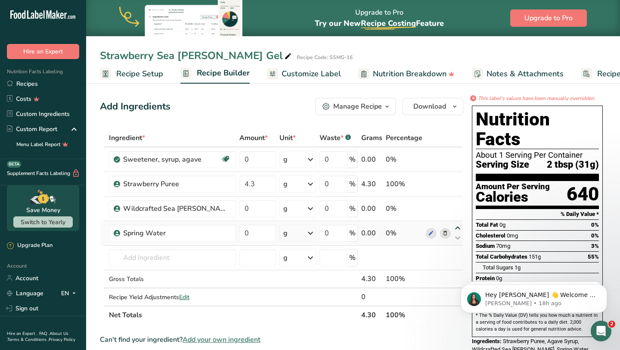
click at [455, 227] on icon at bounding box center [458, 228] width 10 height 6
click at [457, 204] on icon at bounding box center [458, 203] width 10 height 6
type input "0"
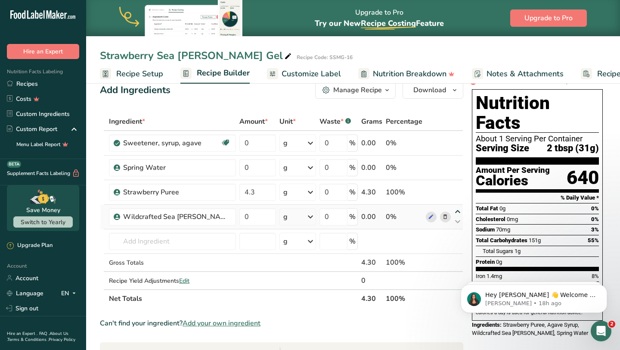
click at [457, 213] on icon at bounding box center [458, 211] width 10 height 6
type input "0"
type input "4.3"
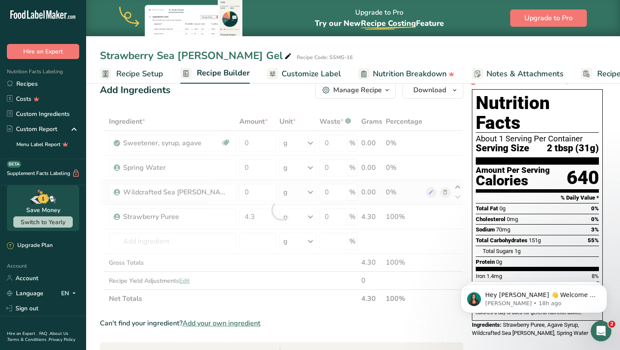
click at [458, 186] on div at bounding box center [282, 209] width 364 height 195
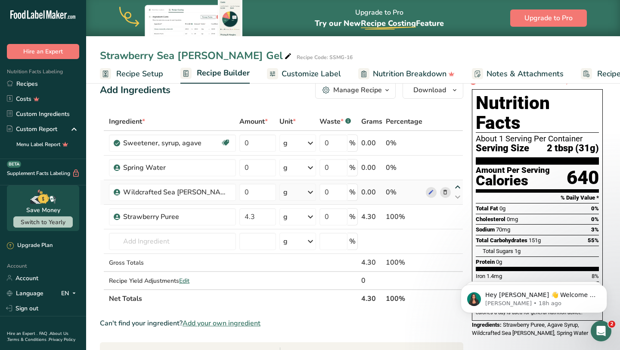
click at [458, 186] on icon at bounding box center [458, 187] width 10 height 6
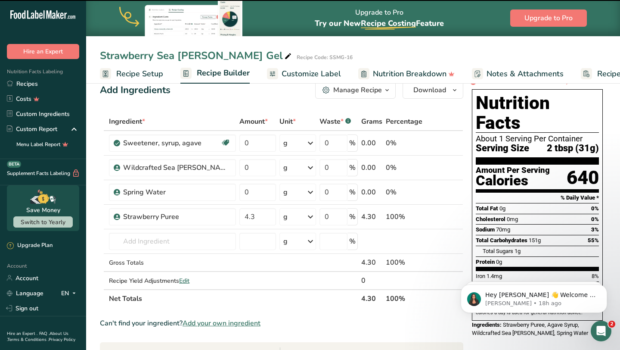
click at [455, 163] on icon at bounding box center [458, 162] width 10 height 6
click at [459, 186] on icon at bounding box center [458, 187] width 10 height 6
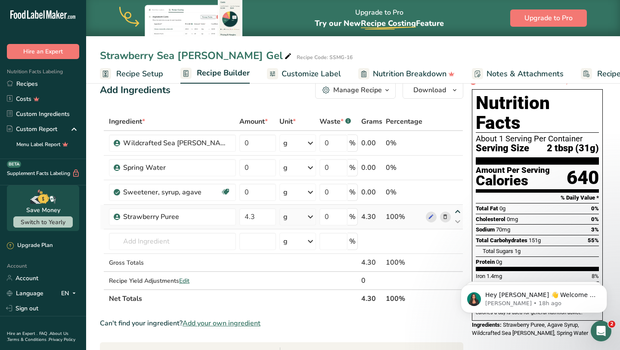
click at [457, 213] on icon at bounding box center [458, 211] width 10 height 6
type input "4.3"
type input "0"
click at [457, 162] on icon at bounding box center [458, 162] width 10 height 6
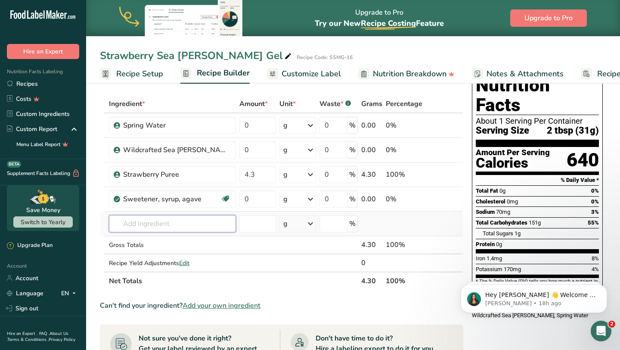
click at [184, 230] on input "text" at bounding box center [172, 223] width 127 height 17
type input "a"
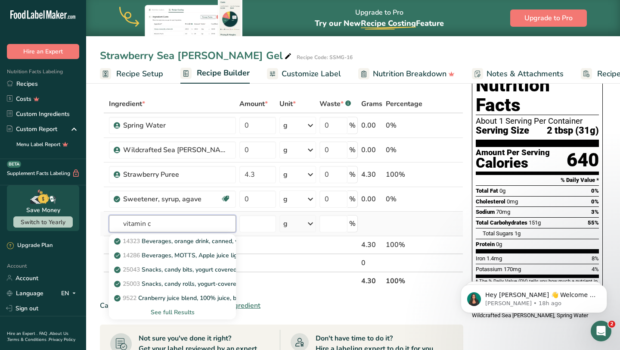
type input "vitamin c"
click at [176, 311] on div "See full Results" at bounding box center [172, 312] width 113 height 9
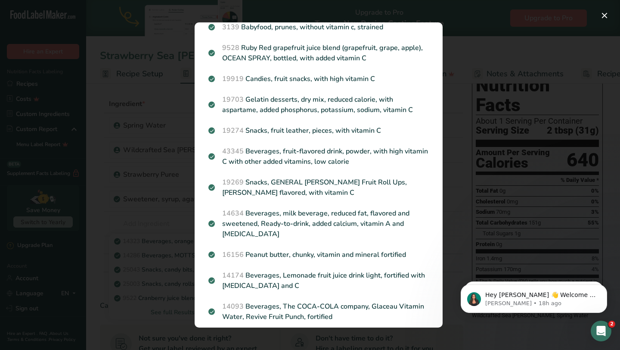
scroll to position [510, 0]
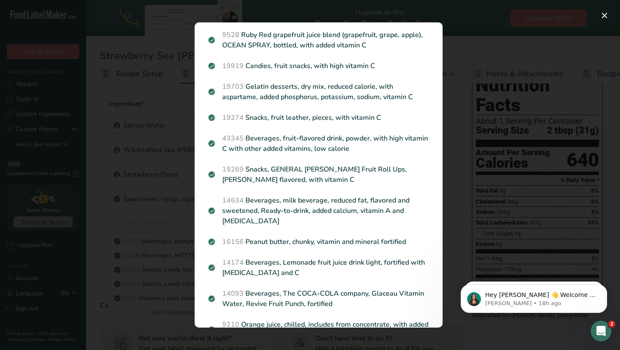
click at [154, 202] on div "Search results modal" at bounding box center [310, 175] width 620 height 350
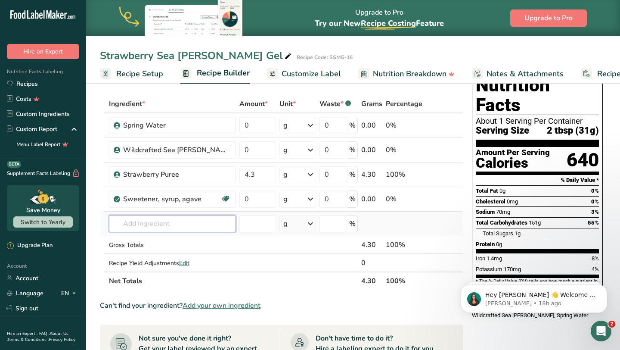
click at [163, 226] on input "text" at bounding box center [172, 223] width 127 height 17
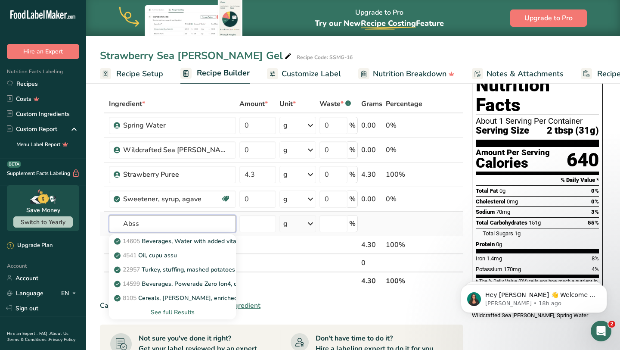
type input "Abss"
click at [175, 314] on div "See full Results" at bounding box center [172, 312] width 113 height 9
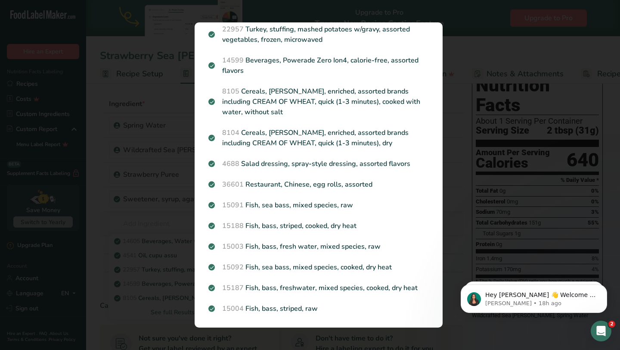
scroll to position [71, 0]
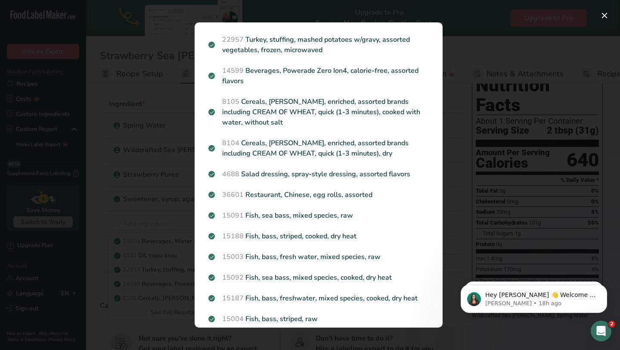
click at [140, 247] on div "Search results modal" at bounding box center [310, 175] width 620 height 350
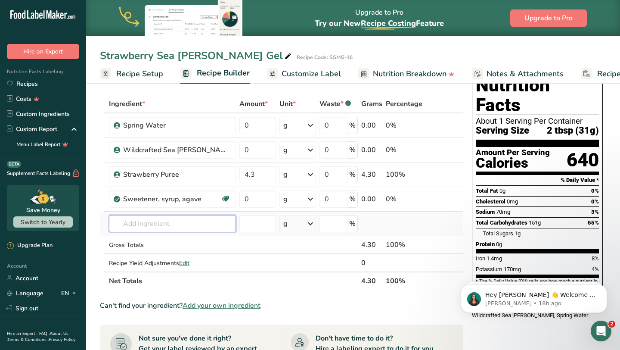
click at [164, 221] on input "text" at bounding box center [172, 223] width 127 height 17
type input "ajbjad"
click at [156, 255] on div "Add your own ingredient" at bounding box center [172, 255] width 113 height 9
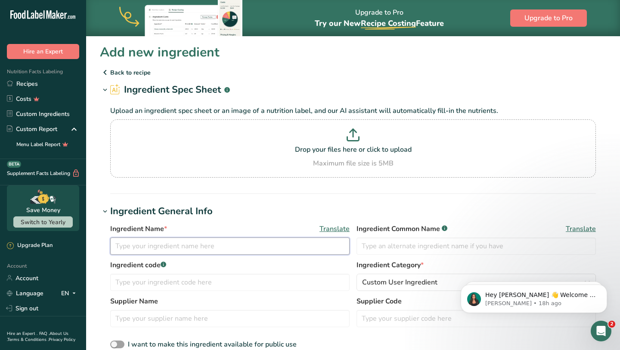
click at [191, 244] on input "text" at bounding box center [230, 245] width 240 height 17
click at [134, 243] on input "Absorbic Acid" at bounding box center [230, 245] width 240 height 17
click at [180, 247] on input "Absorbic Acid" at bounding box center [230, 245] width 240 height 17
click at [163, 246] on input "Absorbic Acid(vitamin C" at bounding box center [230, 245] width 240 height 17
click at [202, 248] on input "Absorbic Acid(Vitamin C" at bounding box center [230, 245] width 240 height 17
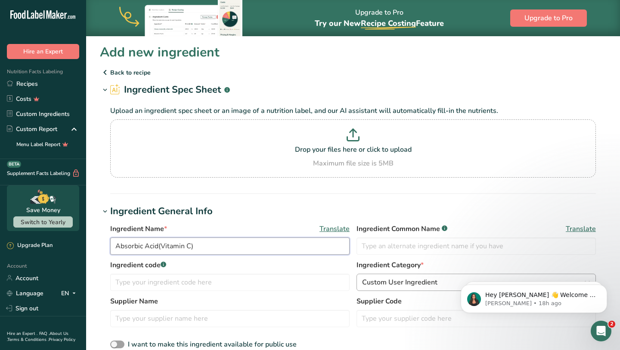
type input "Absorbic Acid(Vitamin C)"
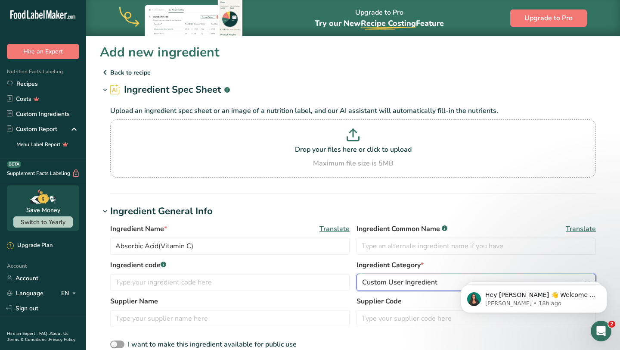
click at [382, 289] on button "Custom User Ingredient" at bounding box center [477, 282] width 240 height 17
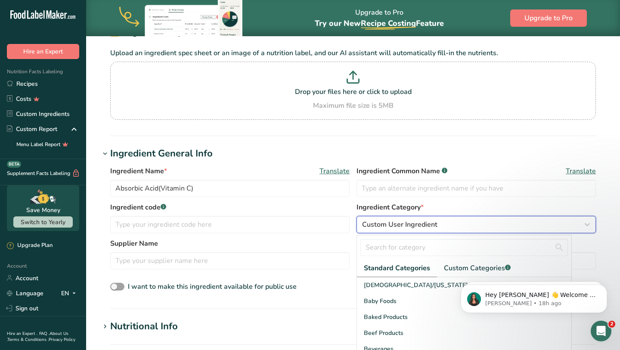
scroll to position [63, 0]
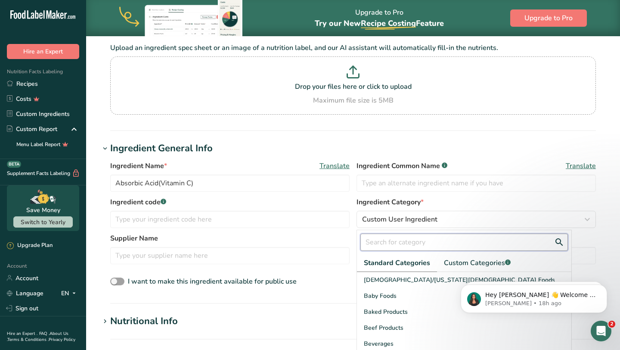
click at [405, 249] on input "text" at bounding box center [465, 241] width 208 height 17
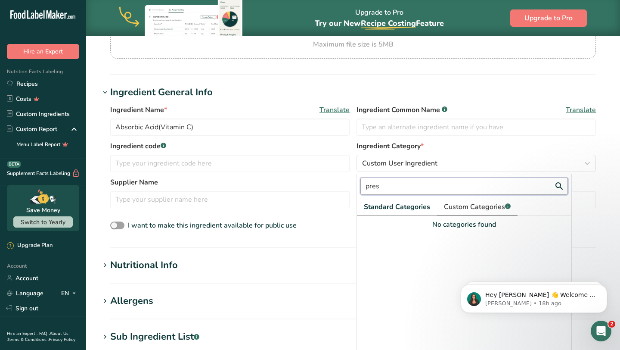
scroll to position [145, 0]
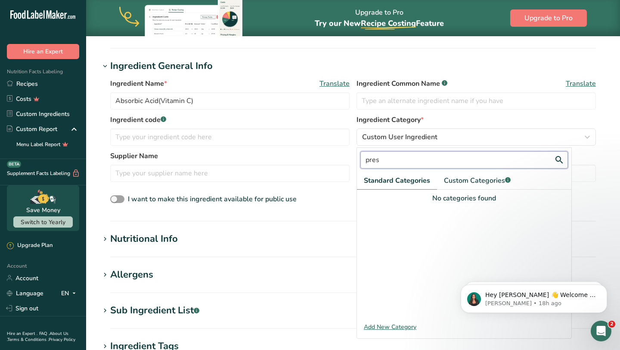
type input "pres"
click at [401, 325] on div "Add New Category" at bounding box center [464, 326] width 215 height 9
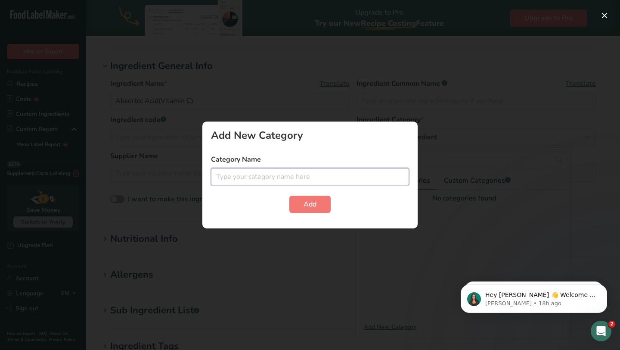
click at [341, 178] on input "text" at bounding box center [310, 176] width 198 height 17
type input "Preservative"
click at [319, 202] on button "Add" at bounding box center [309, 204] width 41 height 17
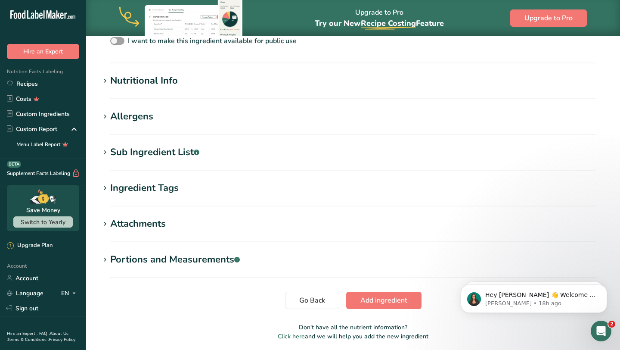
scroll to position [248, 0]
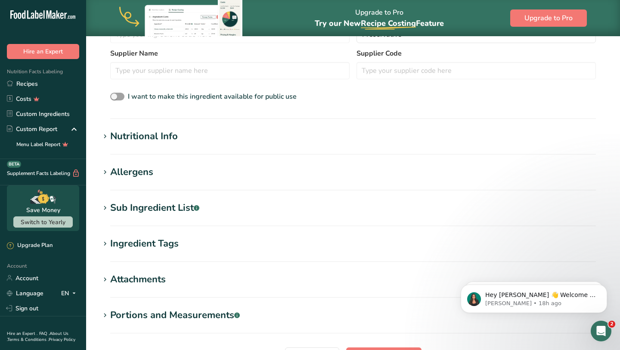
click at [230, 134] on h1 "Nutritional Info" at bounding box center [353, 136] width 507 height 14
